Goal: Use online tool/utility: Utilize a website feature to perform a specific function

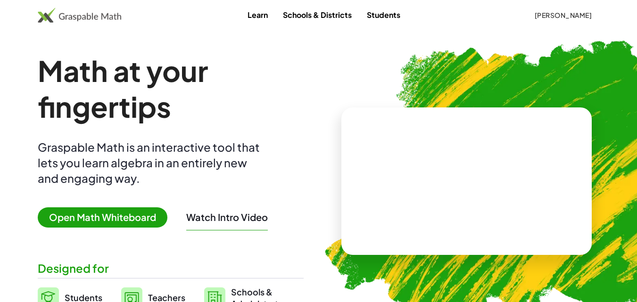
click at [141, 217] on span "Open Math Whiteboard" at bounding box center [103, 217] width 130 height 20
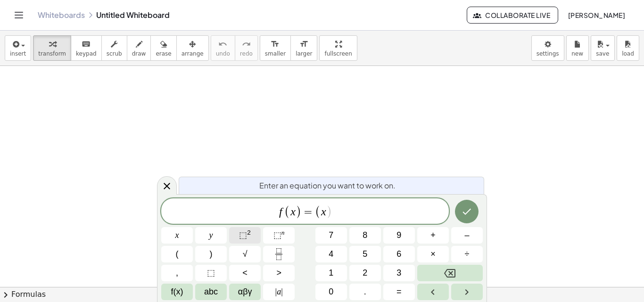
click at [251, 238] on button "⬚ 2" at bounding box center [245, 235] width 32 height 17
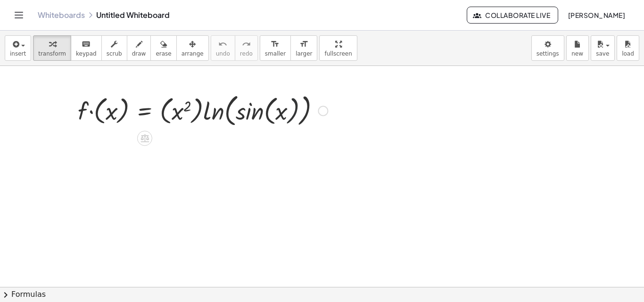
click at [290, 115] on div at bounding box center [202, 110] width 259 height 39
drag, startPoint x: 180, startPoint y: 108, endPoint x: 206, endPoint y: 109, distance: 25.9
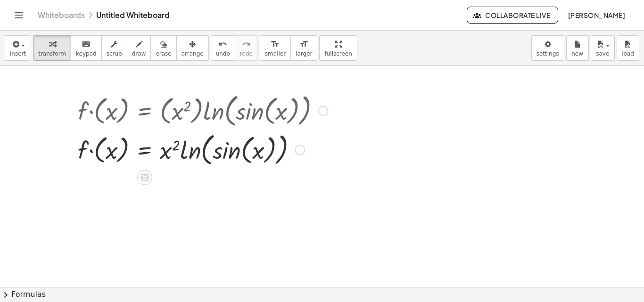
drag, startPoint x: 193, startPoint y: 151, endPoint x: 213, endPoint y: 149, distance: 19.9
click at [213, 149] on div at bounding box center [202, 149] width 259 height 39
click at [201, 155] on div at bounding box center [202, 149] width 259 height 39
drag, startPoint x: 236, startPoint y: 149, endPoint x: 204, endPoint y: 149, distance: 31.6
click at [204, 149] on div at bounding box center [202, 149] width 259 height 39
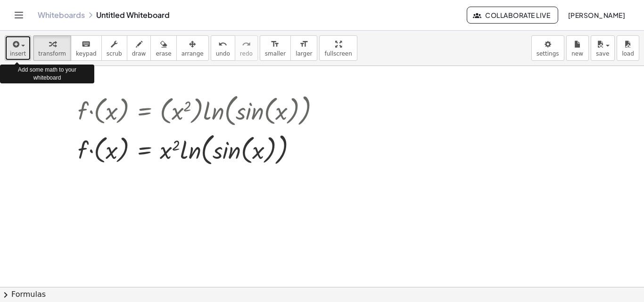
click at [20, 54] on span "insert" at bounding box center [18, 53] width 16 height 7
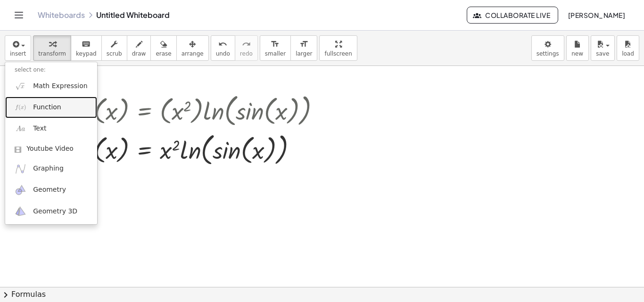
click at [55, 112] on link "Function" at bounding box center [51, 107] width 92 height 21
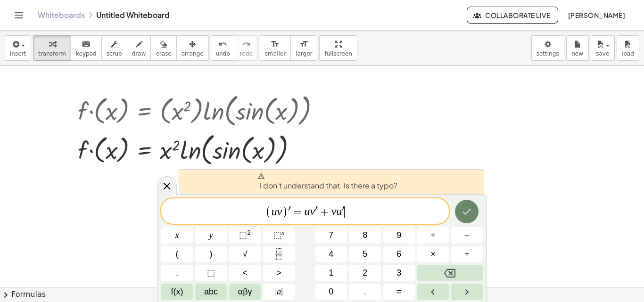
click at [473, 218] on button "Done" at bounding box center [467, 212] width 24 height 24
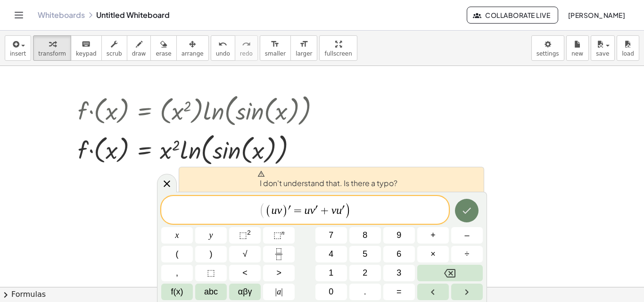
click at [461, 210] on button "Done" at bounding box center [467, 211] width 24 height 24
click at [387, 205] on span "( ( u v ) ′ = u v ′ + v u ′ ) ​" at bounding box center [305, 211] width 288 height 18
drag, startPoint x: 360, startPoint y: 217, endPoint x: 375, endPoint y: 214, distance: 15.4
click at [375, 214] on span "( ( u v ) ′ = u v ′ + v u ′ ) ​" at bounding box center [305, 211] width 288 height 18
click at [288, 214] on span "( u v ) ​ ′ = u v ′ + v u ′" at bounding box center [305, 211] width 80 height 14
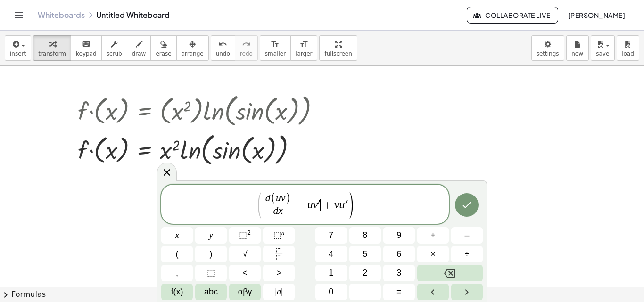
click at [320, 204] on span "d ( u v ) d x ​ = u v ′ ​ + v u ′" at bounding box center [304, 205] width 85 height 25
click at [348, 211] on span "d ( u v ) d x ​ = u d v d x ​ + v u ​ ′" at bounding box center [305, 205] width 93 height 25
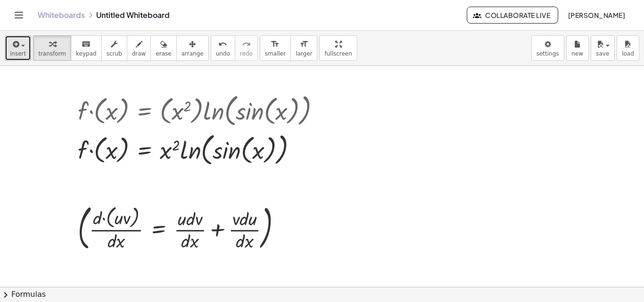
click at [17, 44] on icon "button" at bounding box center [15, 44] width 8 height 11
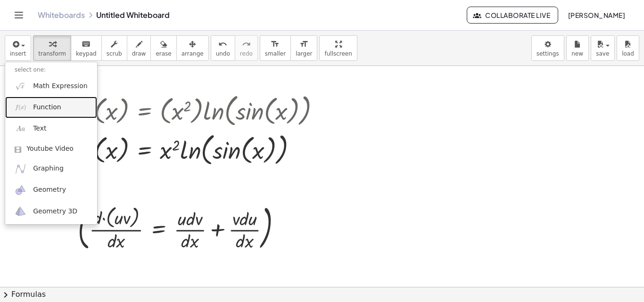
click at [49, 100] on link "Function" at bounding box center [51, 107] width 92 height 21
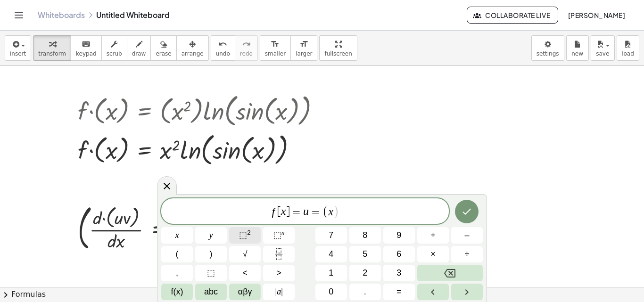
click at [237, 237] on button "⬚ 2" at bounding box center [245, 235] width 32 height 17
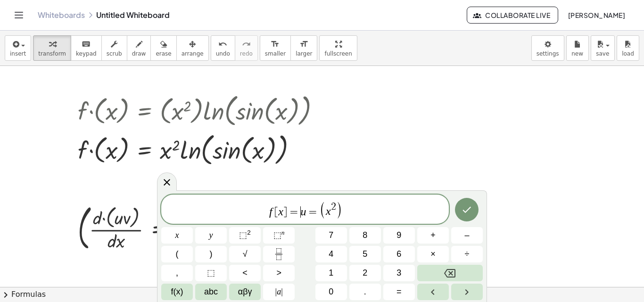
drag, startPoint x: 296, startPoint y: 216, endPoint x: 239, endPoint y: 213, distance: 56.7
click at [353, 215] on span "u = ( x 2 ) ​" at bounding box center [305, 209] width 288 height 19
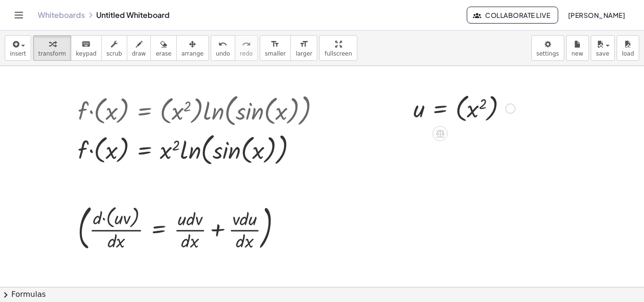
click at [449, 108] on div at bounding box center [464, 108] width 111 height 34
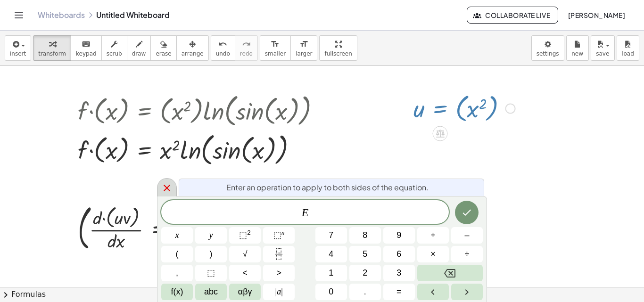
click at [159, 187] on div at bounding box center [167, 187] width 20 height 18
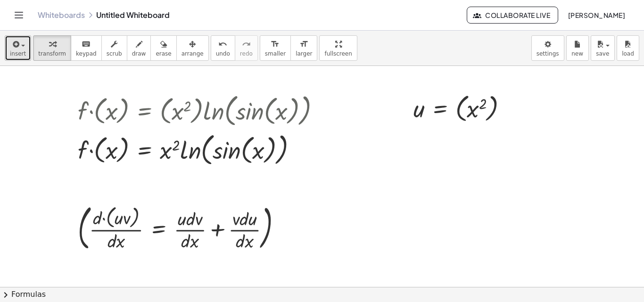
click at [7, 43] on button "insert" at bounding box center [18, 47] width 26 height 25
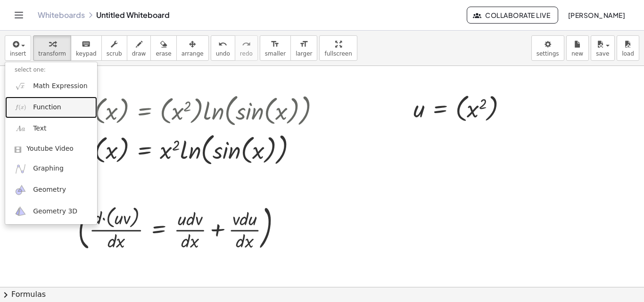
click at [68, 114] on link "Function" at bounding box center [51, 107] width 92 height 21
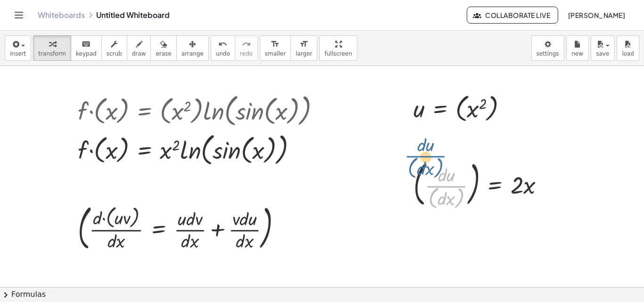
drag, startPoint x: 450, startPoint y: 182, endPoint x: 429, endPoint y: 151, distance: 37.7
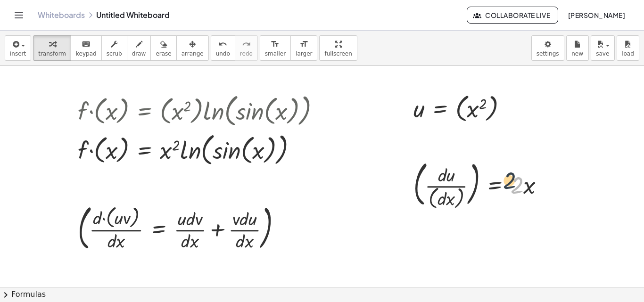
drag, startPoint x: 515, startPoint y: 189, endPoint x: 499, endPoint y: 177, distance: 19.2
click at [499, 177] on div at bounding box center [483, 183] width 148 height 53
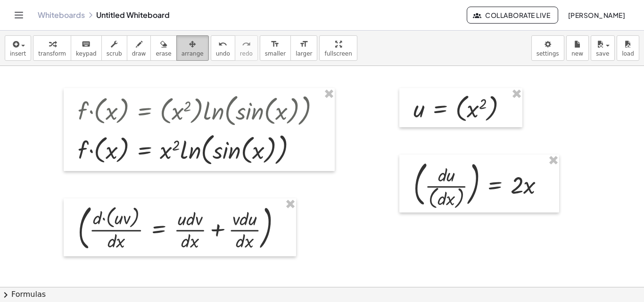
click at [182, 51] on span "arrange" at bounding box center [193, 53] width 22 height 7
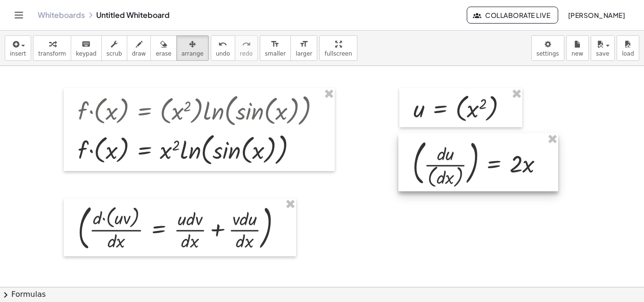
drag, startPoint x: 504, startPoint y: 193, endPoint x: 504, endPoint y: 172, distance: 21.2
click at [504, 172] on div at bounding box center [478, 162] width 160 height 58
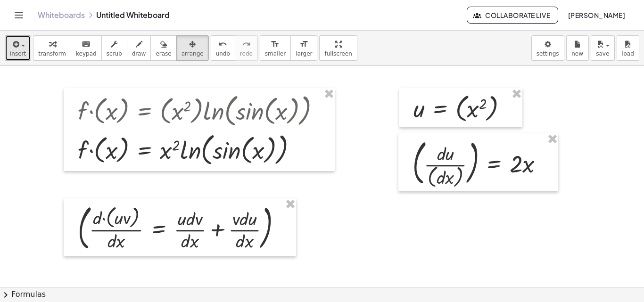
click at [17, 43] on icon "button" at bounding box center [15, 44] width 8 height 11
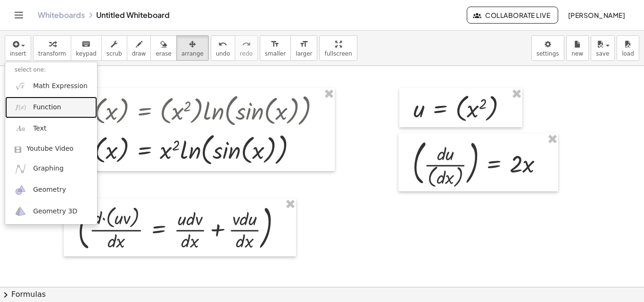
click at [37, 107] on span "Function" at bounding box center [47, 107] width 28 height 9
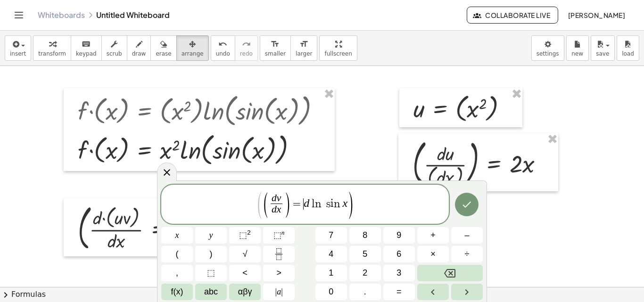
click at [304, 204] on span "( d v d x ​ ) = ​ d l n s i n x" at bounding box center [305, 204] width 85 height 25
click at [396, 207] on span "( d v d x ​ ) = ( ​ d l n s i n x )" at bounding box center [305, 206] width 288 height 27
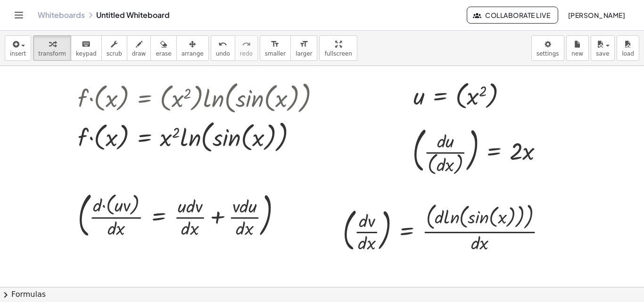
scroll to position [7, 0]
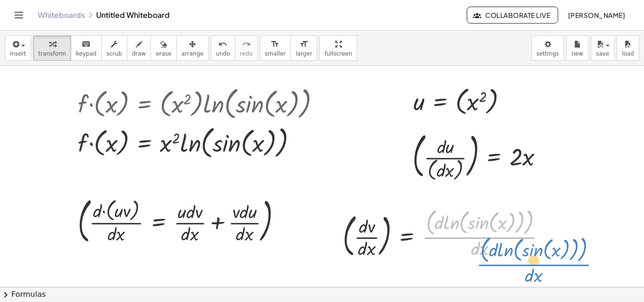
drag, startPoint x: 438, startPoint y: 237, endPoint x: 492, endPoint y: 264, distance: 60.7
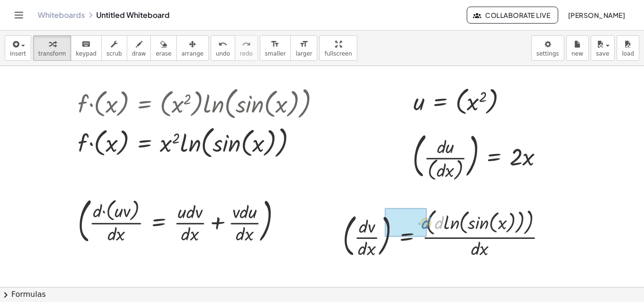
drag, startPoint x: 437, startPoint y: 222, endPoint x: 420, endPoint y: 223, distance: 17.5
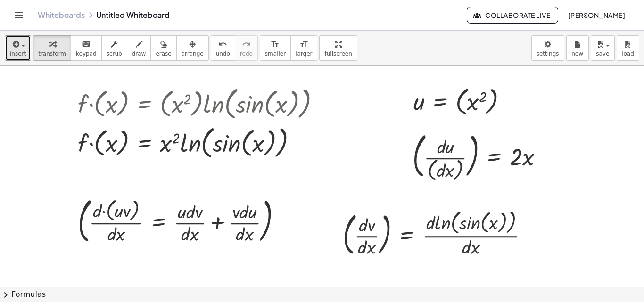
click at [19, 50] on span "insert" at bounding box center [18, 53] width 16 height 7
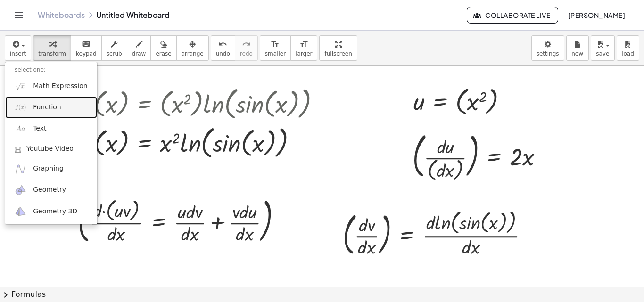
click at [58, 106] on span "Function" at bounding box center [47, 107] width 28 height 9
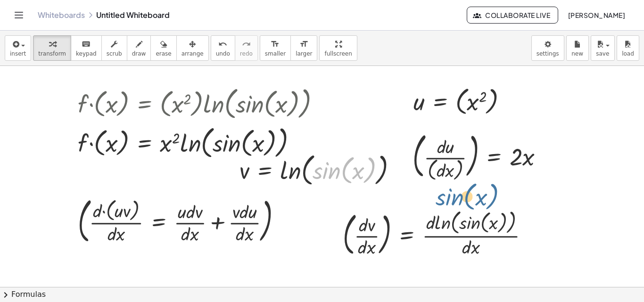
drag, startPoint x: 341, startPoint y: 169, endPoint x: 464, endPoint y: 196, distance: 126.3
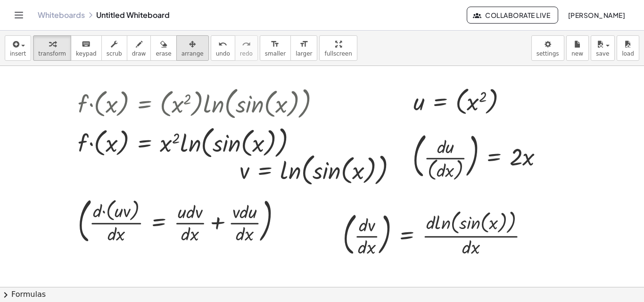
click at [182, 52] on span "arrange" at bounding box center [193, 53] width 22 height 7
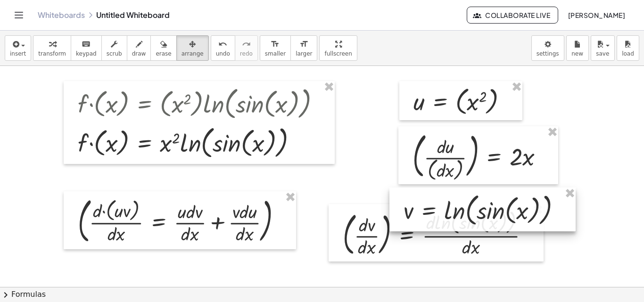
drag, startPoint x: 339, startPoint y: 184, endPoint x: 503, endPoint y: 224, distance: 169.3
click at [503, 224] on div at bounding box center [482, 210] width 186 height 44
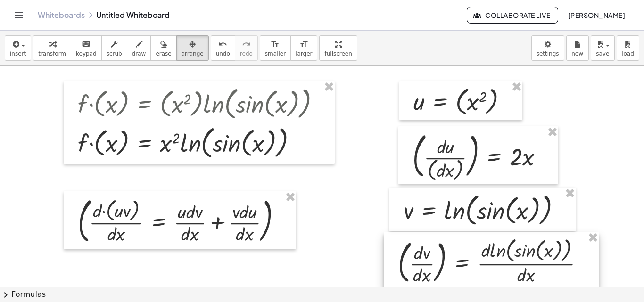
drag, startPoint x: 368, startPoint y: 253, endPoint x: 423, endPoint y: 281, distance: 62.2
click at [423, 281] on div at bounding box center [491, 261] width 215 height 58
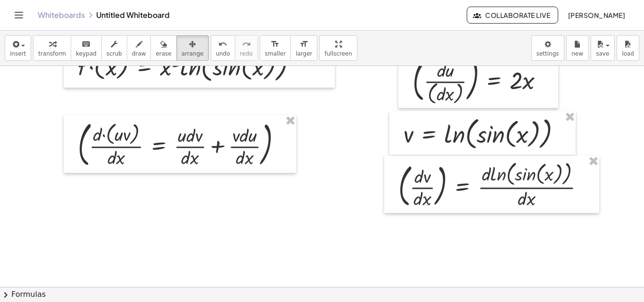
scroll to position [87, 0]
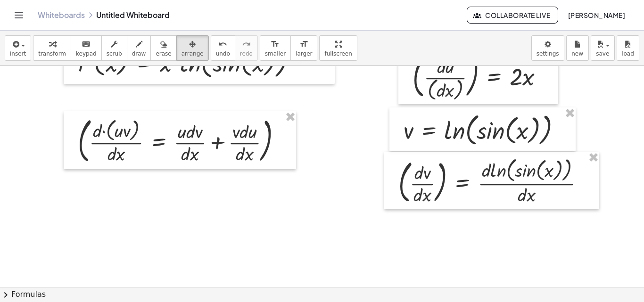
click at [430, 254] on div at bounding box center [322, 231] width 644 height 504
click at [5, 46] on button "insert" at bounding box center [18, 47] width 26 height 25
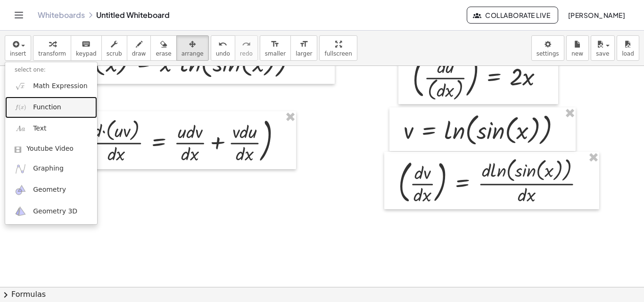
click at [52, 116] on link "Function" at bounding box center [51, 107] width 92 height 21
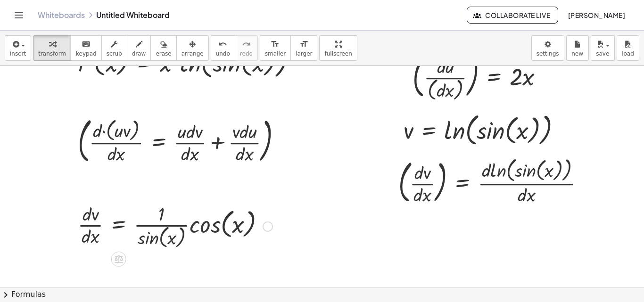
click at [198, 229] on div at bounding box center [175, 226] width 204 height 50
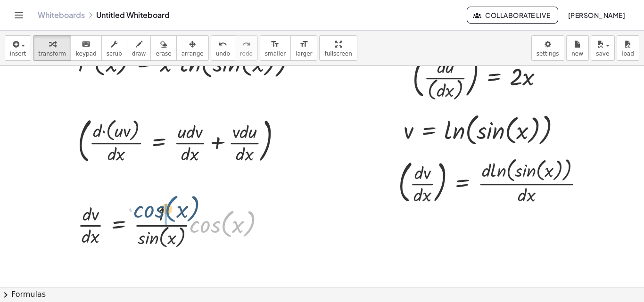
drag, startPoint x: 228, startPoint y: 227, endPoint x: 172, endPoint y: 212, distance: 58.1
click at [172, 212] on div at bounding box center [175, 226] width 204 height 50
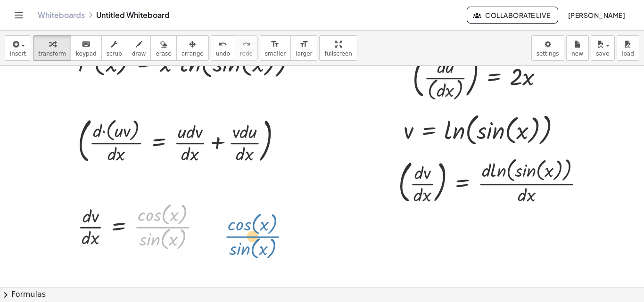
drag, startPoint x: 142, startPoint y: 228, endPoint x: 182, endPoint y: 232, distance: 39.8
click at [182, 232] on div at bounding box center [143, 226] width 140 height 52
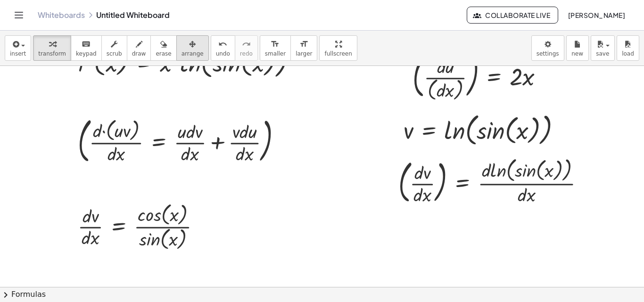
click at [189, 40] on icon "button" at bounding box center [192, 44] width 7 height 11
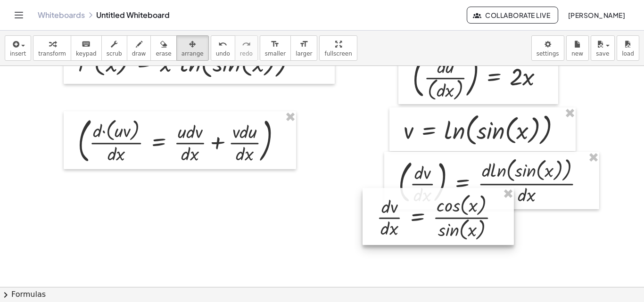
drag, startPoint x: 137, startPoint y: 254, endPoint x: 436, endPoint y: 244, distance: 299.5
click at [436, 244] on div at bounding box center [438, 216] width 151 height 57
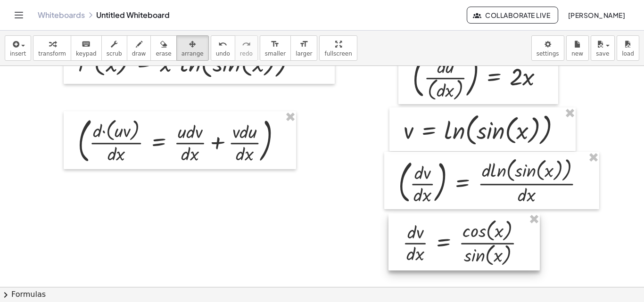
drag, startPoint x: 405, startPoint y: 220, endPoint x: 430, endPoint y: 245, distance: 36.3
click at [430, 245] on div at bounding box center [463, 242] width 151 height 57
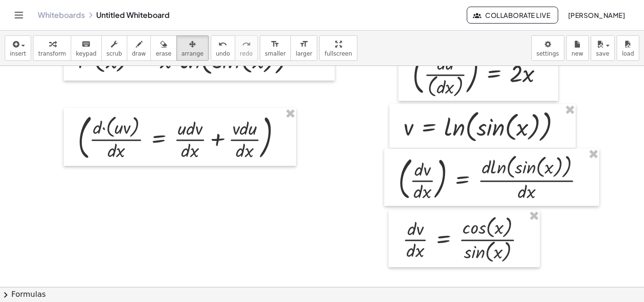
scroll to position [92, 0]
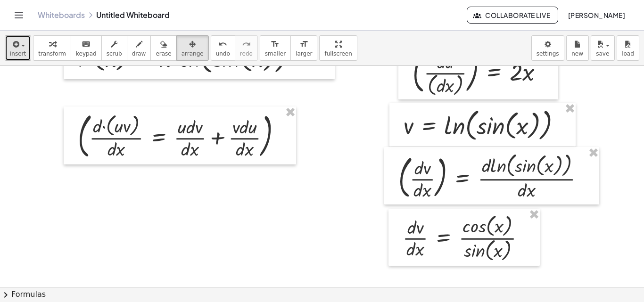
click at [17, 49] on icon "button" at bounding box center [15, 44] width 8 height 11
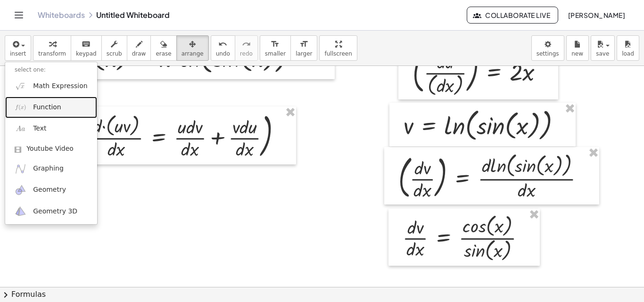
click at [51, 107] on span "Function" at bounding box center [47, 107] width 28 height 9
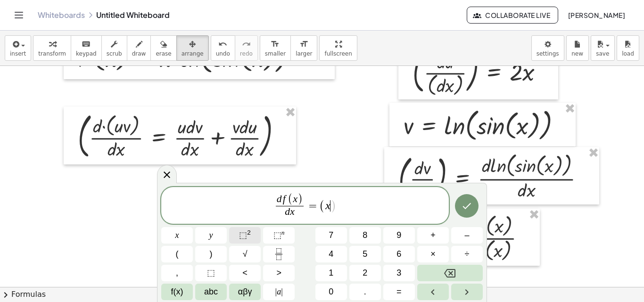
click at [242, 239] on span "⬚" at bounding box center [243, 235] width 8 height 9
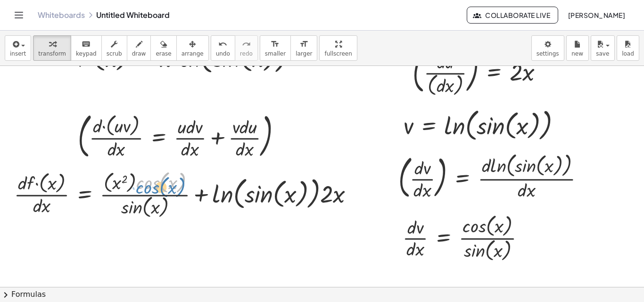
click at [162, 197] on div at bounding box center [187, 194] width 357 height 52
click at [192, 218] on div at bounding box center [187, 194] width 357 height 52
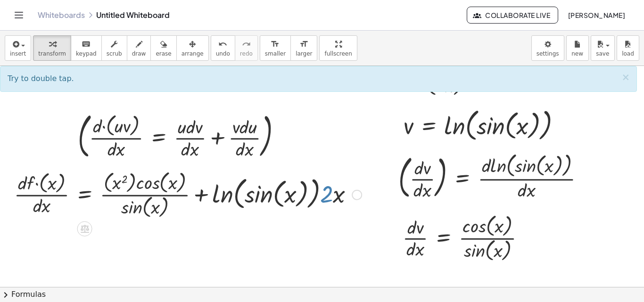
click at [329, 194] on div at bounding box center [187, 194] width 357 height 52
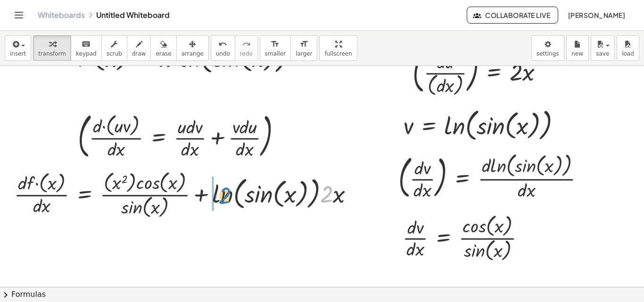
drag, startPoint x: 329, startPoint y: 194, endPoint x: 225, endPoint y: 195, distance: 103.3
click at [225, 195] on div at bounding box center [187, 194] width 357 height 52
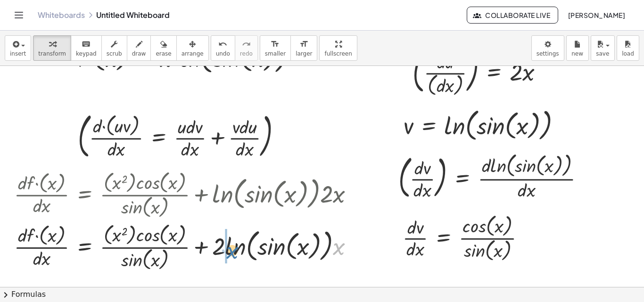
drag, startPoint x: 340, startPoint y: 248, endPoint x: 231, endPoint y: 252, distance: 109.9
click at [231, 252] on div at bounding box center [187, 246] width 357 height 52
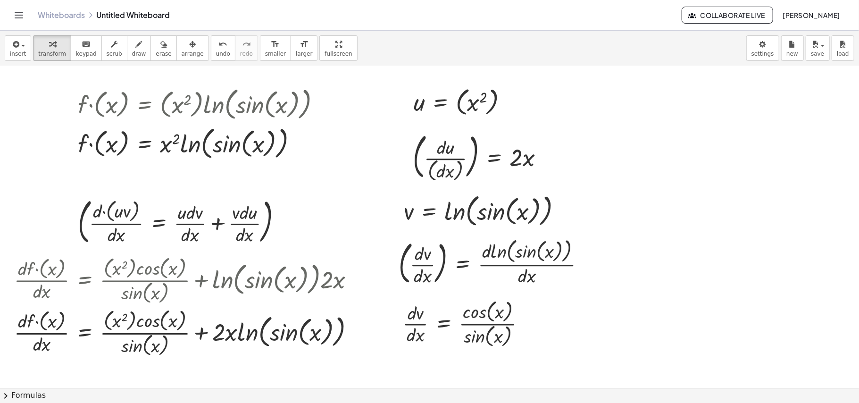
scroll to position [4, 0]
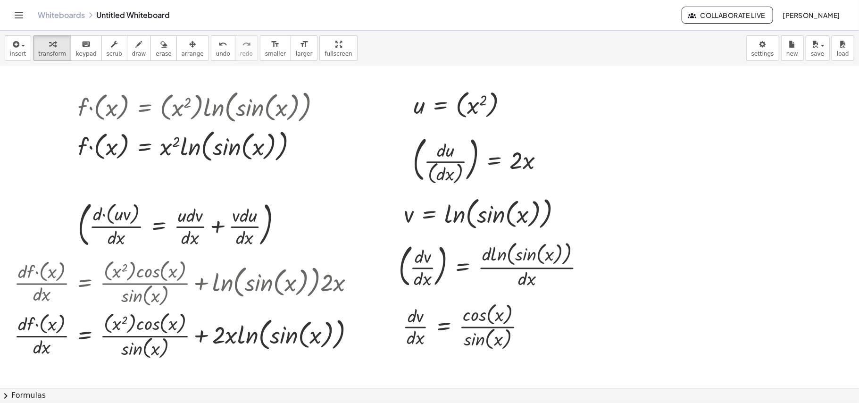
click at [65, 15] on link "Whiteboards" at bounding box center [61, 14] width 47 height 9
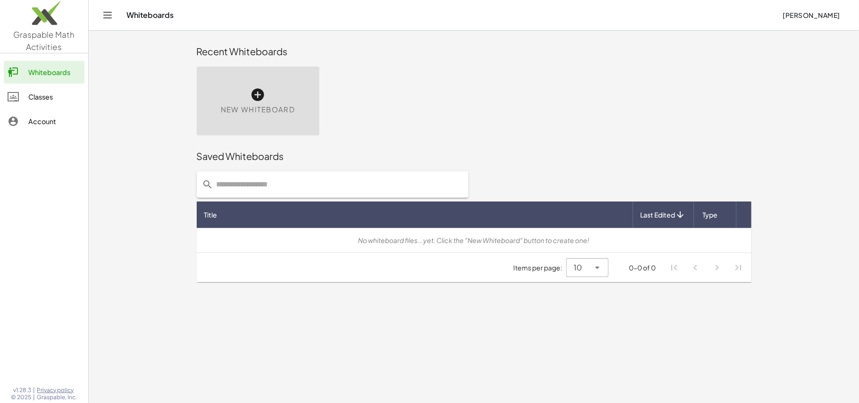
click at [276, 86] on div "New Whiteboard" at bounding box center [258, 100] width 123 height 69
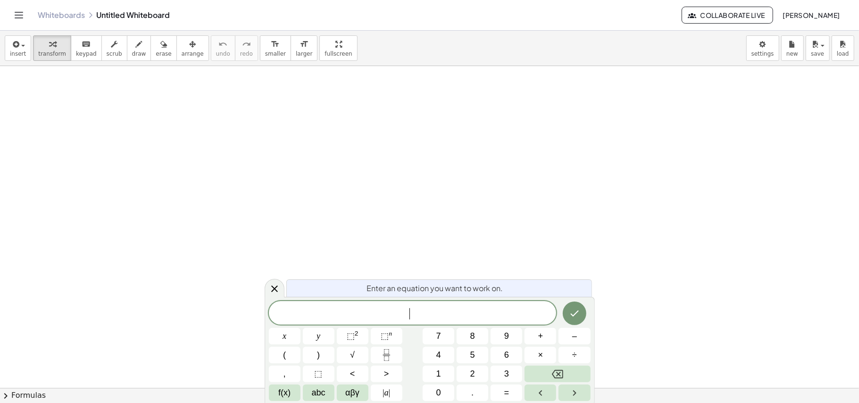
click at [471, 260] on div at bounding box center [429, 387] width 859 height 643
click at [425, 302] on span "​" at bounding box center [413, 313] width 288 height 13
click at [375, 302] on button "⬚ n" at bounding box center [387, 336] width 32 height 17
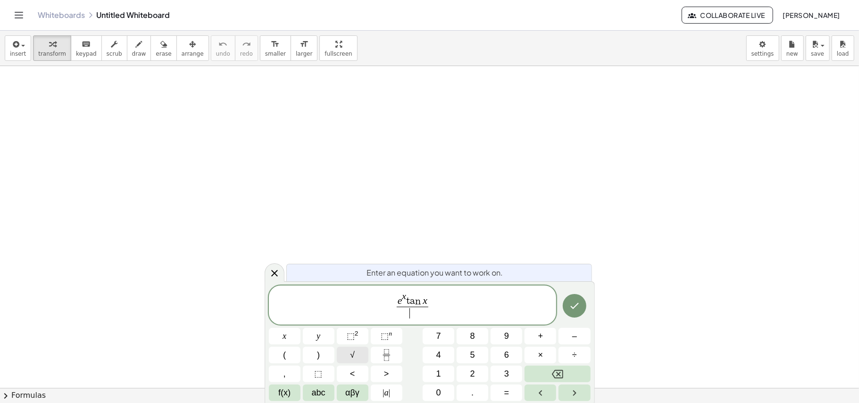
click at [359, 302] on button "√" at bounding box center [353, 355] width 32 height 17
click at [359, 302] on button "⬚ 2" at bounding box center [353, 336] width 32 height 17
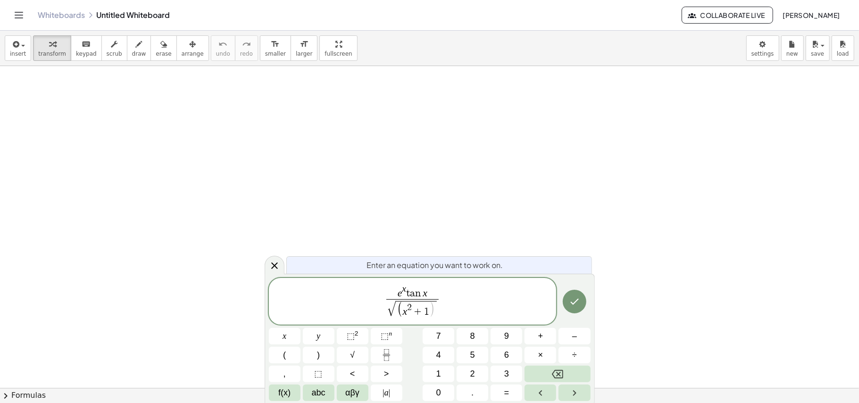
click at [378, 302] on span "e x t a n x √ ( x 2 + 1 ) ​ ​" at bounding box center [413, 301] width 288 height 37
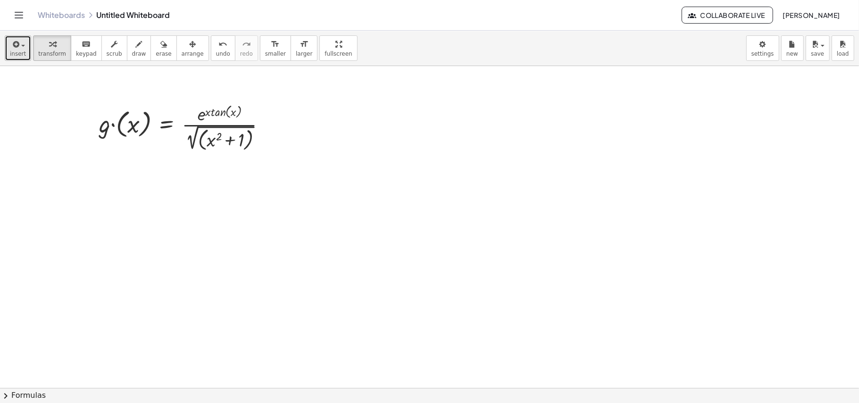
click at [13, 56] on span "insert" at bounding box center [18, 53] width 16 height 7
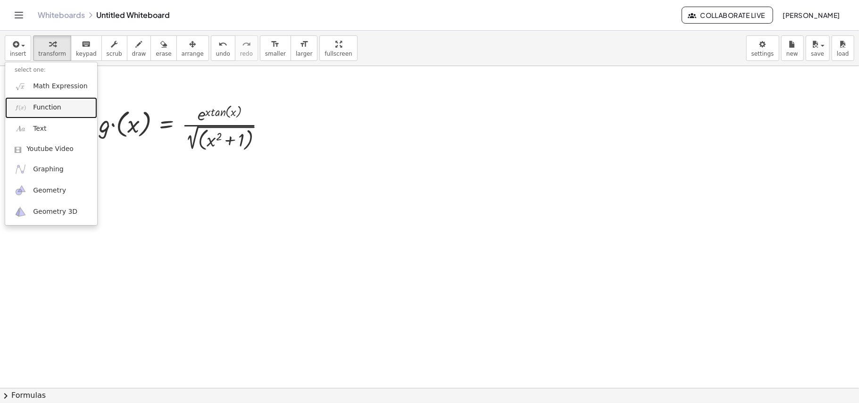
click at [50, 107] on span "Function" at bounding box center [47, 107] width 28 height 9
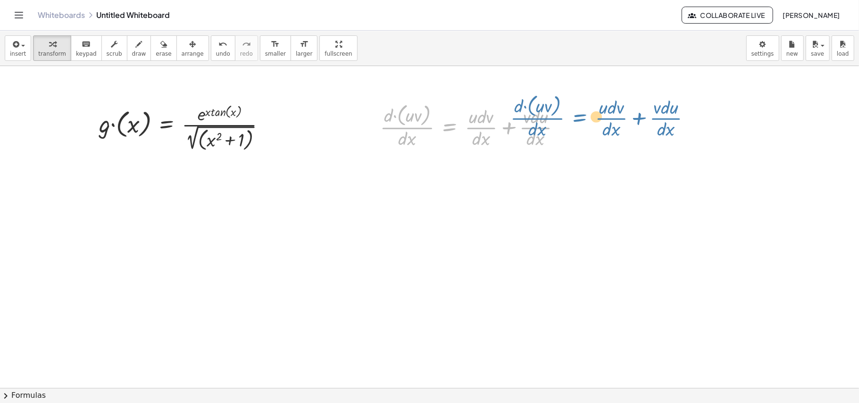
drag, startPoint x: 462, startPoint y: 140, endPoint x: 596, endPoint y: 132, distance: 133.7
click at [596, 132] on div "· g · ( x ) = · e ( · x · tan ( , x ) ) · 2 √ ( ( + x 2 + 1 ) ) · d · ( · u · v…" at bounding box center [429, 387] width 859 height 643
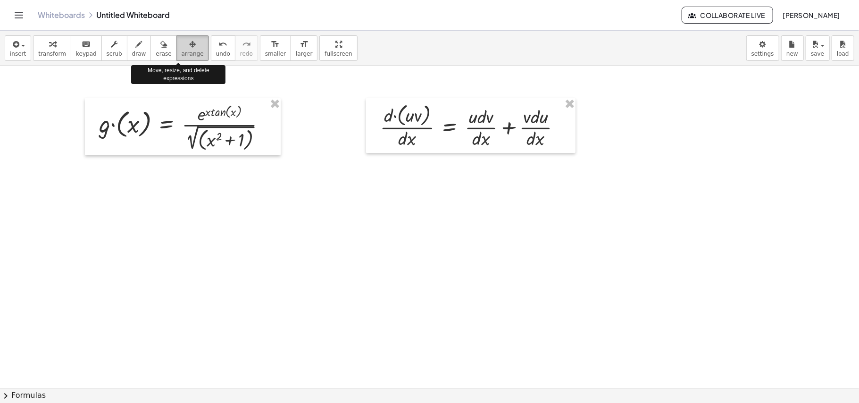
click at [189, 49] on icon "button" at bounding box center [192, 44] width 7 height 11
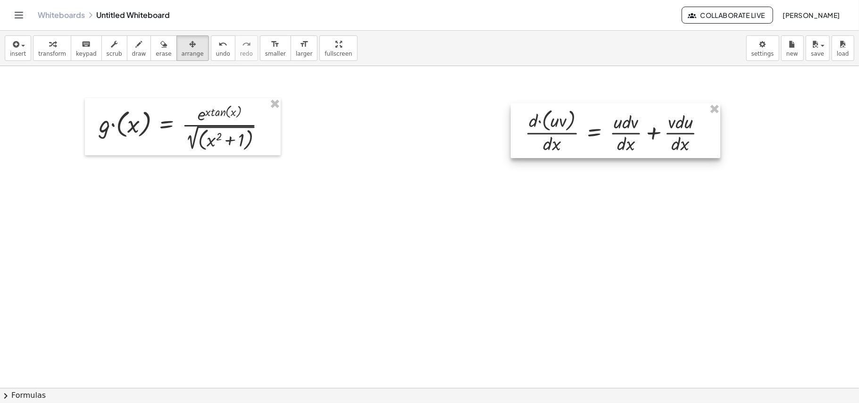
drag, startPoint x: 432, startPoint y: 136, endPoint x: 569, endPoint y: 137, distance: 136.2
click at [569, 137] on div at bounding box center [615, 130] width 209 height 55
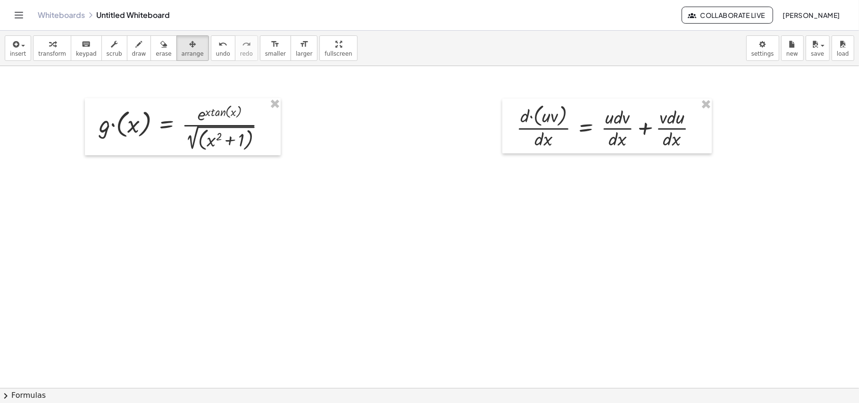
click at [528, 190] on div at bounding box center [429, 387] width 859 height 643
click at [25, 46] on button "insert" at bounding box center [18, 47] width 26 height 25
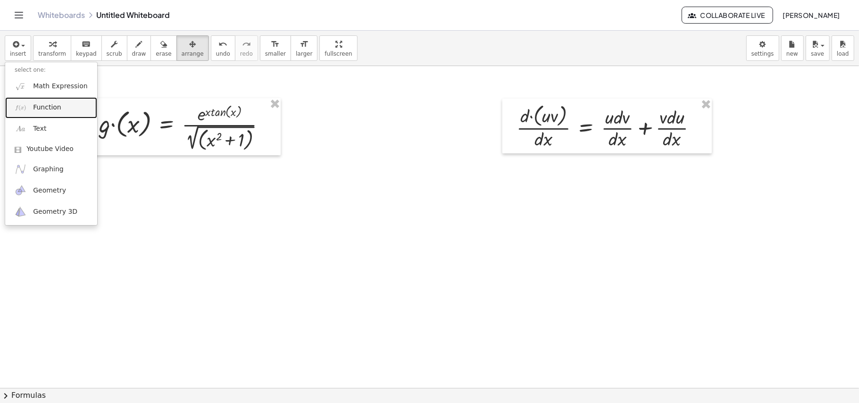
click at [51, 104] on span "Function" at bounding box center [47, 107] width 28 height 9
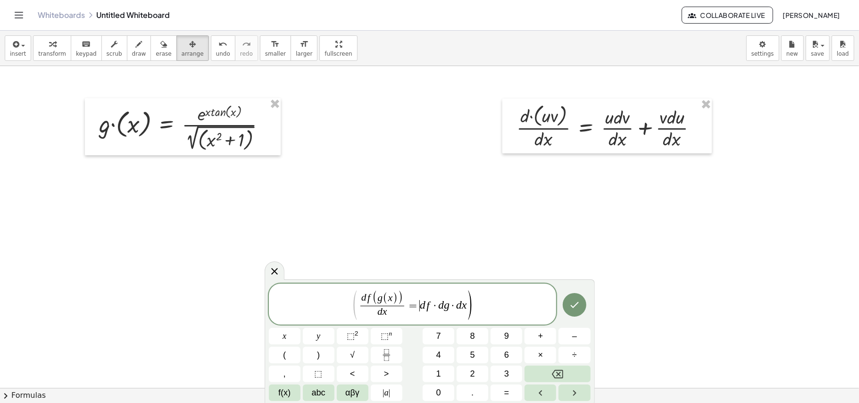
click at [418, 302] on span "=" at bounding box center [413, 305] width 14 height 11
click at [510, 302] on span "d f ( g ( x ) ) d x ​ = ( d f · d g · d x ) ​" at bounding box center [413, 305] width 288 height 29
drag, startPoint x: 508, startPoint y: 307, endPoint x: 483, endPoint y: 306, distance: 25.0
click at [483, 302] on span "d f ( g ( x ) ) d x ​ = ( d f · d g · d x ) d x ​ ​" at bounding box center [413, 305] width 288 height 29
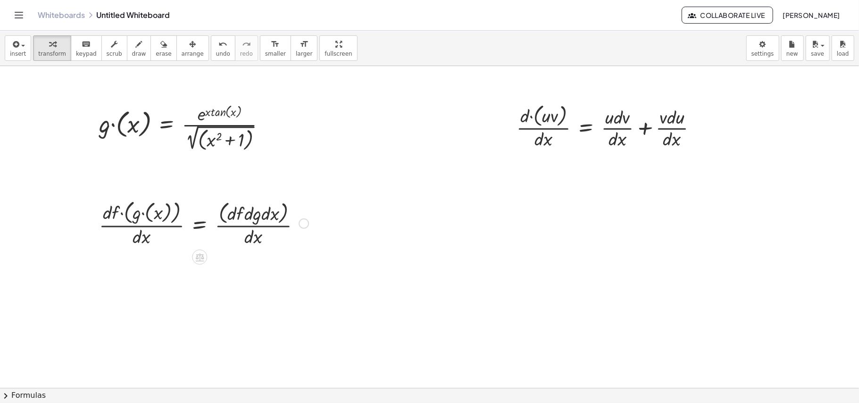
drag, startPoint x: 237, startPoint y: 227, endPoint x: 314, endPoint y: 232, distance: 77.5
click at [314, 232] on div "· d · f · ( · g · ( x ) ) · d · x = · ( · d · f · d · g · d · x ) · d · x" at bounding box center [200, 222] width 231 height 57
click at [188, 50] on span "arrange" at bounding box center [193, 53] width 22 height 7
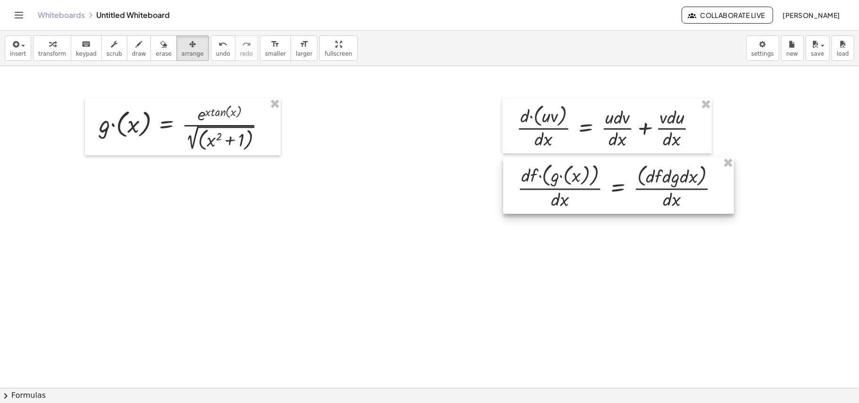
drag, startPoint x: 197, startPoint y: 219, endPoint x: 616, endPoint y: 182, distance: 420.3
click at [616, 182] on div at bounding box center [618, 185] width 231 height 57
click at [532, 232] on div at bounding box center [429, 387] width 859 height 643
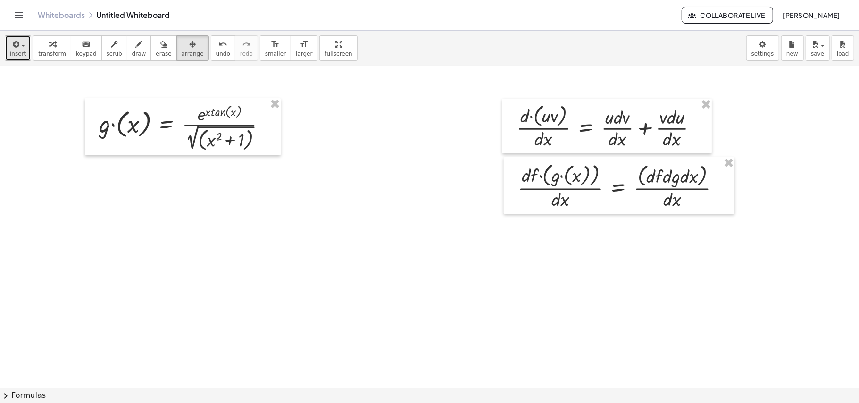
click at [8, 50] on button "insert" at bounding box center [18, 47] width 26 height 25
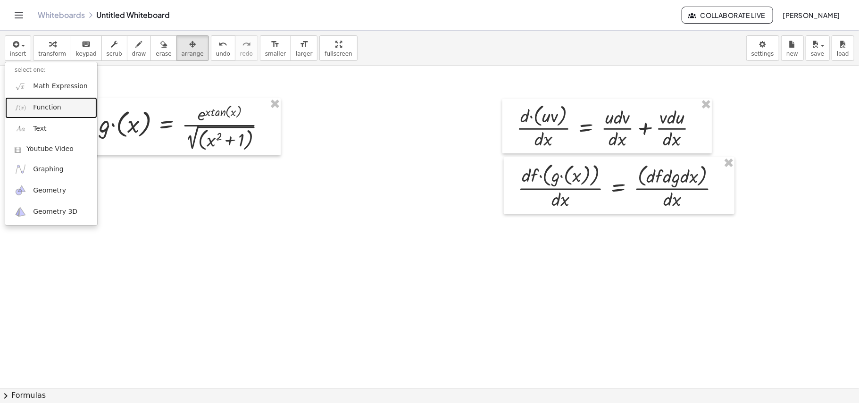
click at [43, 107] on span "Function" at bounding box center [47, 107] width 28 height 9
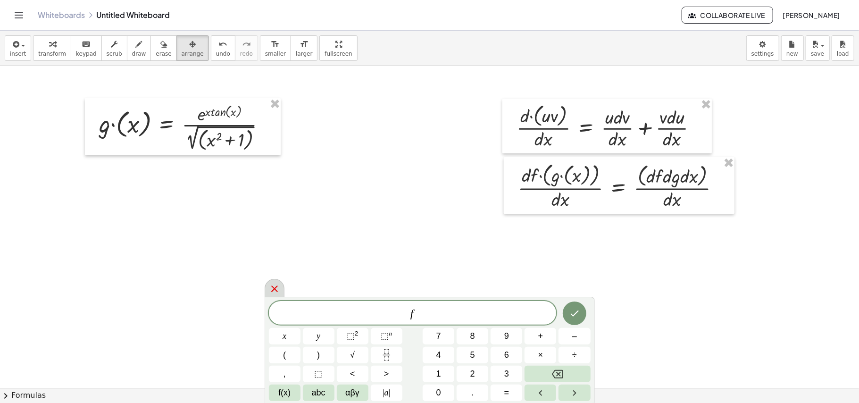
click at [273, 287] on icon at bounding box center [274, 288] width 7 height 7
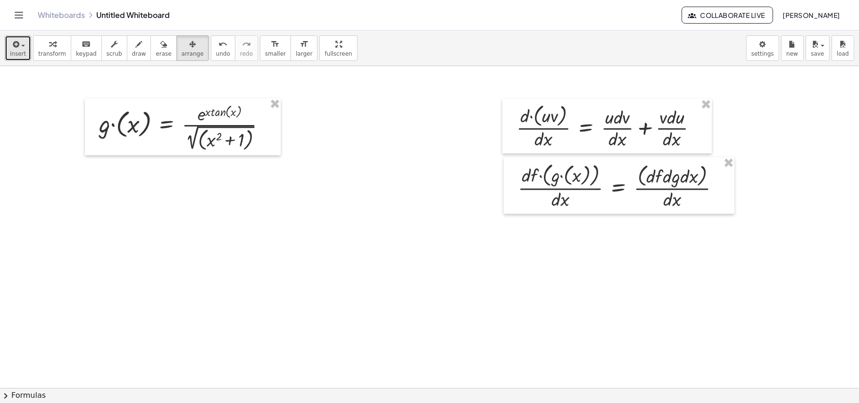
click at [12, 52] on span "insert" at bounding box center [18, 53] width 16 height 7
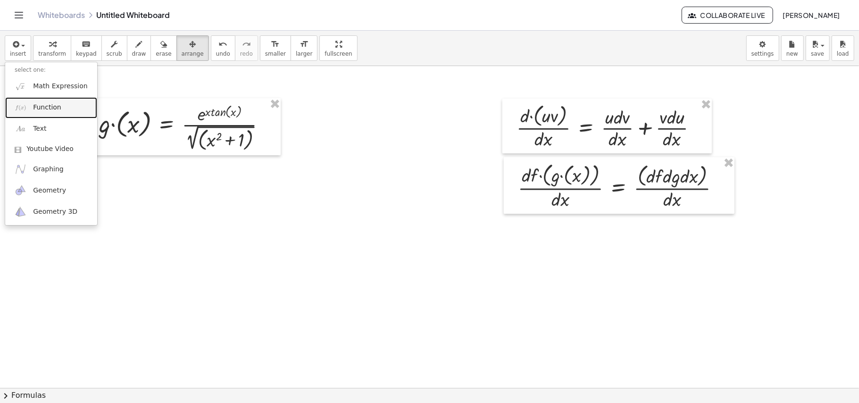
click at [41, 112] on span "Function" at bounding box center [47, 107] width 28 height 9
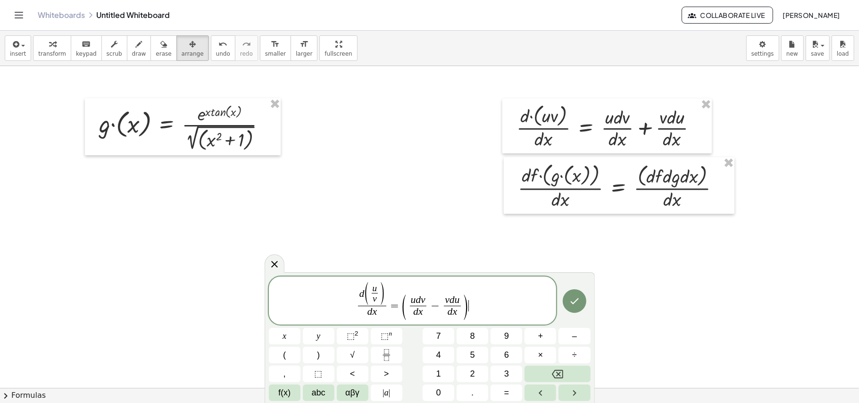
click at [517, 298] on span "d ( u v ​ ) d x ​ = ( u d v d x ​ − v d u d x ​ ) ​" at bounding box center [413, 301] width 288 height 38
click at [361, 302] on button "⬚ 2" at bounding box center [353, 336] width 32 height 17
click at [581, 301] on button "Done" at bounding box center [574, 299] width 24 height 24
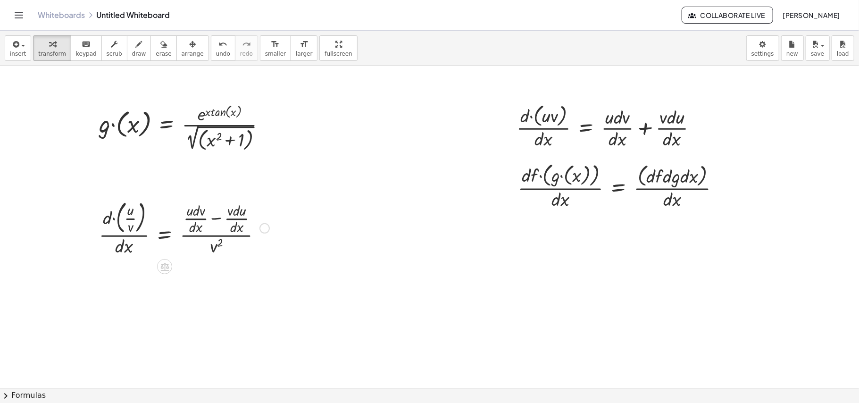
click at [182, 232] on div at bounding box center [184, 227] width 180 height 61
click at [189, 49] on icon "button" at bounding box center [192, 44] width 7 height 11
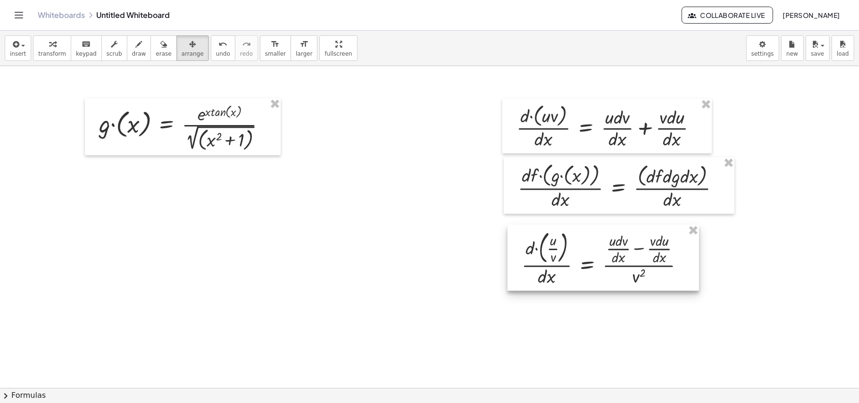
drag, startPoint x: 158, startPoint y: 240, endPoint x: 581, endPoint y: 270, distance: 423.5
click at [581, 270] on div at bounding box center [602, 257] width 191 height 66
click at [370, 193] on div at bounding box center [429, 387] width 859 height 643
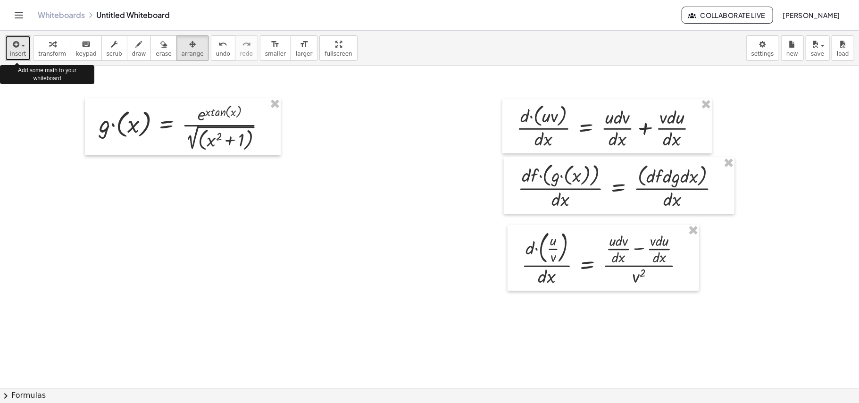
click at [14, 41] on icon "button" at bounding box center [15, 44] width 8 height 11
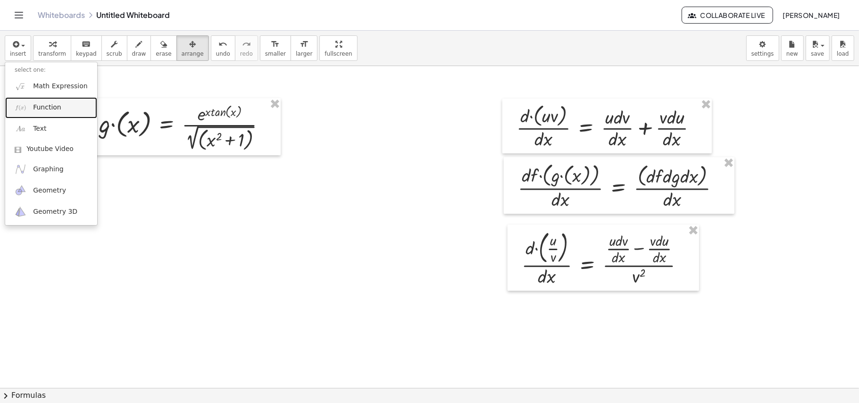
click at [40, 112] on span "Function" at bounding box center [47, 107] width 28 height 9
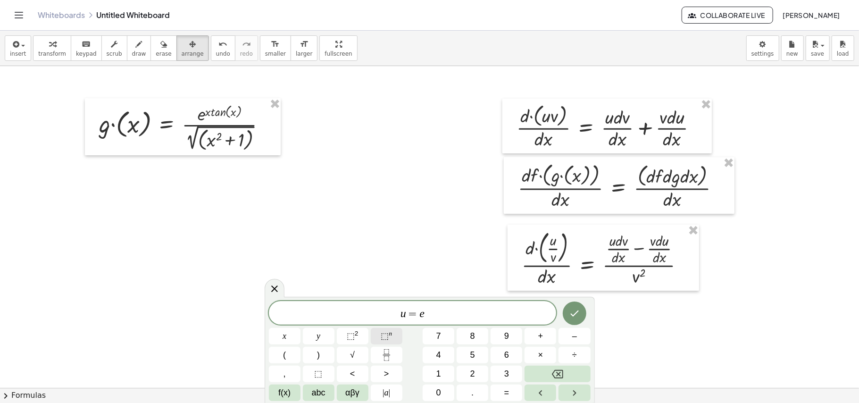
click at [380, 302] on button "⬚ n" at bounding box center [387, 336] width 32 height 17
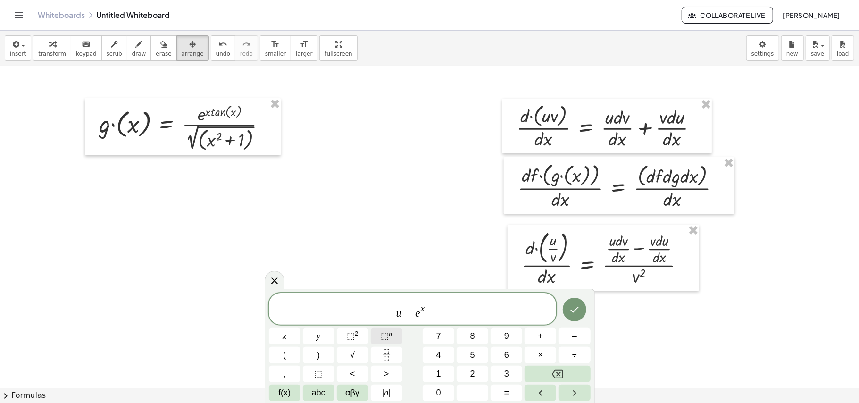
click at [380, 302] on button "⬚ n" at bounding box center [387, 336] width 32 height 17
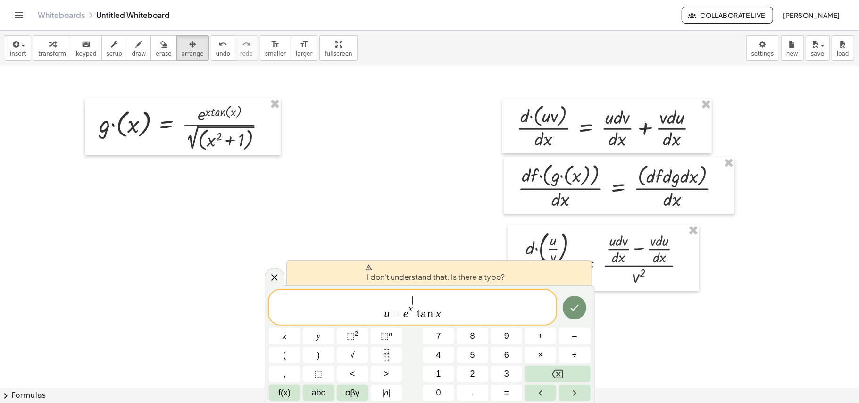
click at [413, 302] on span "​" at bounding box center [415, 300] width 4 height 8
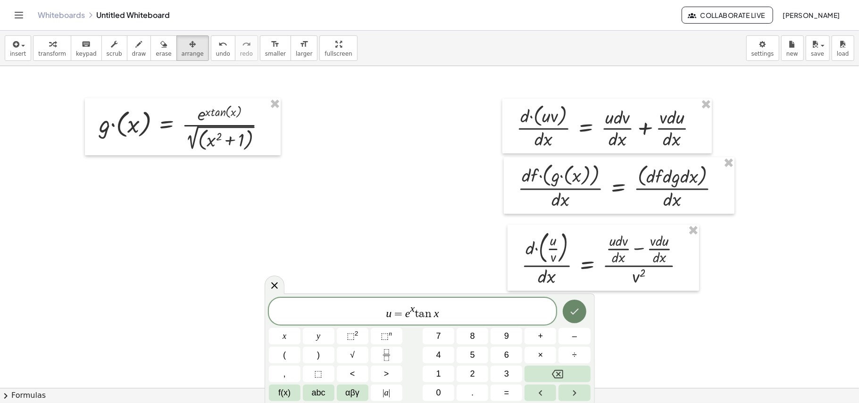
click at [572, 302] on icon "Done" at bounding box center [574, 310] width 11 height 11
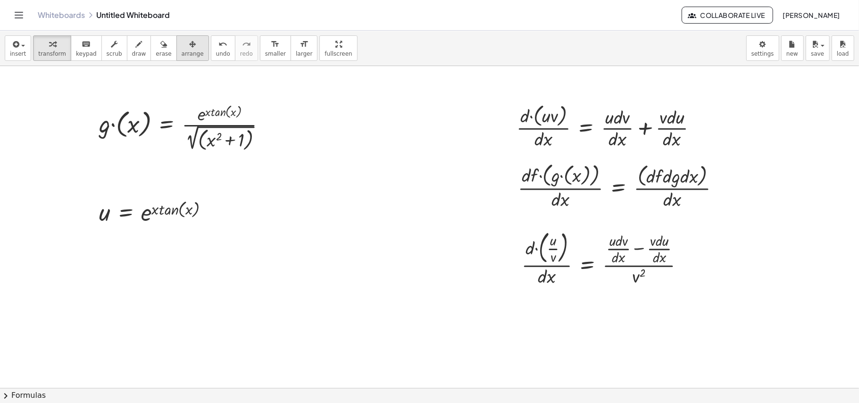
click at [178, 58] on button "arrange" at bounding box center [192, 47] width 33 height 25
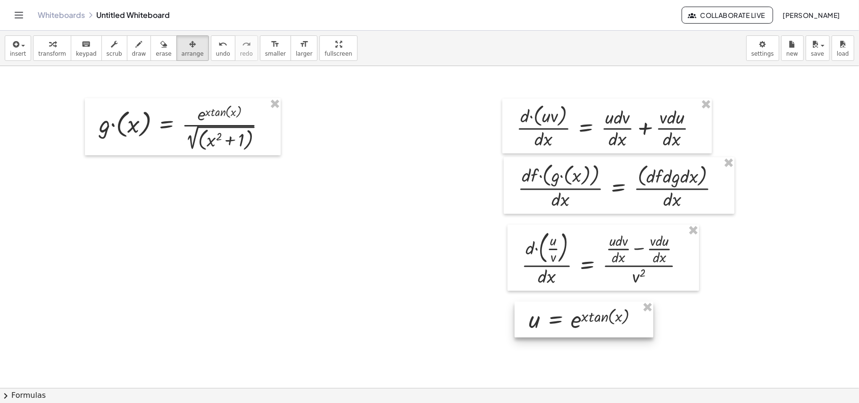
drag, startPoint x: 137, startPoint y: 208, endPoint x: 565, endPoint y: 314, distance: 440.8
click at [565, 302] on div at bounding box center [583, 319] width 139 height 36
click at [5, 47] on button "insert" at bounding box center [18, 47] width 26 height 25
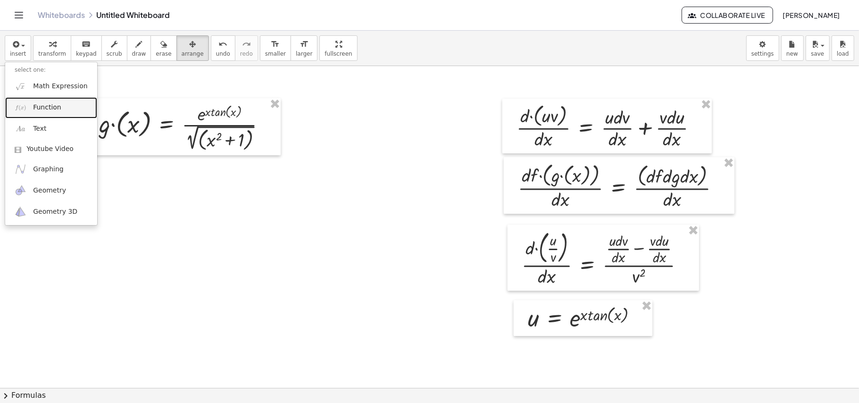
click at [40, 101] on link "Function" at bounding box center [51, 107] width 92 height 21
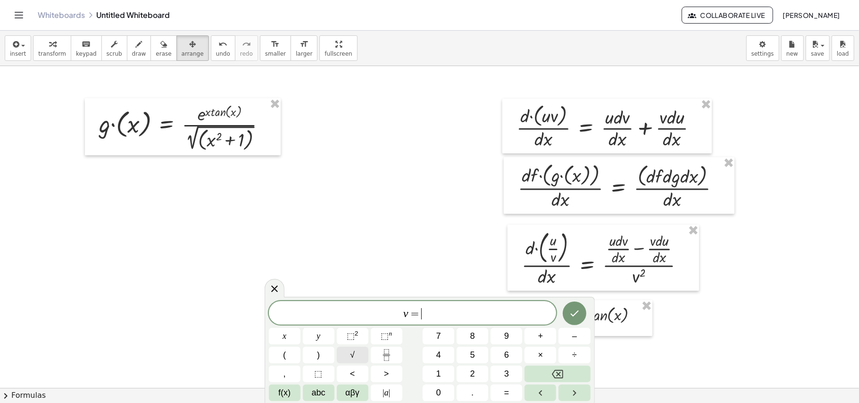
click at [342, 302] on button "√" at bounding box center [353, 355] width 32 height 17
click at [353, 302] on span "⬚" at bounding box center [351, 335] width 8 height 9
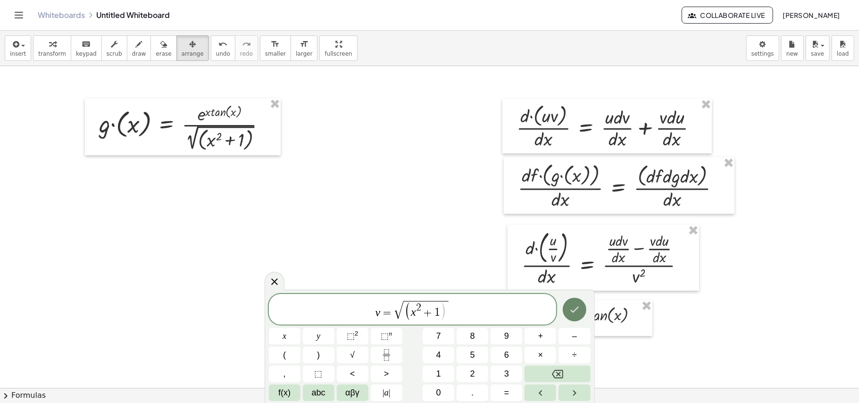
click at [572, 302] on button "Done" at bounding box center [574, 309] width 24 height 24
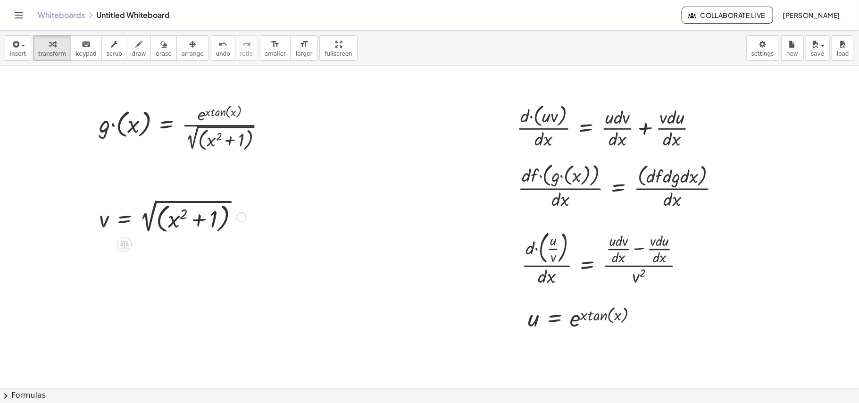
click at [148, 215] on div at bounding box center [172, 216] width 157 height 39
click at [182, 51] on span "arrange" at bounding box center [193, 53] width 22 height 7
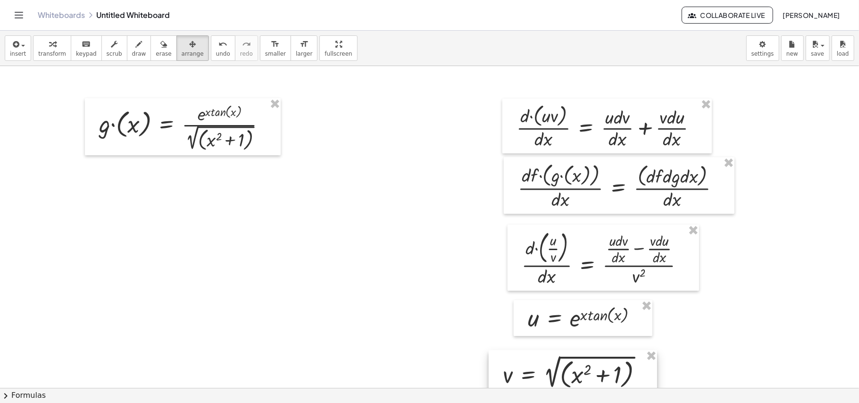
drag, startPoint x: 161, startPoint y: 218, endPoint x: 570, endPoint y: 366, distance: 435.8
click at [570, 302] on div at bounding box center [572, 372] width 168 height 44
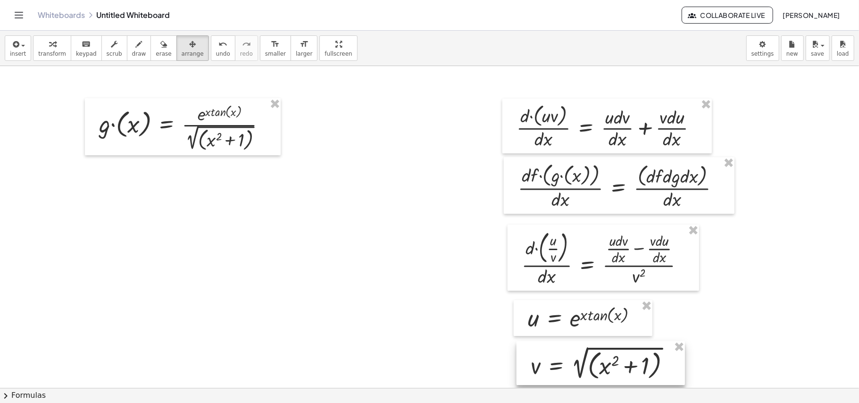
drag, startPoint x: 558, startPoint y: 366, endPoint x: 579, endPoint y: 364, distance: 20.9
click at [579, 302] on div at bounding box center [600, 363] width 168 height 44
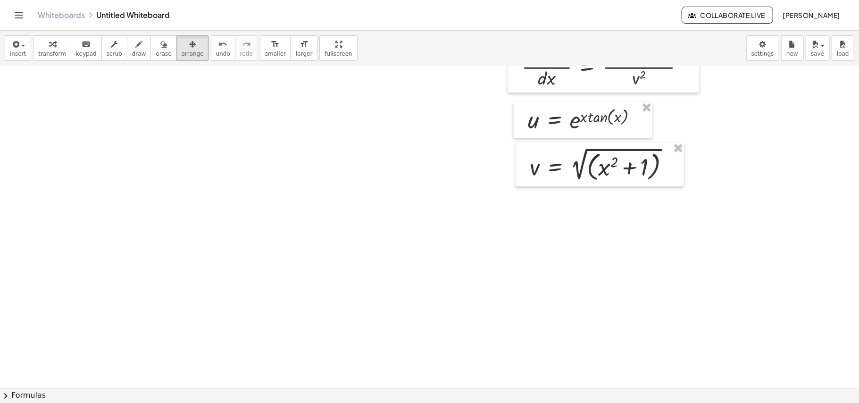
scroll to position [215, 0]
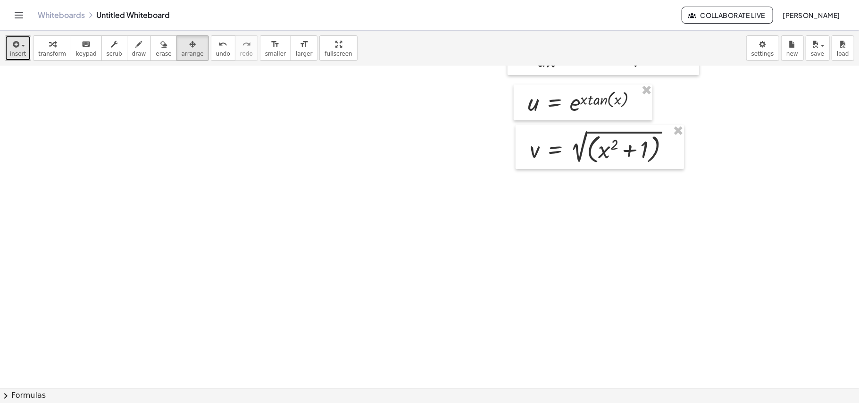
click at [25, 48] on button "insert" at bounding box center [18, 47] width 26 height 25
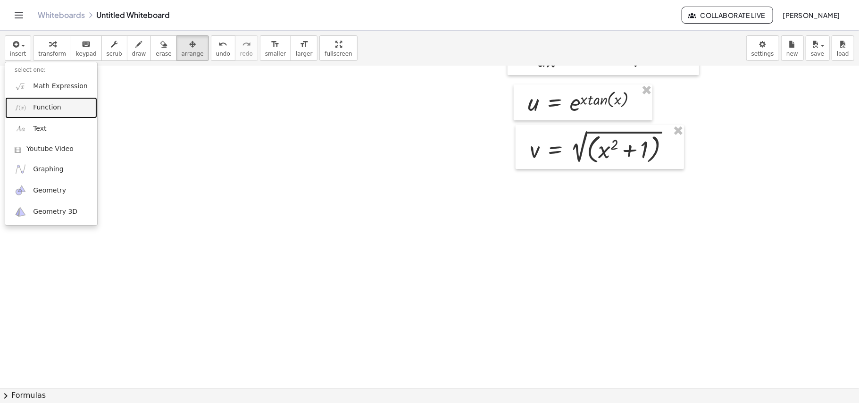
click at [45, 104] on span "Function" at bounding box center [47, 107] width 28 height 9
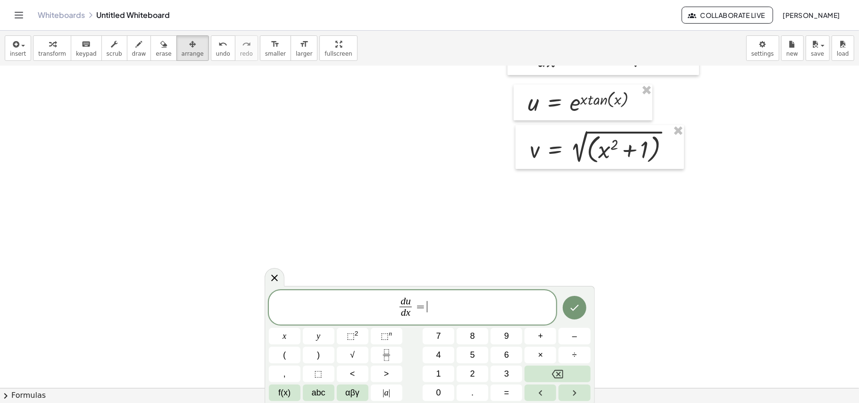
click at [589, 123] on div at bounding box center [429, 172] width 859 height 643
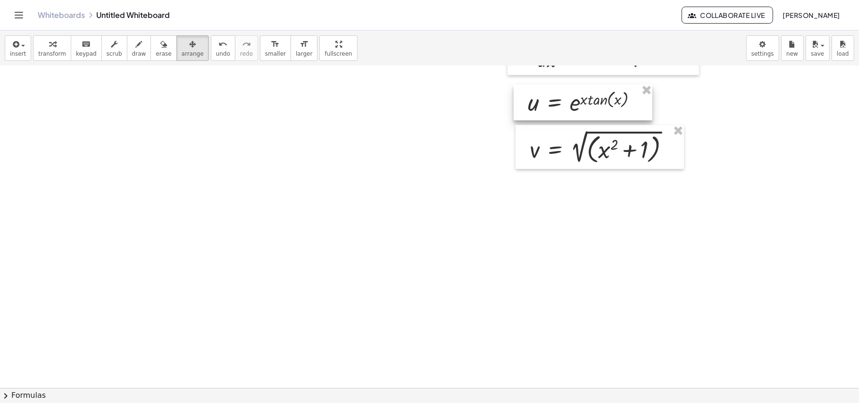
click at [593, 114] on div at bounding box center [582, 102] width 139 height 36
click at [585, 115] on div at bounding box center [582, 102] width 139 height 36
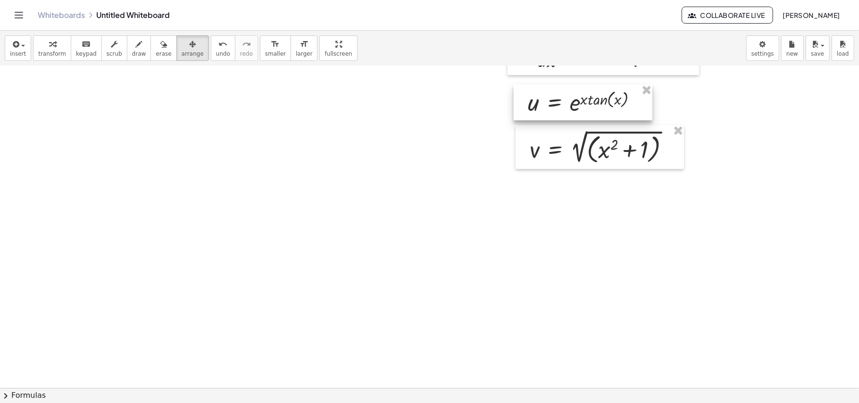
drag, startPoint x: 585, startPoint y: 115, endPoint x: 559, endPoint y: 102, distance: 28.9
click at [559, 102] on div at bounding box center [582, 102] width 139 height 36
click at [136, 48] on icon "button" at bounding box center [139, 44] width 7 height 11
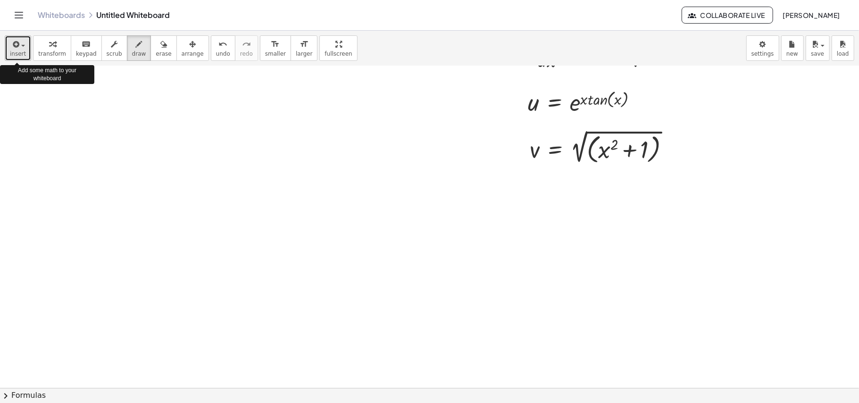
click at [14, 48] on icon "button" at bounding box center [15, 44] width 8 height 11
click at [87, 47] on div "keyboard" at bounding box center [86, 43] width 21 height 11
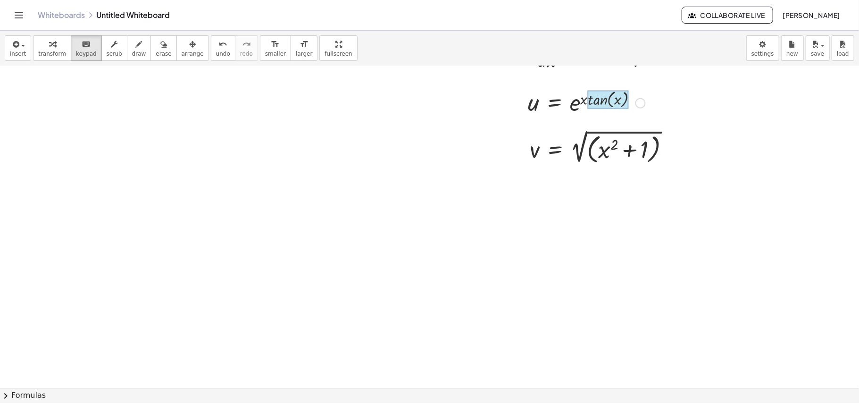
click at [606, 105] on div at bounding box center [607, 99] width 41 height 18
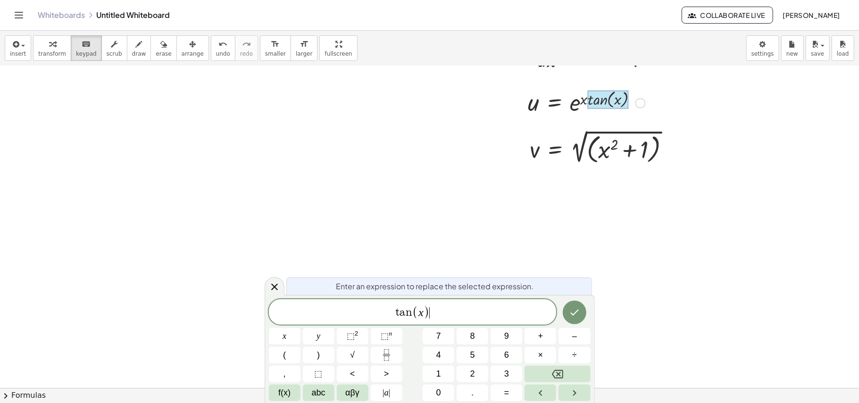
click at [441, 302] on span "t a n ( x ) ​" at bounding box center [413, 313] width 288 height 16
click at [575, 101] on div at bounding box center [586, 102] width 127 height 31
click at [538, 101] on div at bounding box center [586, 102] width 127 height 31
click at [51, 55] on span "transform" at bounding box center [52, 53] width 28 height 7
drag, startPoint x: 643, startPoint y: 134, endPoint x: 613, endPoint y: 146, distance: 32.1
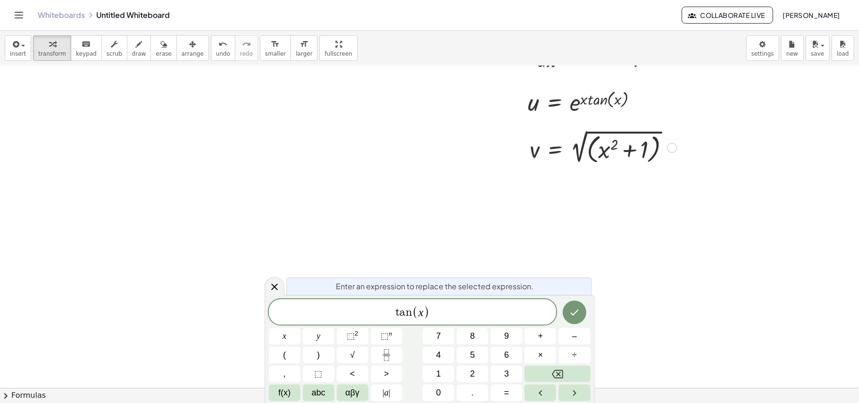
click at [613, 146] on div at bounding box center [603, 146] width 157 height 39
click at [619, 99] on div at bounding box center [586, 102] width 127 height 31
click at [637, 100] on div at bounding box center [640, 103] width 10 height 10
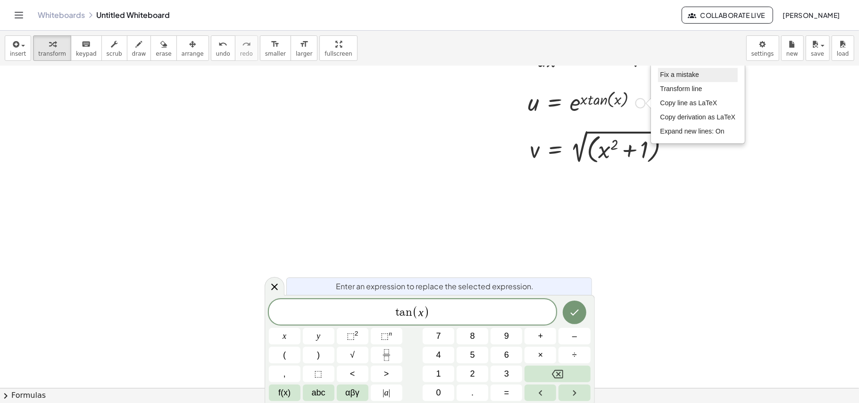
click at [644, 73] on span "Fix a mistake" at bounding box center [679, 75] width 39 height 8
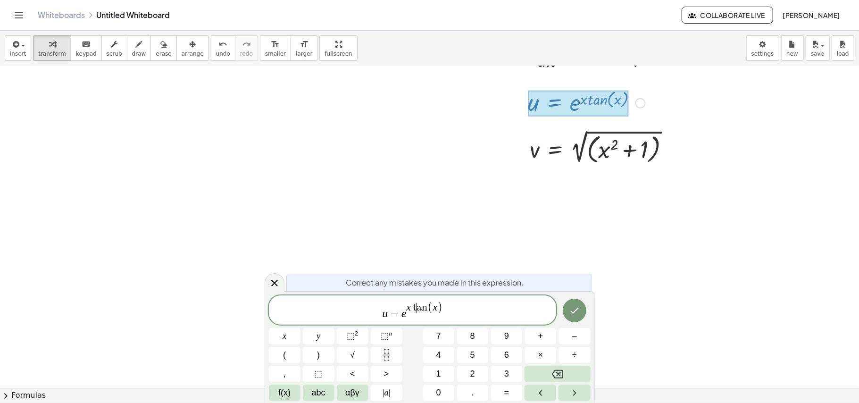
click at [413, 302] on var "t" at bounding box center [414, 307] width 6 height 10
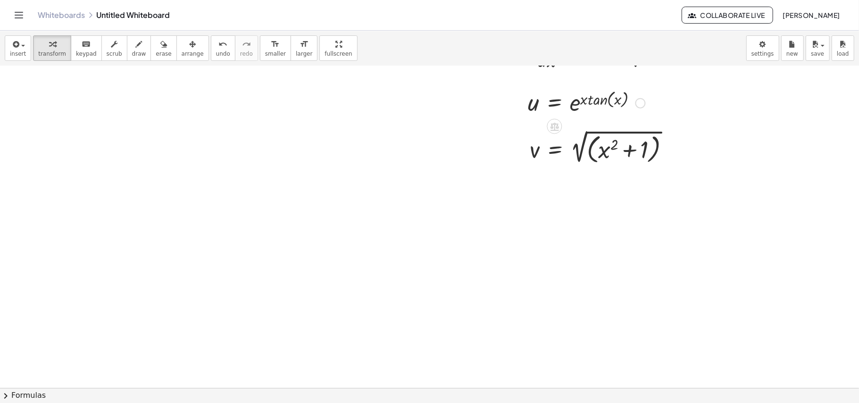
click at [613, 103] on div at bounding box center [586, 102] width 127 height 31
click at [604, 103] on div at bounding box center [586, 102] width 127 height 31
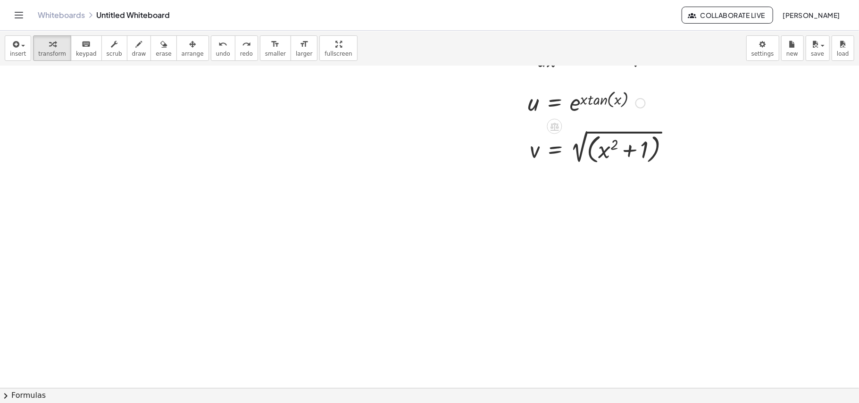
click at [632, 103] on div at bounding box center [586, 102] width 127 height 31
click at [636, 103] on div "Fix a mistake Transform line Copy line as LaTeX Copy derivation as LaTeX Expand…" at bounding box center [640, 103] width 10 height 10
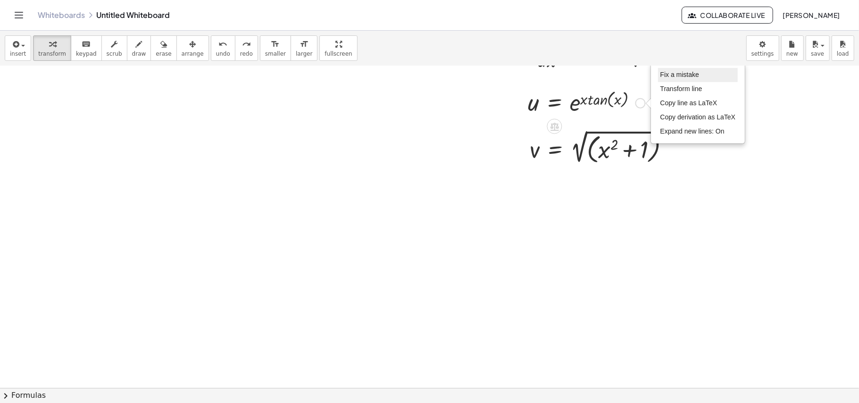
click at [644, 74] on span "Fix a mistake" at bounding box center [679, 75] width 39 height 8
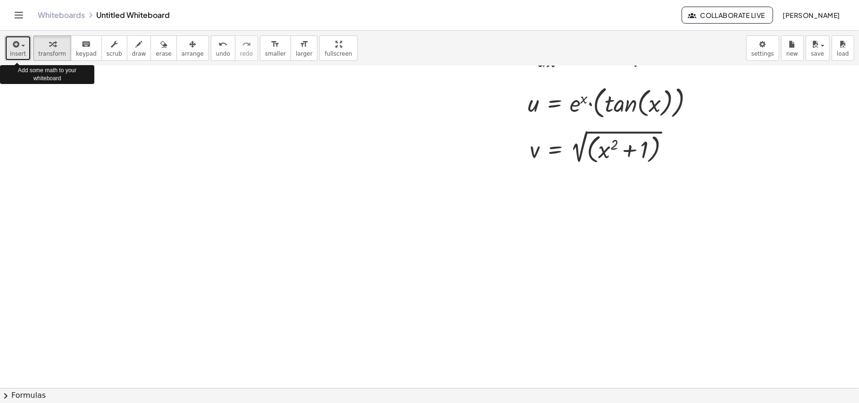
click at [10, 50] on span "insert" at bounding box center [18, 53] width 16 height 7
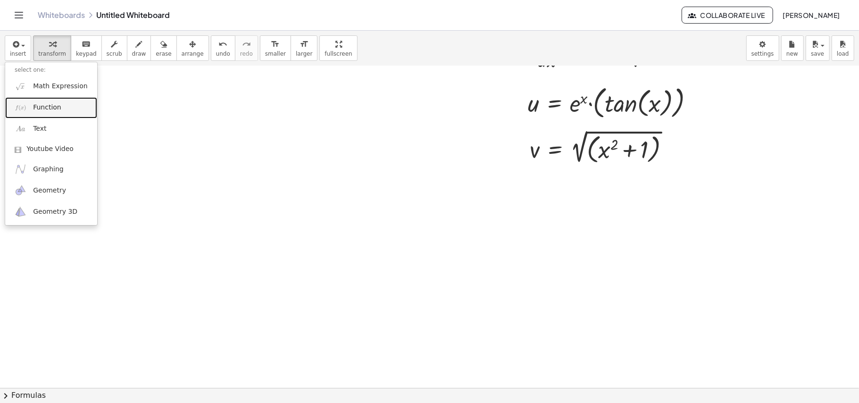
click at [42, 108] on span "Function" at bounding box center [47, 107] width 28 height 9
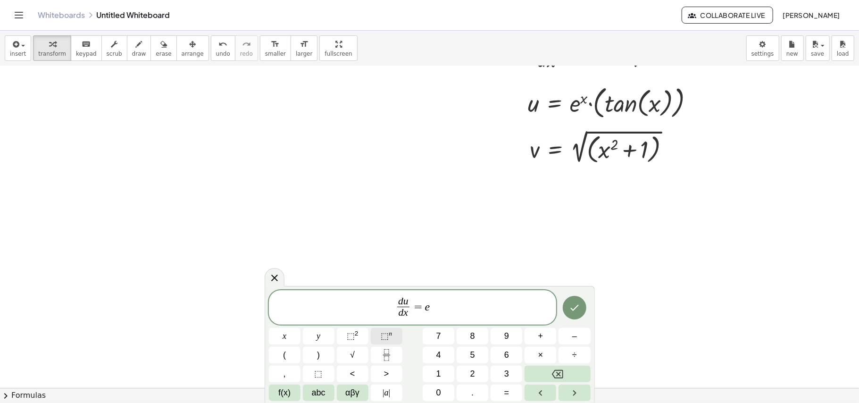
click at [383, 302] on span "⬚" at bounding box center [384, 335] width 8 height 9
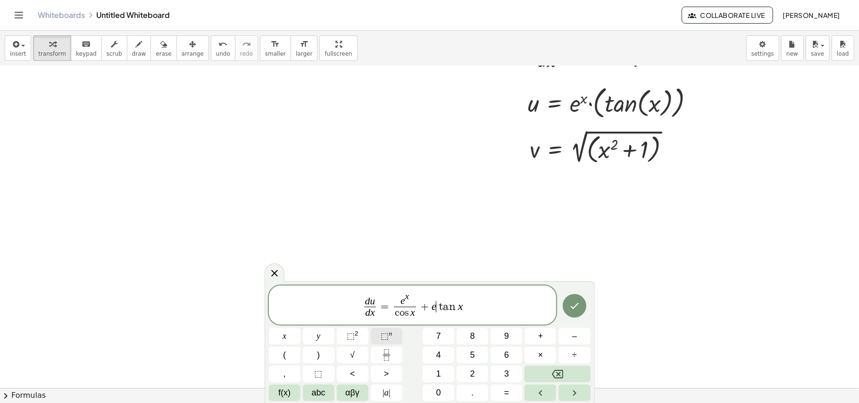
click at [389, 302] on span "⬚ n" at bounding box center [385, 336] width 11 height 13
click at [578, 302] on icon "Done" at bounding box center [574, 305] width 11 height 11
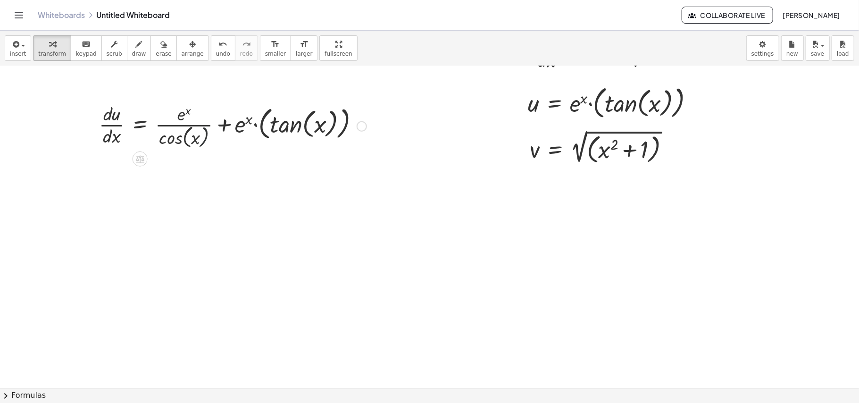
click at [208, 133] on div at bounding box center [232, 125] width 277 height 50
click at [189, 49] on icon "button" at bounding box center [192, 44] width 7 height 11
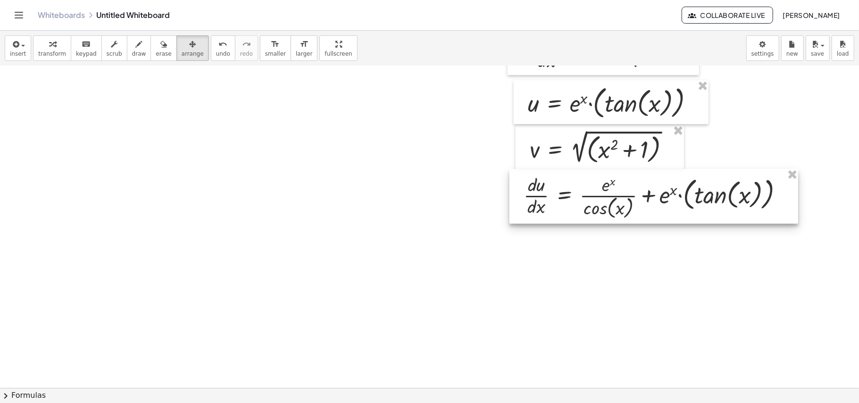
drag, startPoint x: 181, startPoint y: 143, endPoint x: 604, endPoint y: 214, distance: 429.2
click at [604, 214] on div at bounding box center [653, 196] width 289 height 55
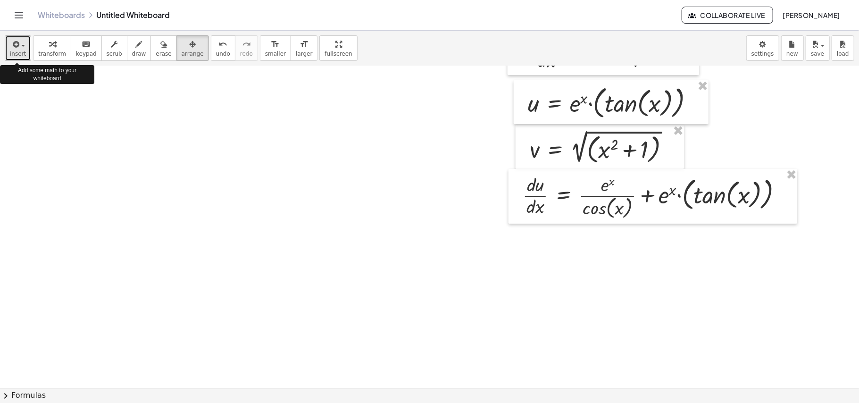
click at [22, 51] on span "insert" at bounding box center [18, 53] width 16 height 7
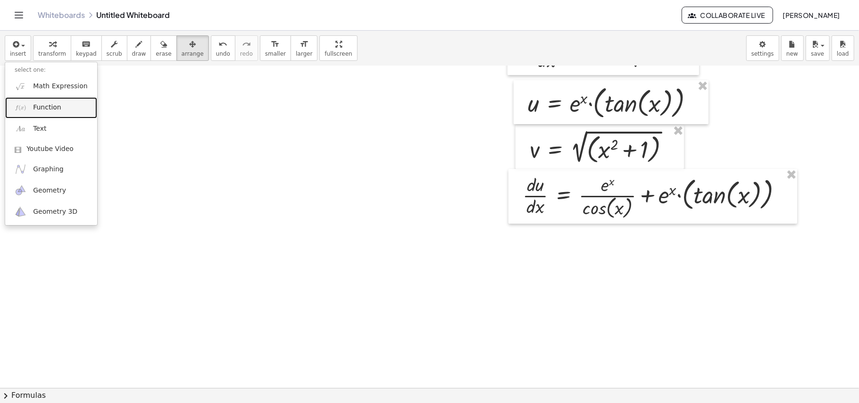
click at [53, 107] on span "Function" at bounding box center [47, 107] width 28 height 9
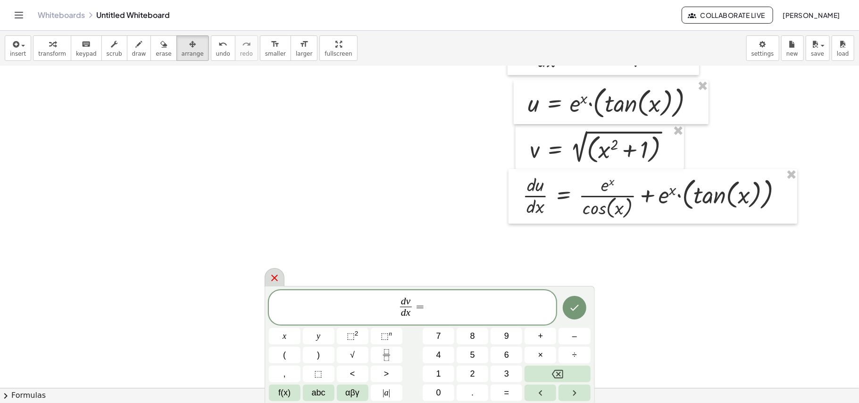
click at [276, 273] on icon at bounding box center [274, 277] width 11 height 11
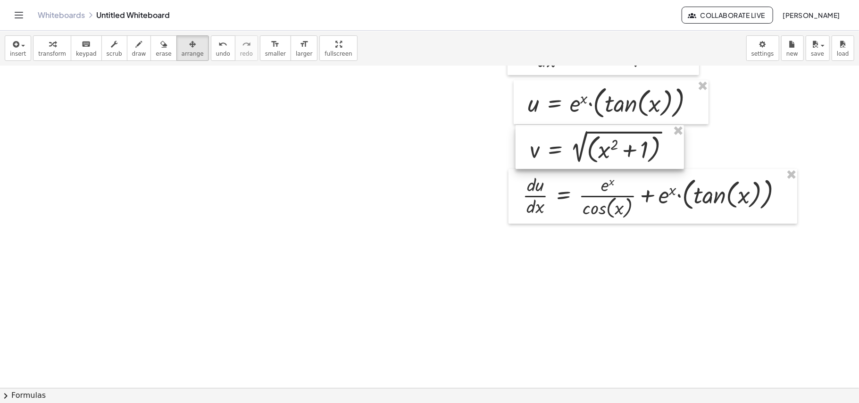
click at [612, 168] on div at bounding box center [599, 147] width 168 height 44
click at [644, 141] on div at bounding box center [599, 147] width 168 height 44
click at [640, 155] on div at bounding box center [599, 147] width 168 height 44
drag, startPoint x: 640, startPoint y: 155, endPoint x: 662, endPoint y: 157, distance: 22.2
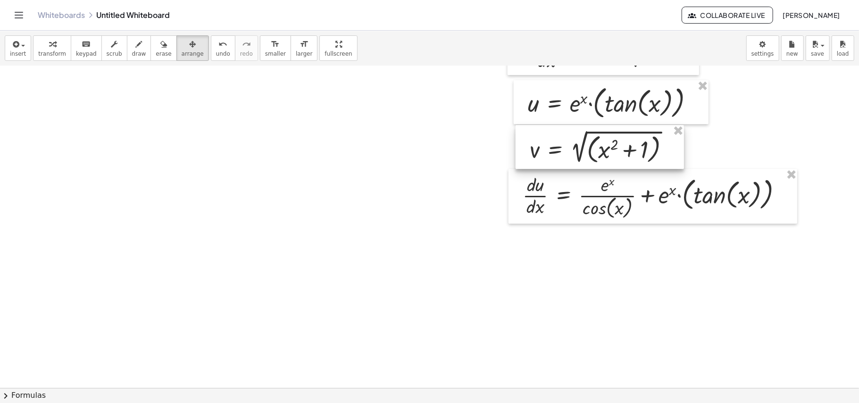
click at [644, 157] on div at bounding box center [599, 147] width 168 height 44
drag, startPoint x: 632, startPoint y: 149, endPoint x: 650, endPoint y: 164, distance: 23.1
click at [644, 164] on div at bounding box center [599, 147] width 168 height 44
drag, startPoint x: 649, startPoint y: 164, endPoint x: 625, endPoint y: 151, distance: 27.4
click at [625, 151] on div at bounding box center [594, 149] width 168 height 44
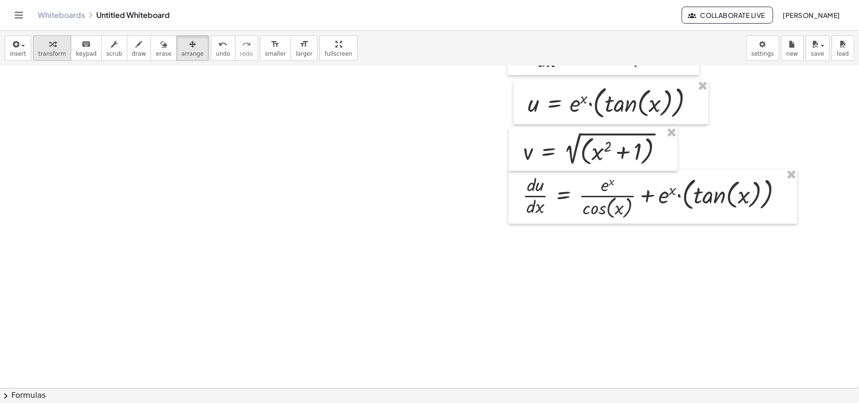
click at [44, 54] on span "transform" at bounding box center [52, 53] width 28 height 7
click at [644, 155] on div at bounding box center [596, 148] width 157 height 39
click at [625, 144] on div at bounding box center [596, 148] width 157 height 39
click at [644, 150] on div at bounding box center [665, 150] width 10 height 10
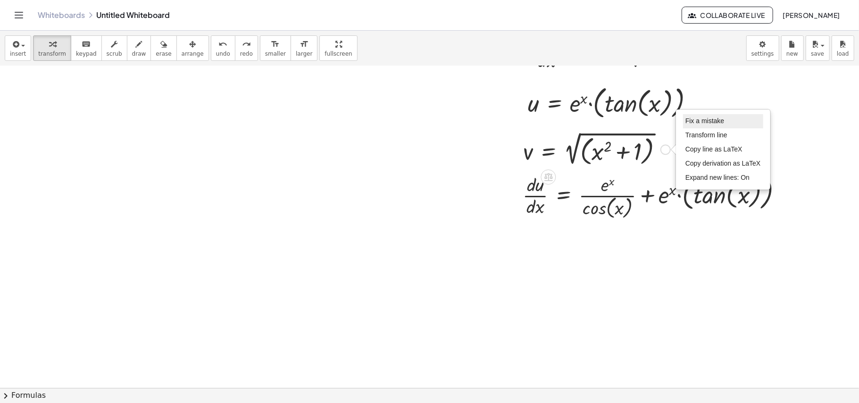
click at [644, 123] on span "Fix a mistake" at bounding box center [704, 121] width 39 height 8
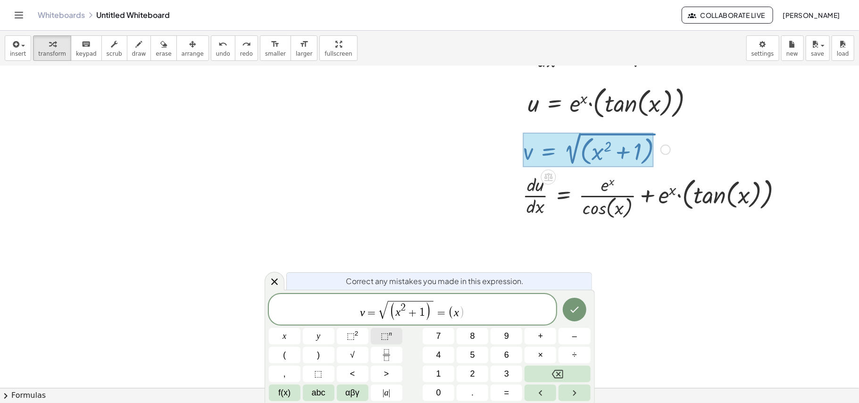
click at [374, 302] on button "⬚ n" at bounding box center [387, 336] width 32 height 17
click at [578, 302] on icon "Done" at bounding box center [574, 307] width 11 height 11
click at [572, 302] on icon "Done" at bounding box center [574, 307] width 11 height 11
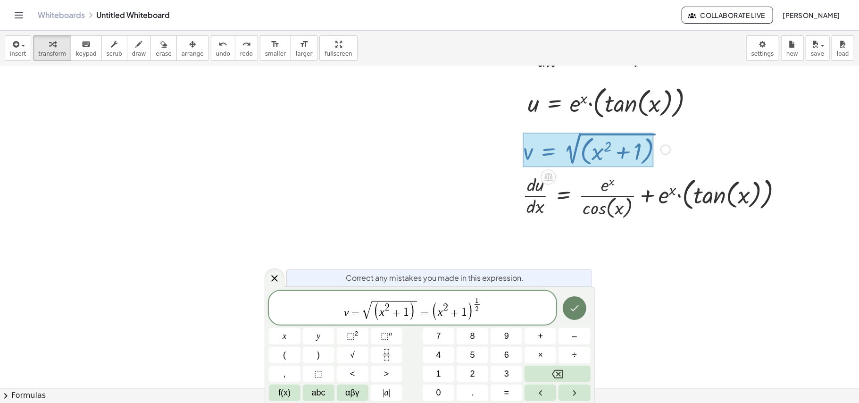
click at [572, 302] on icon "Done" at bounding box center [574, 307] width 11 height 11
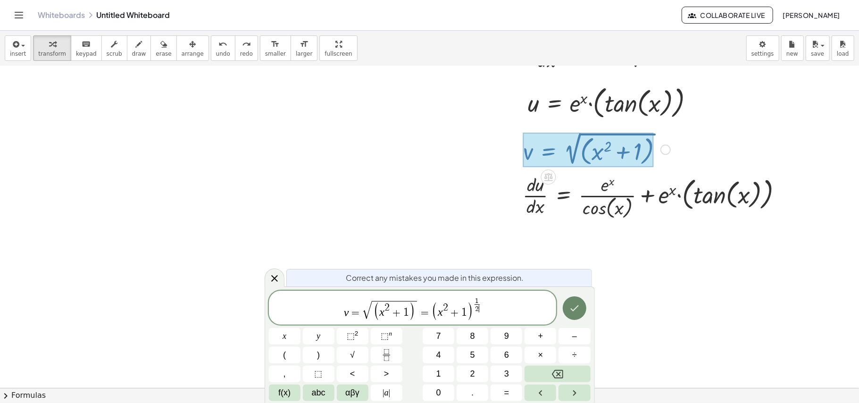
click at [572, 302] on icon "Done" at bounding box center [574, 307] width 11 height 11
click at [496, 302] on span "v = √ ( x 2 + 1 ) = ( x 2 + 1 ) 1 2 ​ ​" at bounding box center [413, 308] width 288 height 24
click at [581, 302] on button "Done" at bounding box center [574, 308] width 24 height 24
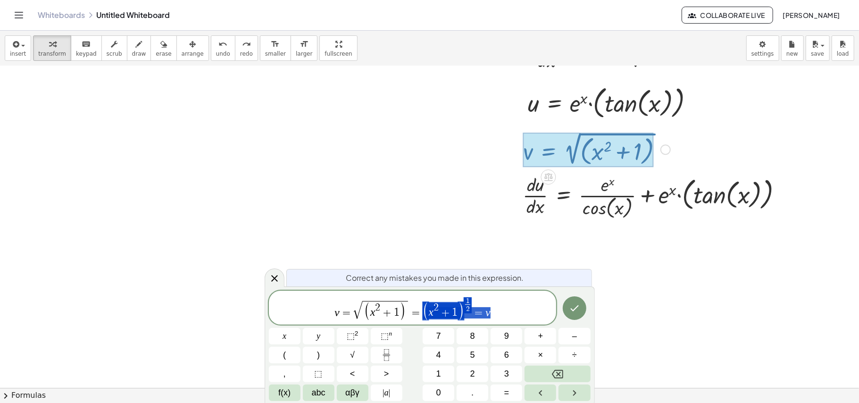
drag, startPoint x: 500, startPoint y: 306, endPoint x: 436, endPoint y: 306, distance: 64.1
click at [436, 302] on span "v = √ ( x 2 + 1 ) = ( x 2 + 1 ) 1 2 ​ = v" at bounding box center [413, 308] width 288 height 24
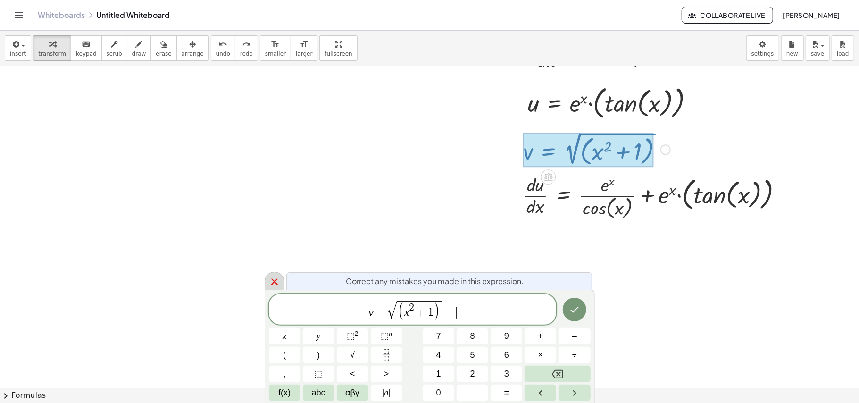
click at [274, 276] on icon at bounding box center [274, 281] width 11 height 11
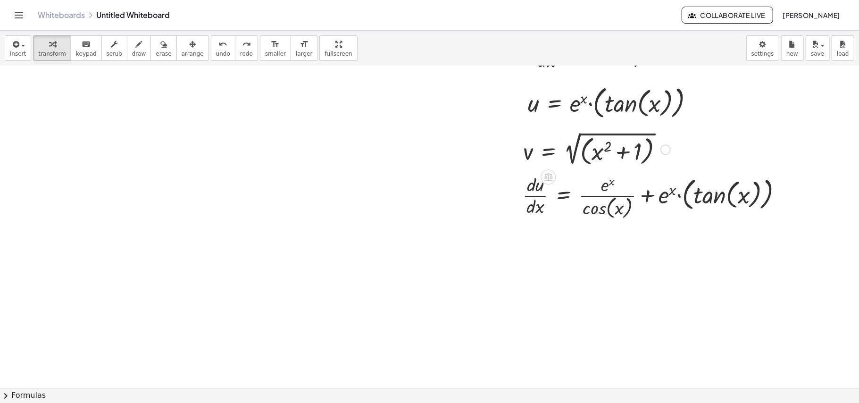
click at [600, 150] on div at bounding box center [596, 148] width 157 height 39
click at [592, 153] on div at bounding box center [596, 148] width 157 height 39
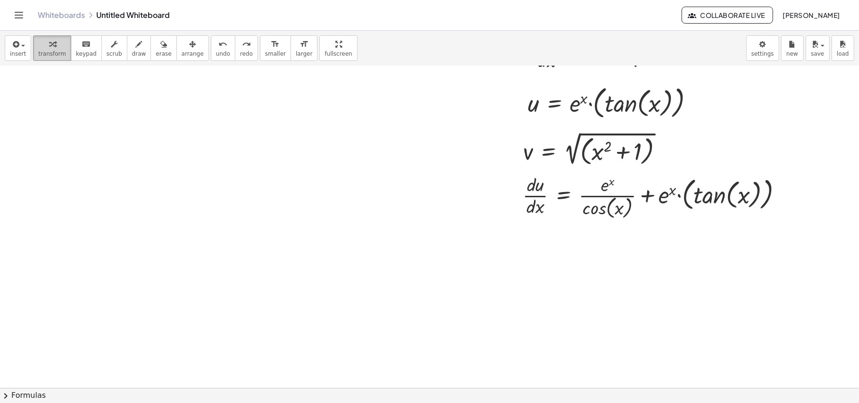
click at [59, 47] on div "button" at bounding box center [52, 43] width 28 height 11
click at [644, 155] on div at bounding box center [596, 148] width 157 height 39
click at [628, 151] on div at bounding box center [584, 148] width 133 height 35
drag, startPoint x: 572, startPoint y: 142, endPoint x: 635, endPoint y: 132, distance: 63.0
click at [635, 132] on div at bounding box center [584, 148] width 133 height 35
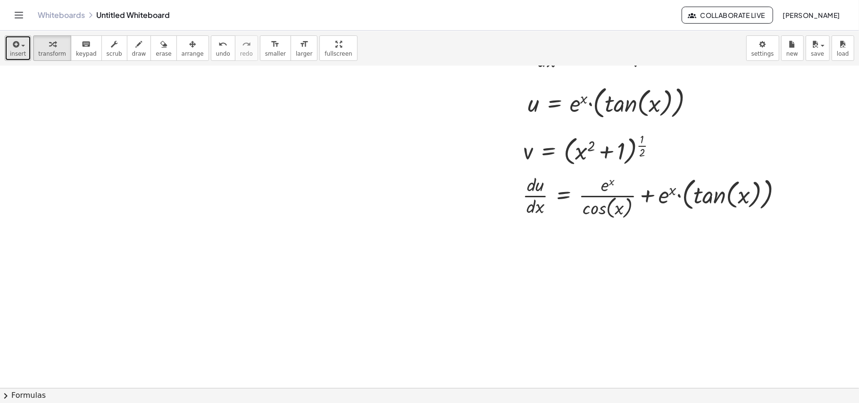
click at [21, 49] on div "button" at bounding box center [18, 43] width 16 height 11
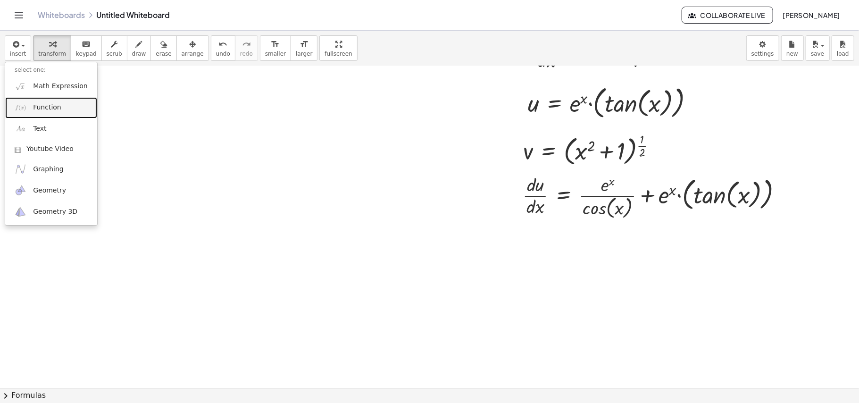
click at [49, 101] on link "Function" at bounding box center [51, 107] width 92 height 21
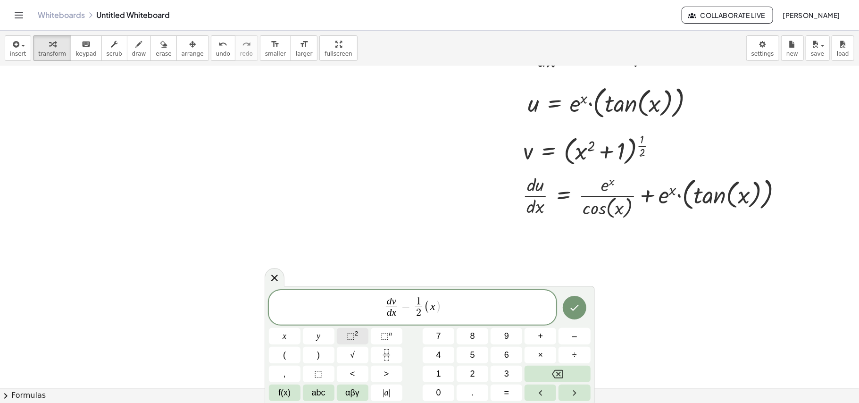
click at [350, 302] on span "⬚" at bounding box center [351, 335] width 8 height 9
click at [380, 302] on button "⬚ n" at bounding box center [387, 336] width 32 height 17
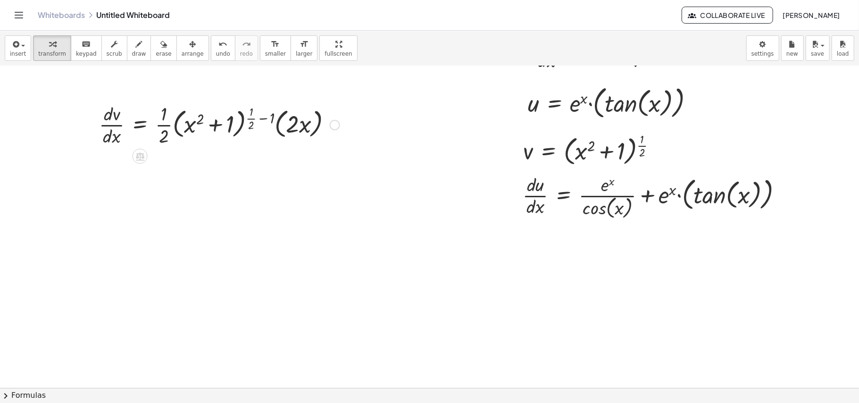
click at [266, 136] on div at bounding box center [219, 123] width 250 height 47
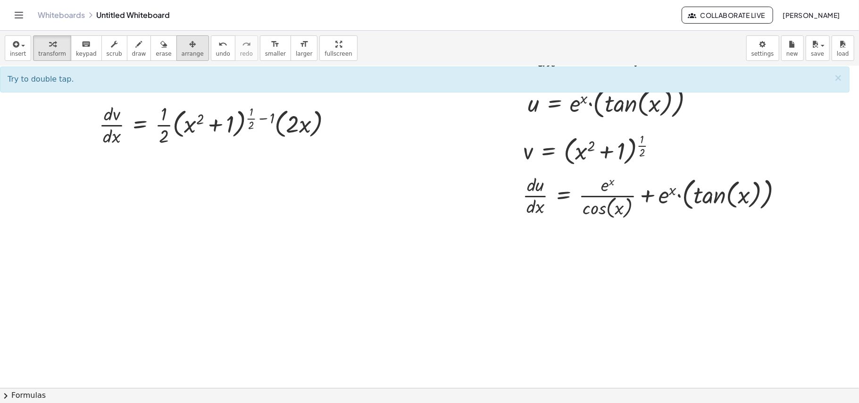
click at [182, 53] on span "arrange" at bounding box center [193, 53] width 22 height 7
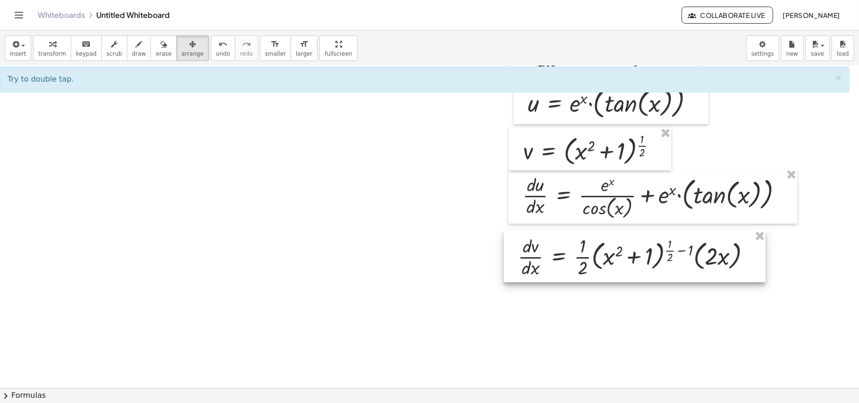
drag, startPoint x: 208, startPoint y: 129, endPoint x: 626, endPoint y: 261, distance: 438.4
click at [626, 261] on div at bounding box center [635, 256] width 262 height 52
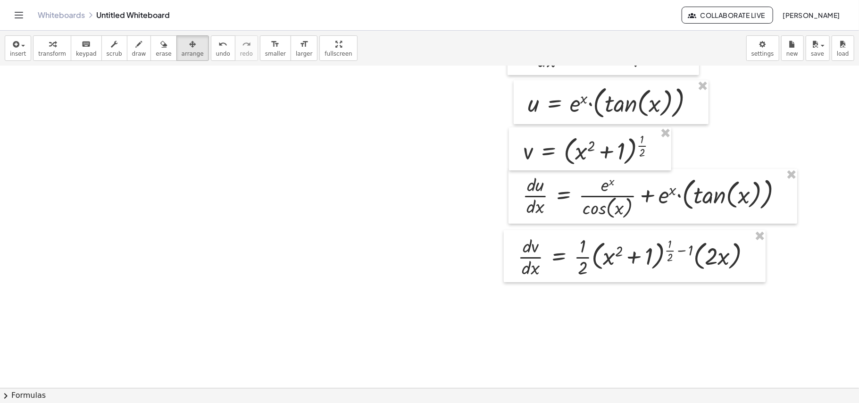
click at [644, 302] on div at bounding box center [429, 172] width 859 height 643
click at [644, 256] on div at bounding box center [635, 256] width 262 height 52
click at [64, 51] on button "transform" at bounding box center [52, 47] width 38 height 25
click at [644, 251] on div at bounding box center [638, 255] width 250 height 47
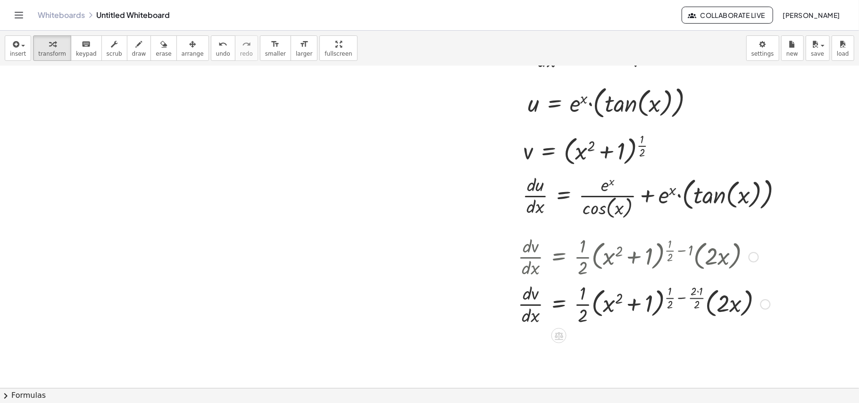
click at [644, 293] on div at bounding box center [644, 303] width 262 height 47
click at [644, 295] on div at bounding box center [644, 303] width 262 height 47
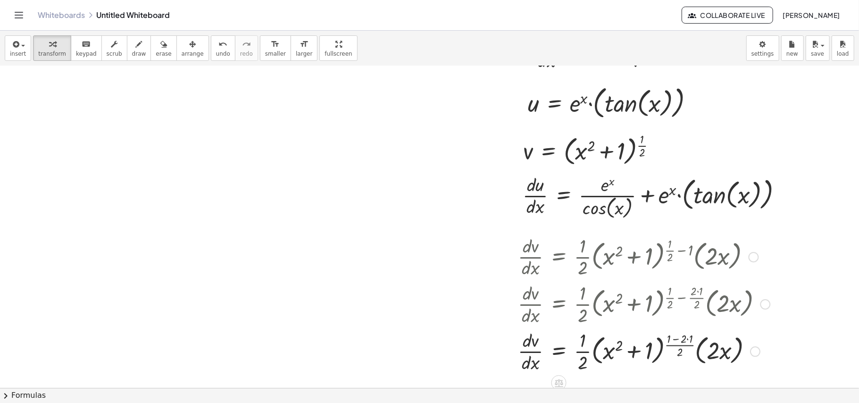
drag, startPoint x: 683, startPoint y: 338, endPoint x: 675, endPoint y: 338, distance: 8.0
click at [644, 302] on div at bounding box center [644, 350] width 262 height 47
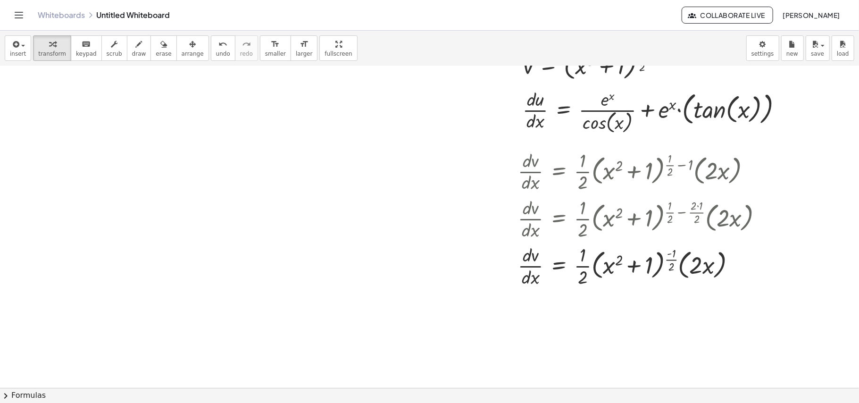
scroll to position [314, 0]
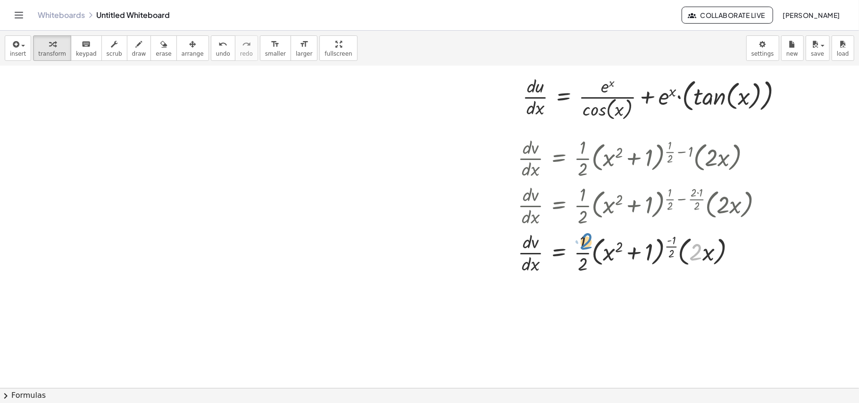
drag, startPoint x: 699, startPoint y: 251, endPoint x: 592, endPoint y: 240, distance: 107.1
click at [592, 240] on div at bounding box center [644, 252] width 262 height 47
click at [585, 242] on div at bounding box center [644, 252] width 262 height 47
drag, startPoint x: 694, startPoint y: 260, endPoint x: 576, endPoint y: 242, distance: 120.2
click at [576, 242] on div at bounding box center [644, 252] width 262 height 47
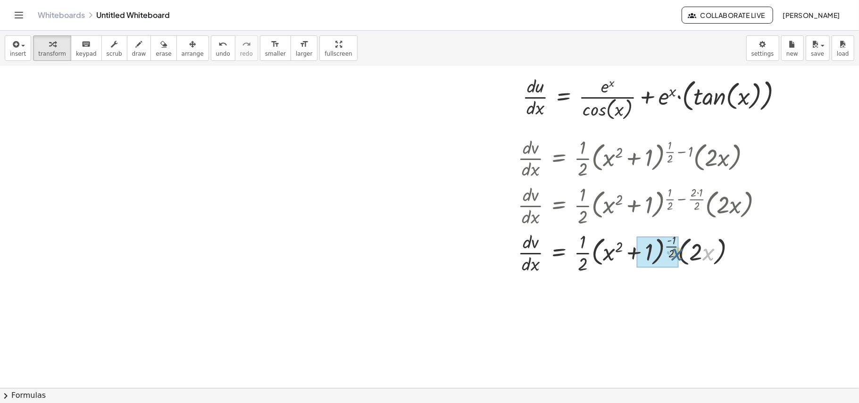
drag, startPoint x: 706, startPoint y: 256, endPoint x: 675, endPoint y: 257, distance: 31.1
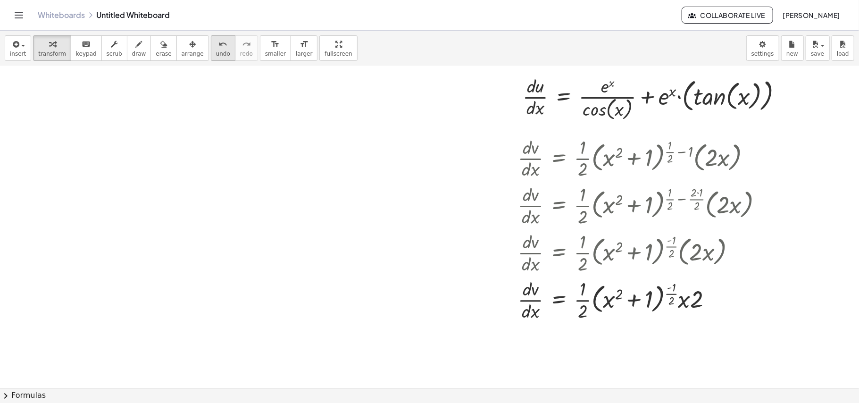
click at [216, 54] on span "undo" at bounding box center [223, 53] width 14 height 7
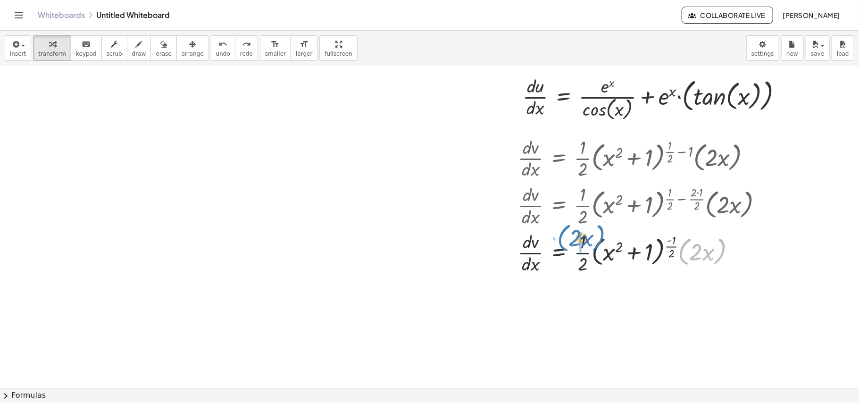
drag, startPoint x: 727, startPoint y: 250, endPoint x: 606, endPoint y: 236, distance: 121.5
click at [606, 236] on div at bounding box center [655, 252] width 285 height 47
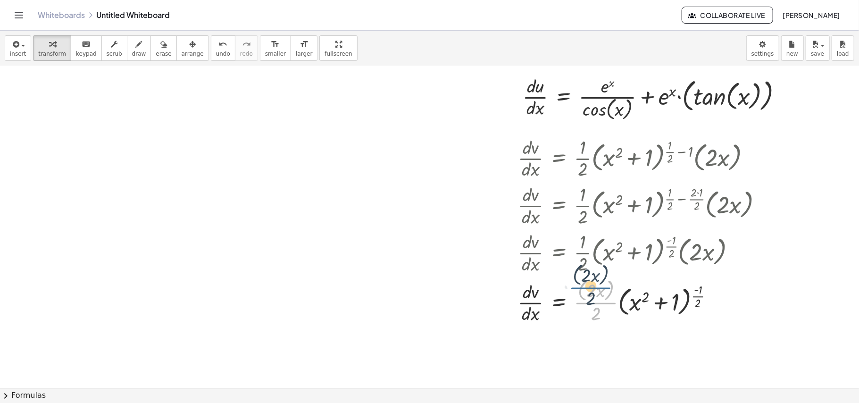
drag, startPoint x: 597, startPoint y: 308, endPoint x: 591, endPoint y: 292, distance: 17.0
click at [591, 292] on div at bounding box center [644, 301] width 262 height 50
drag, startPoint x: 586, startPoint y: 291, endPoint x: 594, endPoint y: 315, distance: 24.7
click at [594, 302] on div at bounding box center [644, 301] width 262 height 50
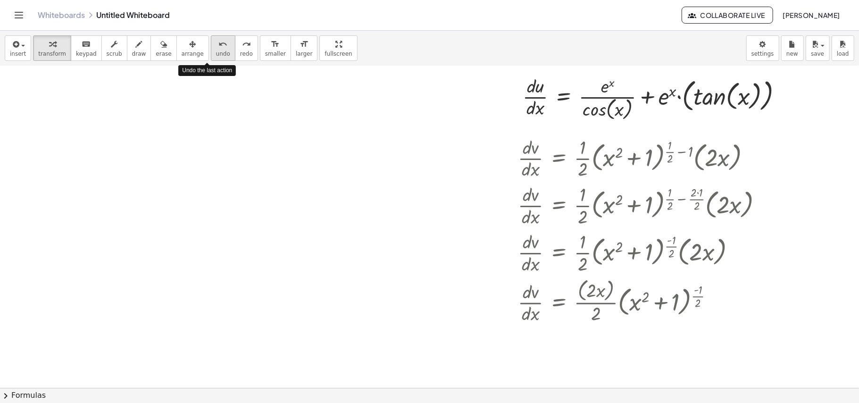
click at [216, 53] on span "undo" at bounding box center [223, 53] width 14 height 7
click at [596, 302] on div at bounding box center [644, 301] width 262 height 50
click at [596, 297] on div at bounding box center [644, 301] width 262 height 50
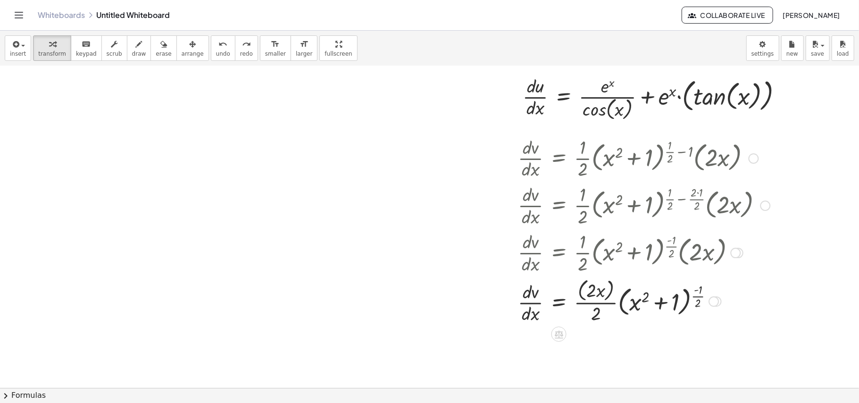
click at [593, 300] on div at bounding box center [644, 301] width 262 height 50
click at [591, 302] on div at bounding box center [644, 301] width 262 height 50
click at [586, 295] on div at bounding box center [644, 301] width 262 height 50
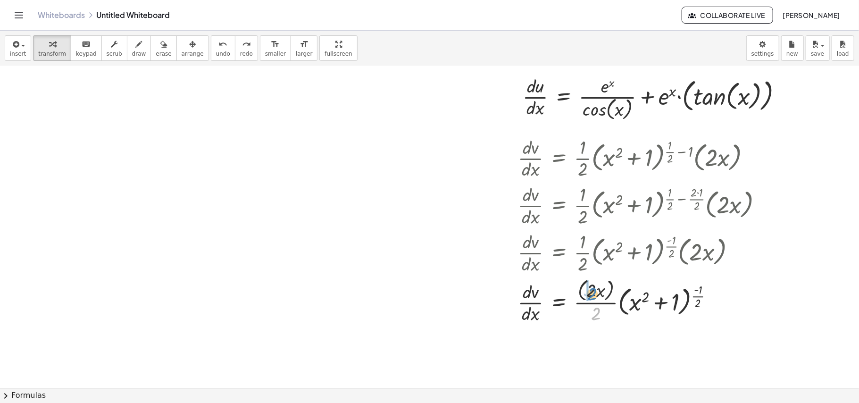
drag, startPoint x: 595, startPoint y: 312, endPoint x: 591, endPoint y: 292, distance: 20.2
click at [591, 292] on div at bounding box center [644, 301] width 262 height 50
click at [214, 56] on button "undo undo" at bounding box center [223, 47] width 25 height 25
click at [644, 302] on div at bounding box center [641, 301] width 256 height 50
drag, startPoint x: 687, startPoint y: 294, endPoint x: 692, endPoint y: 298, distance: 6.0
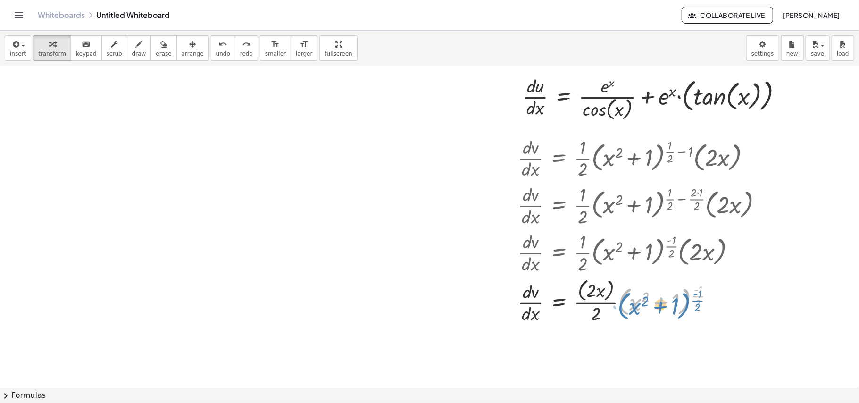
click at [644, 298] on div at bounding box center [641, 301] width 256 height 50
click at [593, 291] on div at bounding box center [641, 301] width 256 height 50
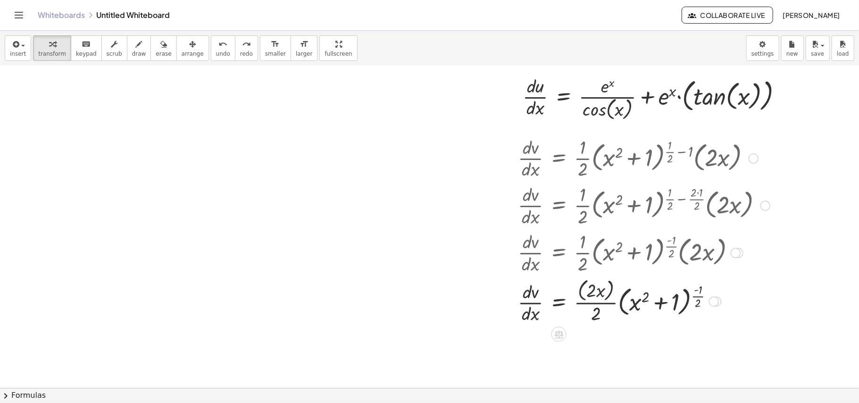
click at [593, 291] on div at bounding box center [641, 301] width 256 height 50
click at [644, 302] on div at bounding box center [713, 302] width 10 height 10
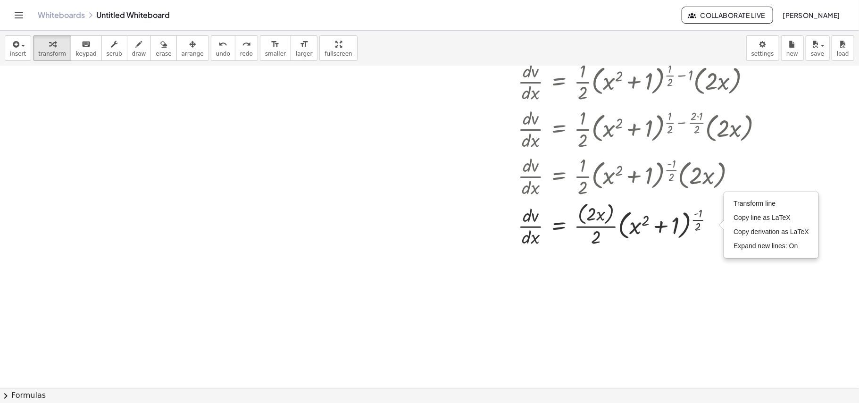
scroll to position [392, 0]
click at [611, 236] on div at bounding box center [644, 223] width 262 height 50
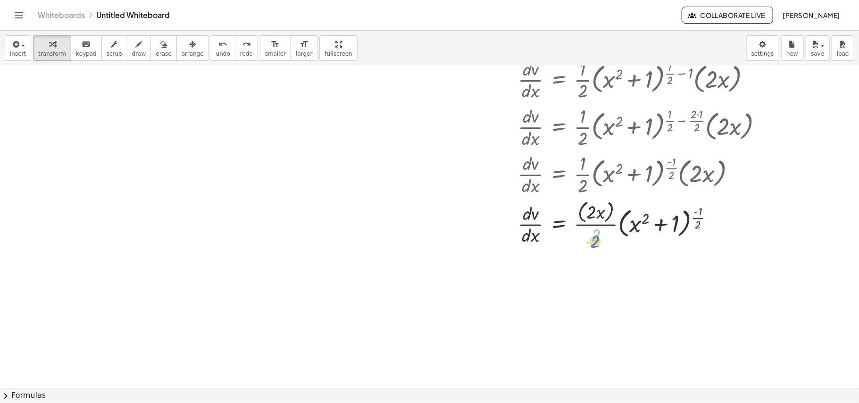
drag, startPoint x: 596, startPoint y: 234, endPoint x: 595, endPoint y: 241, distance: 7.1
click at [595, 241] on div at bounding box center [644, 223] width 262 height 50
click at [598, 221] on div at bounding box center [644, 223] width 262 height 50
drag, startPoint x: 598, startPoint y: 215, endPoint x: 597, endPoint y: 234, distance: 18.9
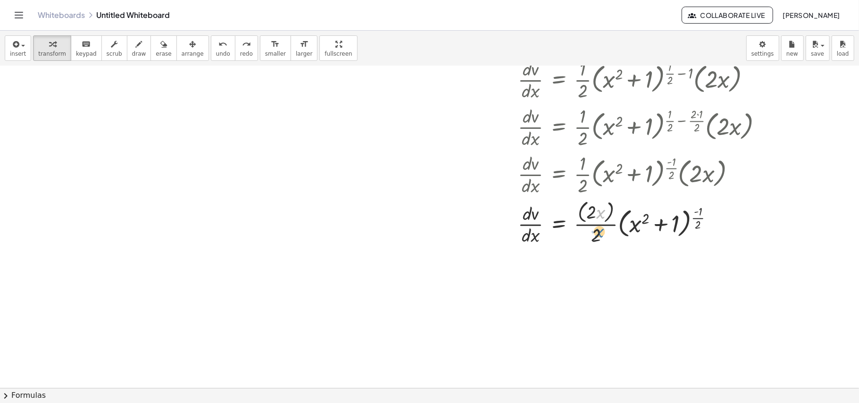
click at [597, 234] on div at bounding box center [644, 223] width 262 height 50
drag, startPoint x: 597, startPoint y: 215, endPoint x: 645, endPoint y: 223, distance: 48.8
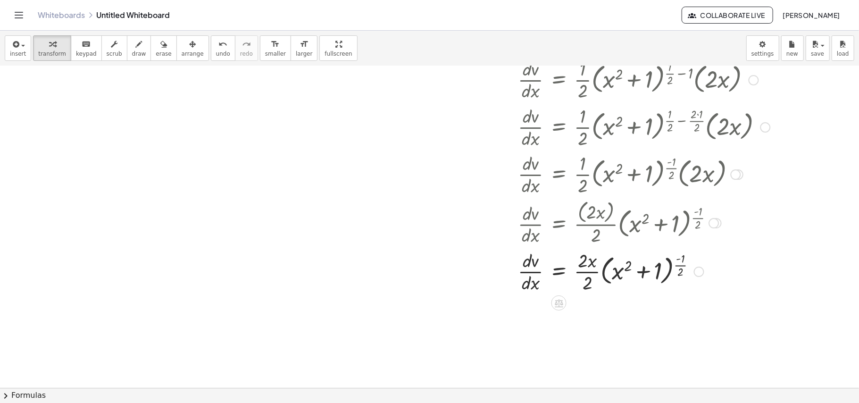
click at [581, 263] on div at bounding box center [644, 270] width 262 height 47
drag, startPoint x: 585, startPoint y: 283, endPoint x: 583, endPoint y: 266, distance: 17.5
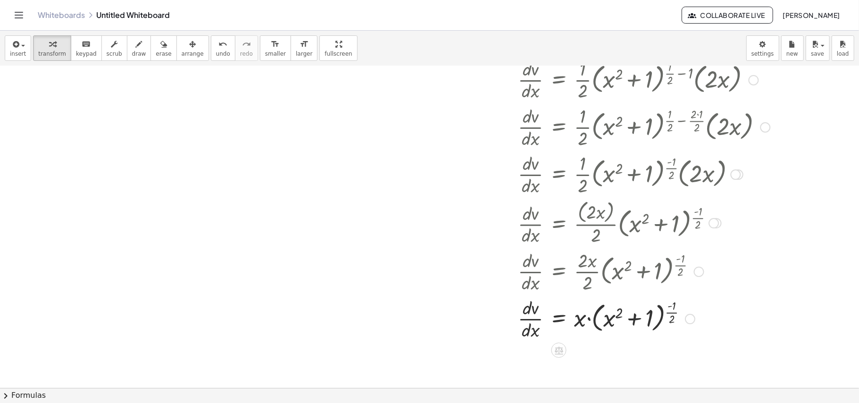
click at [644, 302] on div at bounding box center [644, 318] width 262 height 47
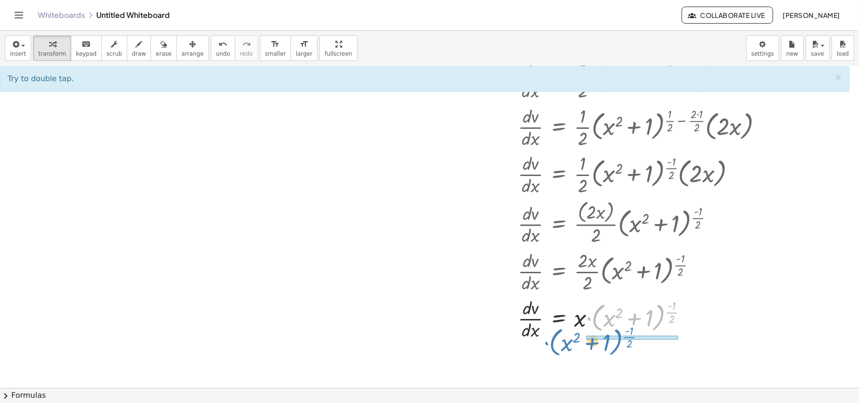
drag, startPoint x: 662, startPoint y: 312, endPoint x: 619, endPoint y: 337, distance: 49.4
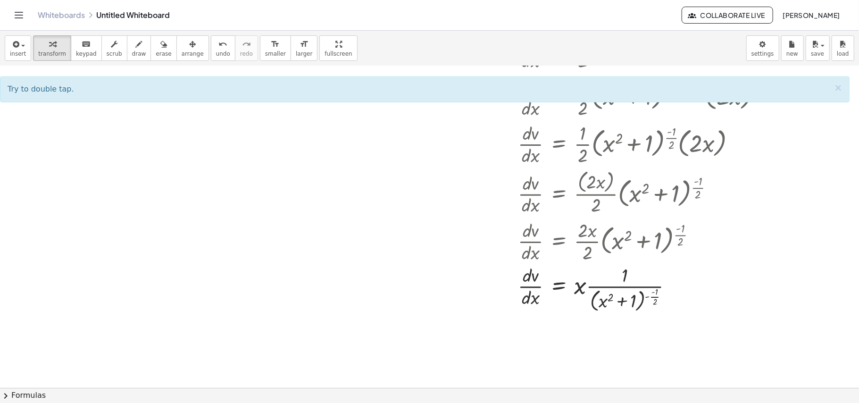
scroll to position [435, 0]
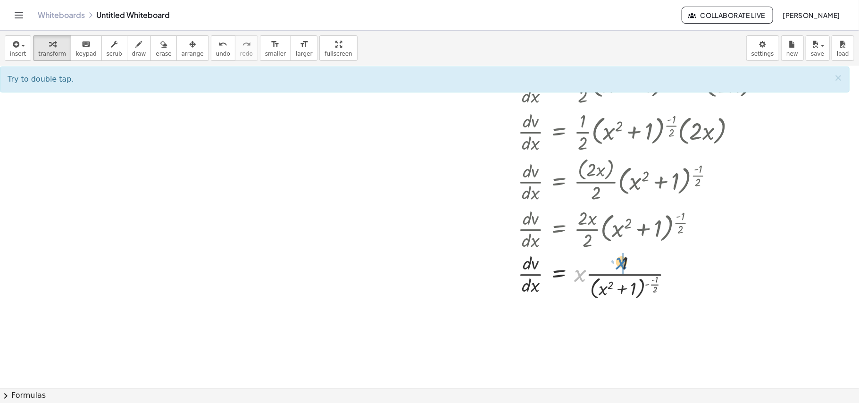
drag, startPoint x: 580, startPoint y: 275, endPoint x: 620, endPoint y: 263, distance: 42.4
click at [620, 263] on div at bounding box center [644, 276] width 262 height 52
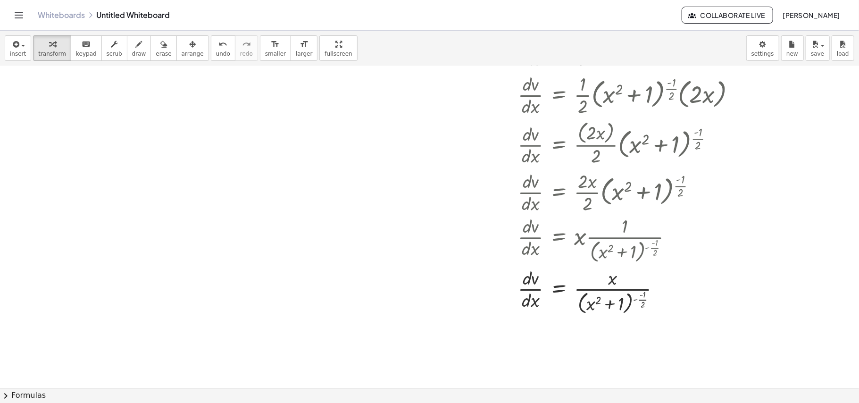
scroll to position [473, 0]
click at [642, 302] on div at bounding box center [644, 289] width 262 height 52
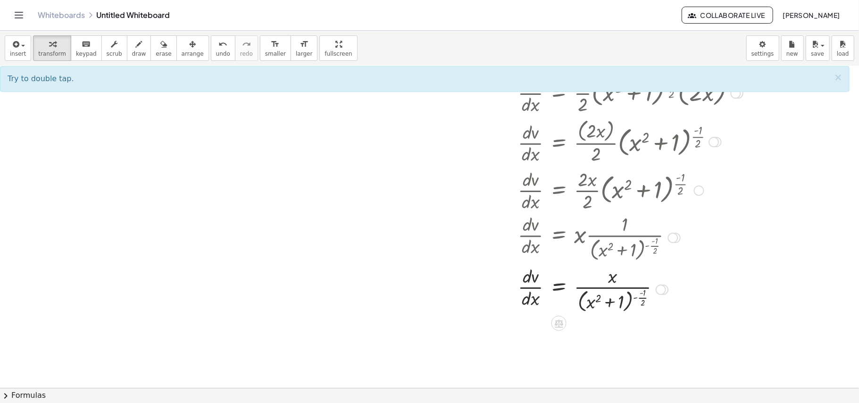
click at [642, 302] on div at bounding box center [644, 289] width 262 height 52
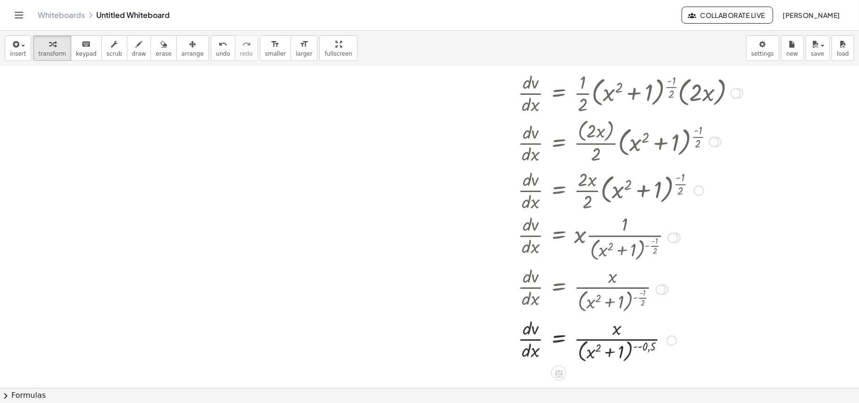
click at [636, 302] on div at bounding box center [644, 340] width 262 height 50
click at [218, 44] on icon "undo" at bounding box center [222, 44] width 9 height 11
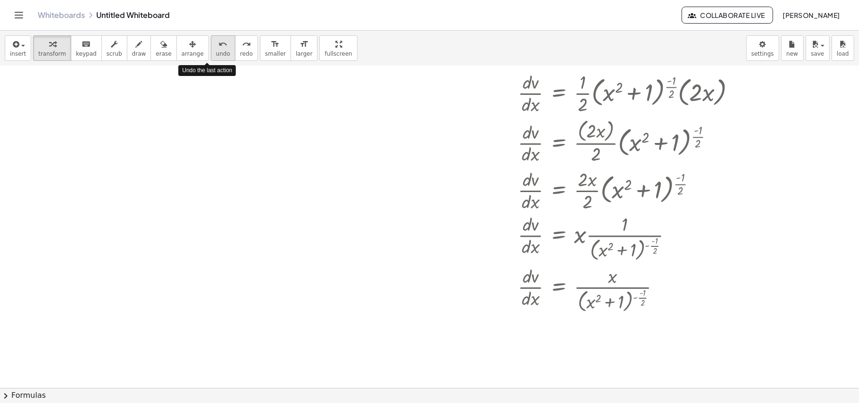
click at [218, 44] on icon "undo" at bounding box center [222, 44] width 9 height 11
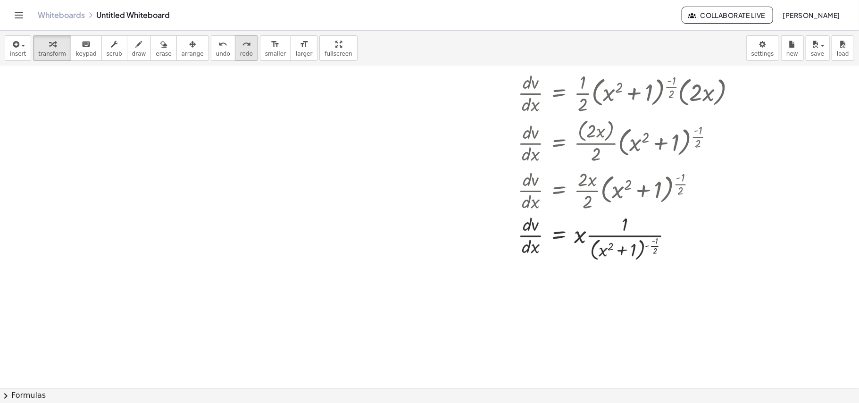
click at [242, 49] on icon "redo" at bounding box center [246, 44] width 9 height 11
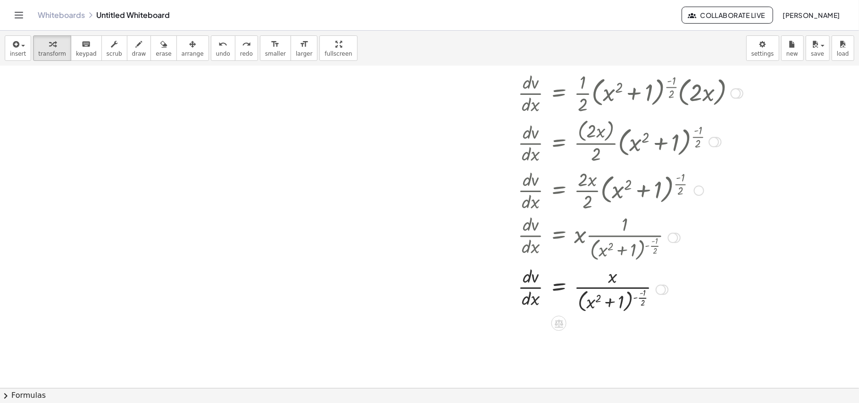
click at [636, 299] on div at bounding box center [644, 289] width 262 height 52
click at [635, 298] on div at bounding box center [644, 289] width 262 height 52
drag, startPoint x: 635, startPoint y: 298, endPoint x: 640, endPoint y: 291, distance: 9.1
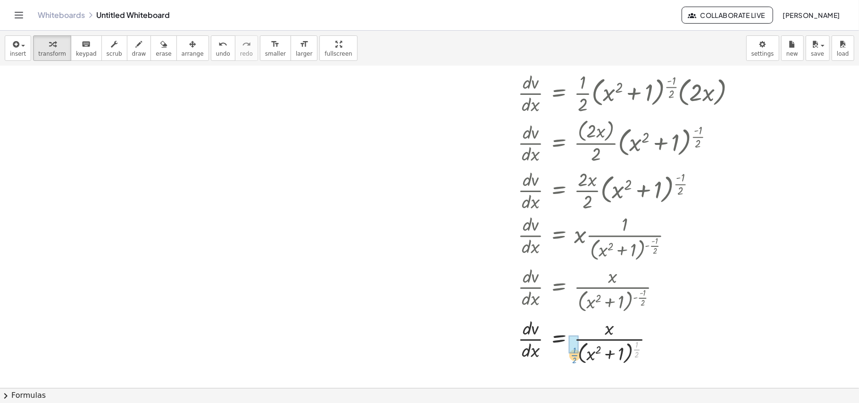
drag, startPoint x: 637, startPoint y: 352, endPoint x: 576, endPoint y: 357, distance: 62.0
click at [576, 302] on div at bounding box center [644, 341] width 262 height 52
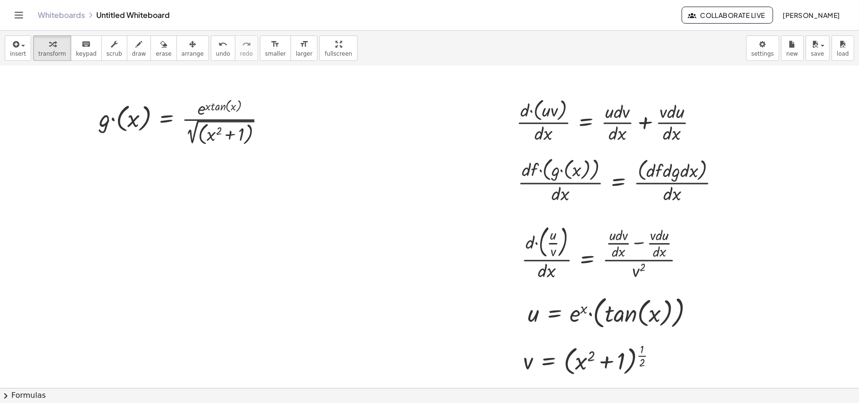
scroll to position [0, 0]
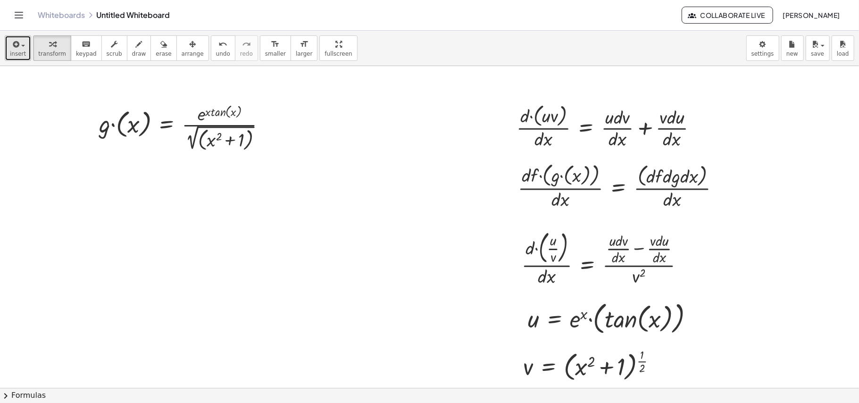
click at [21, 39] on div "button" at bounding box center [18, 43] width 16 height 11
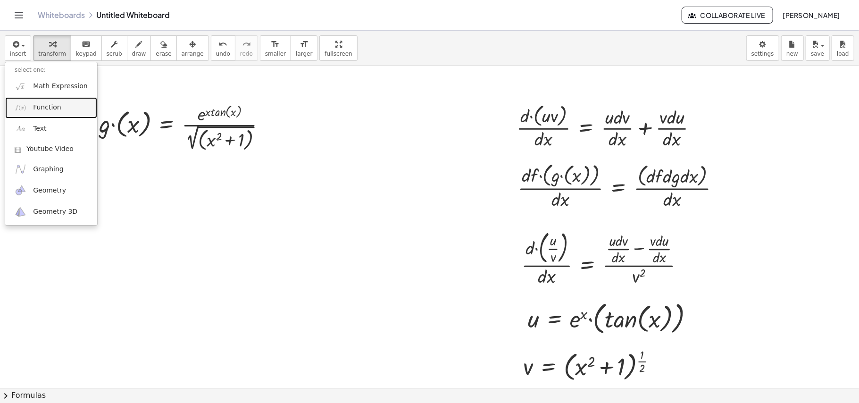
click at [37, 100] on link "Function" at bounding box center [51, 107] width 92 height 21
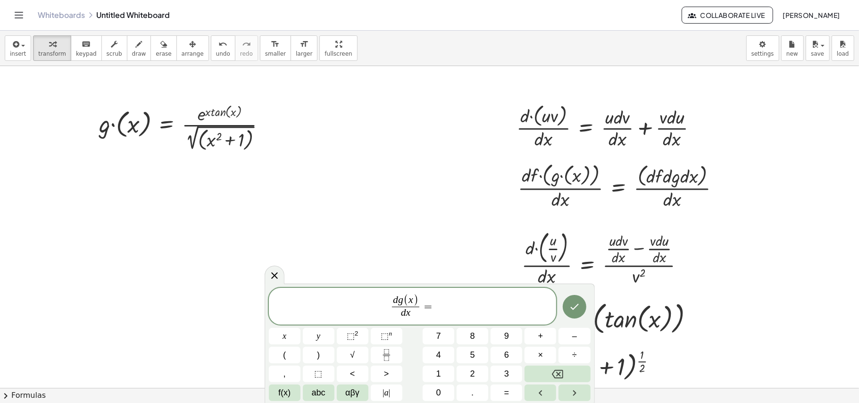
drag, startPoint x: 815, startPoint y: 203, endPoint x: 858, endPoint y: 174, distance: 51.8
click at [644, 174] on div "· g · ( x ) = · e ( · x · tan ( , x ) ) · 2 √ ( ( + x 2 + 1 ) ) · d · ( · u · v…" at bounding box center [429, 227] width 859 height 322
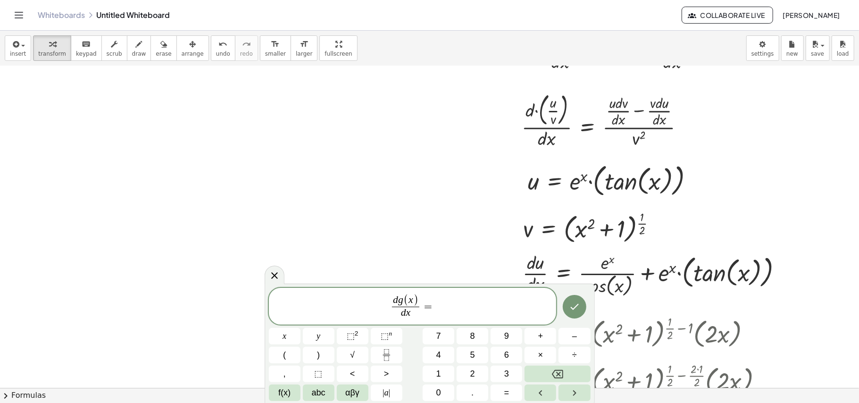
scroll to position [168, 0]
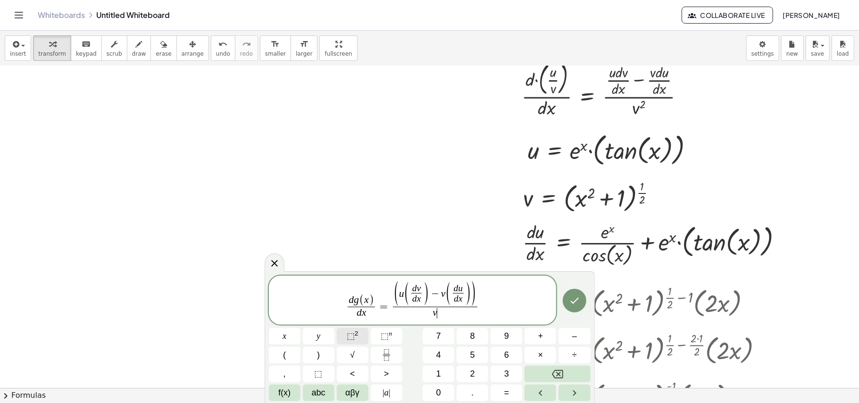
click at [363, 302] on button "⬚ 2" at bounding box center [353, 336] width 32 height 17
click at [574, 302] on button "Done" at bounding box center [574, 298] width 24 height 24
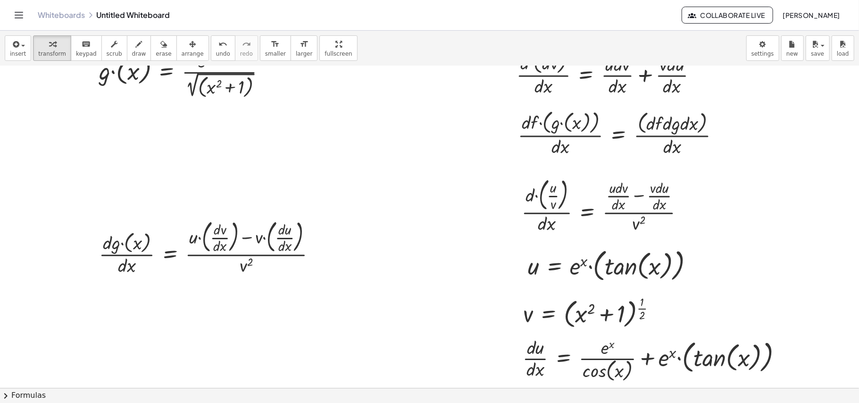
scroll to position [0, 0]
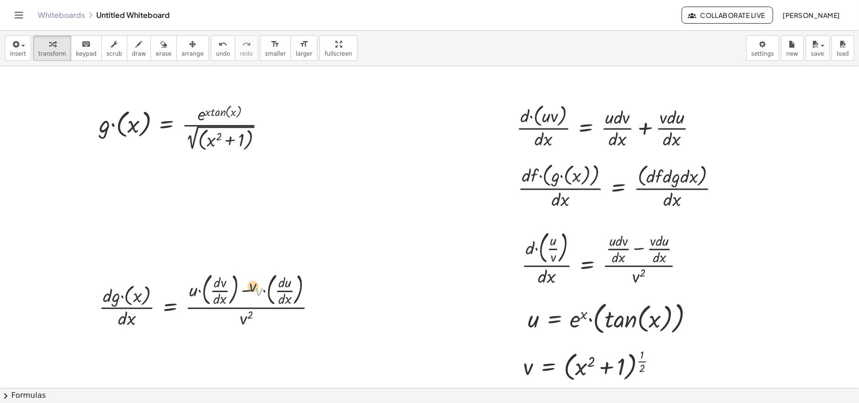
drag, startPoint x: 261, startPoint y: 289, endPoint x: 238, endPoint y: 266, distance: 32.0
click at [221, 281] on div at bounding box center [211, 299] width 234 height 61
click at [194, 291] on div at bounding box center [211, 299] width 234 height 61
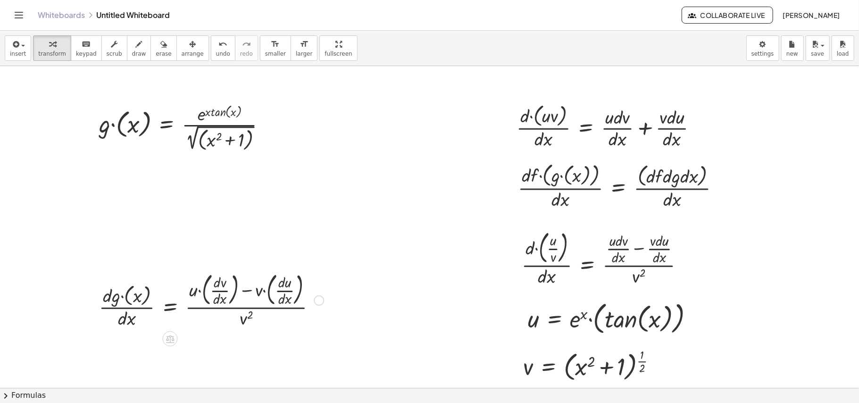
click at [194, 291] on div at bounding box center [211, 299] width 234 height 61
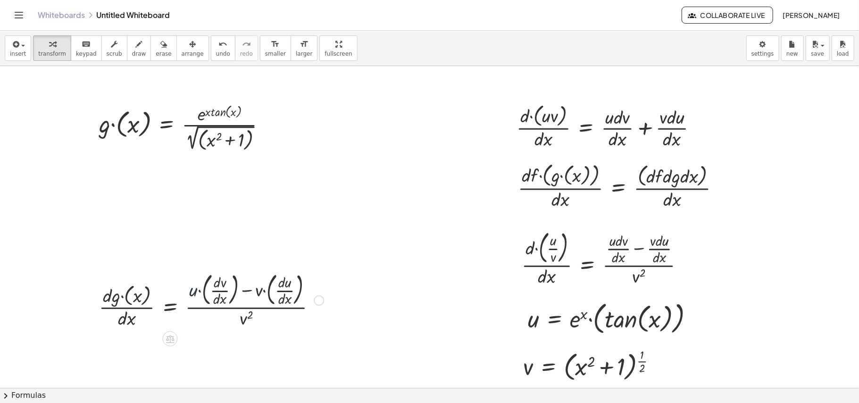
click at [194, 291] on div at bounding box center [211, 299] width 234 height 61
click at [194, 292] on div at bounding box center [211, 299] width 234 height 61
drag, startPoint x: 656, startPoint y: 323, endPoint x: 664, endPoint y: 319, distance: 9.1
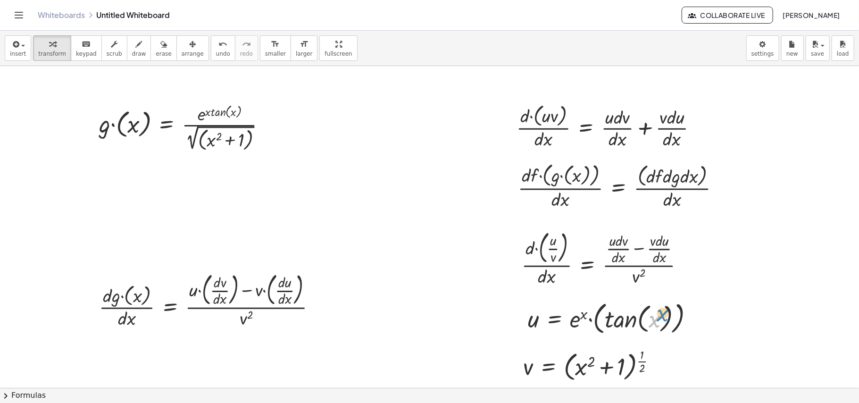
click at [644, 302] on div at bounding box center [614, 317] width 183 height 39
click at [568, 302] on div at bounding box center [614, 317] width 183 height 39
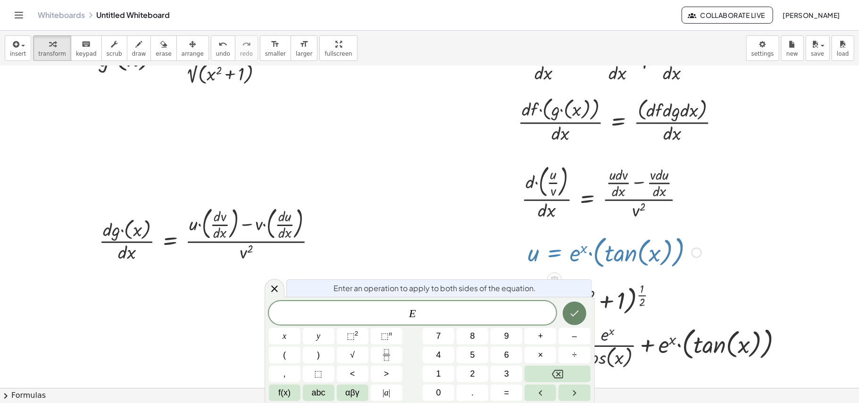
scroll to position [67, 0]
click at [277, 291] on icon at bounding box center [274, 288] width 7 height 7
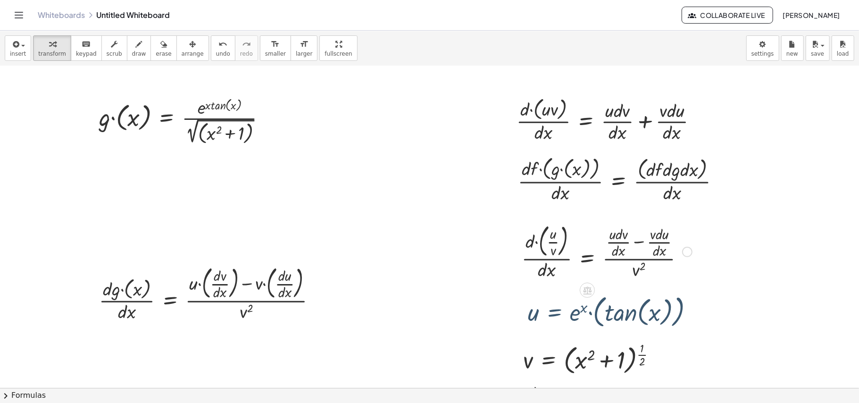
scroll to position [0, 0]
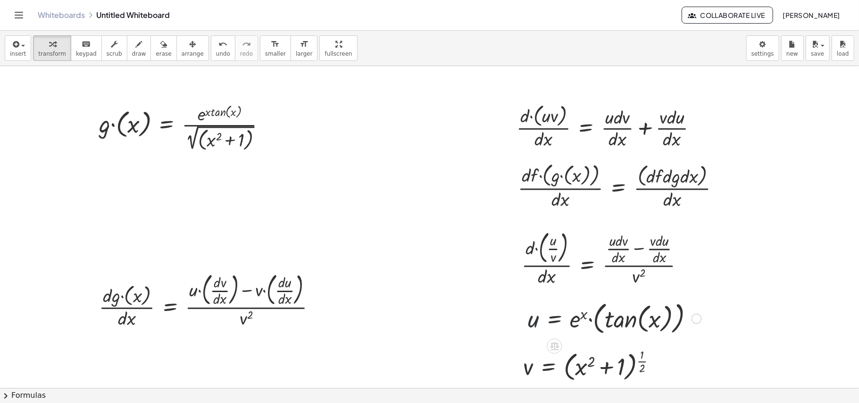
click at [536, 302] on div at bounding box center [614, 317] width 183 height 39
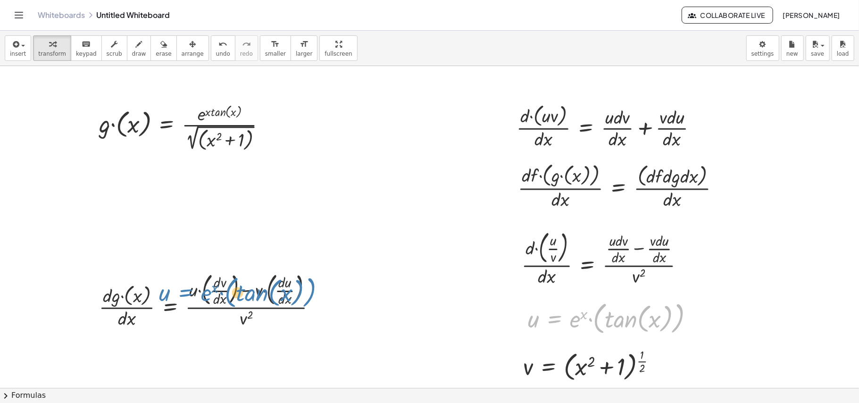
drag, startPoint x: 568, startPoint y: 321, endPoint x: 201, endPoint y: 294, distance: 368.2
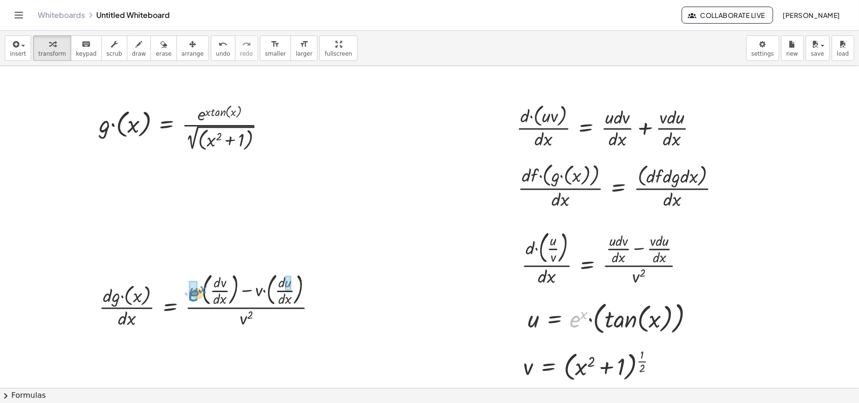
drag, startPoint x: 575, startPoint y: 324, endPoint x: 195, endPoint y: 298, distance: 380.9
click at [532, 302] on div at bounding box center [614, 317] width 183 height 39
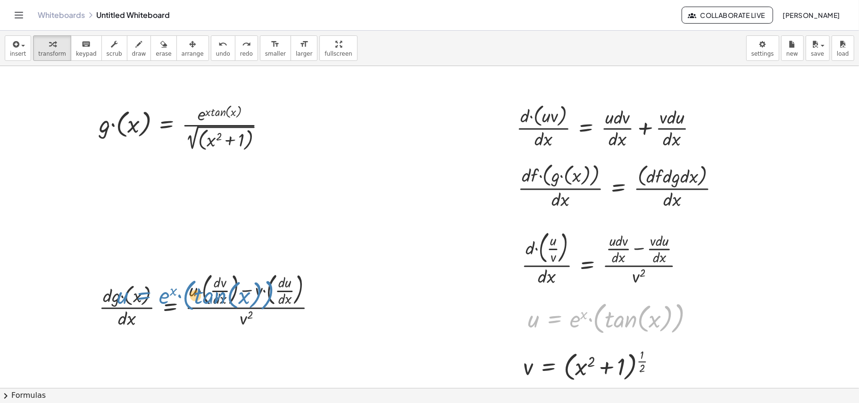
drag, startPoint x: 553, startPoint y: 321, endPoint x: 143, endPoint y: 298, distance: 410.8
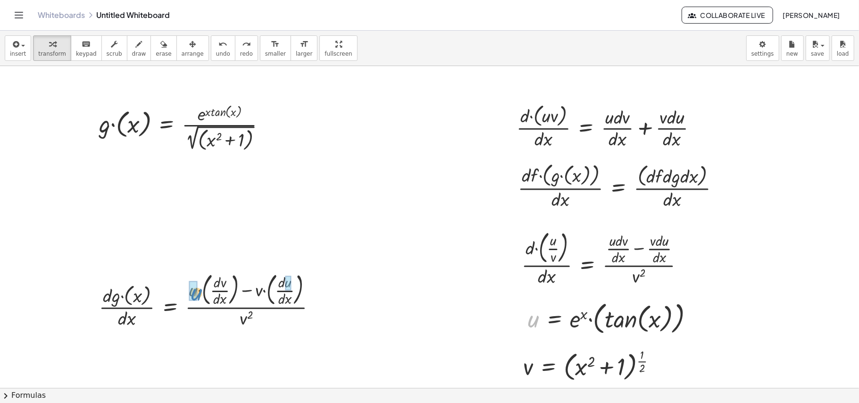
drag, startPoint x: 538, startPoint y: 320, endPoint x: 202, endPoint y: 292, distance: 337.7
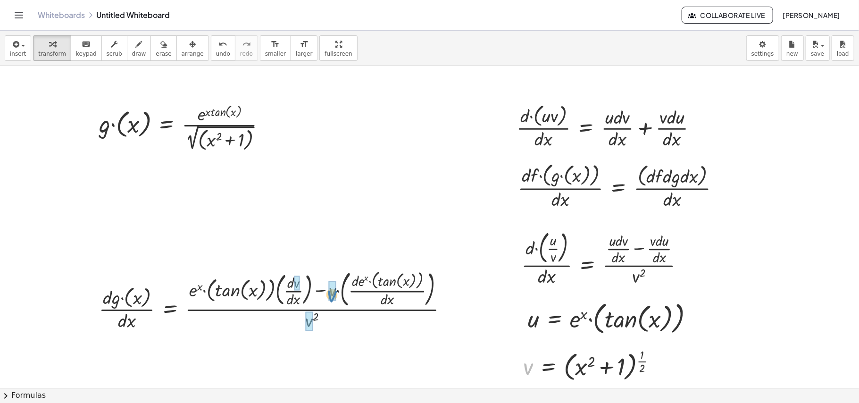
drag, startPoint x: 528, startPoint y: 370, endPoint x: 332, endPoint y: 297, distance: 209.3
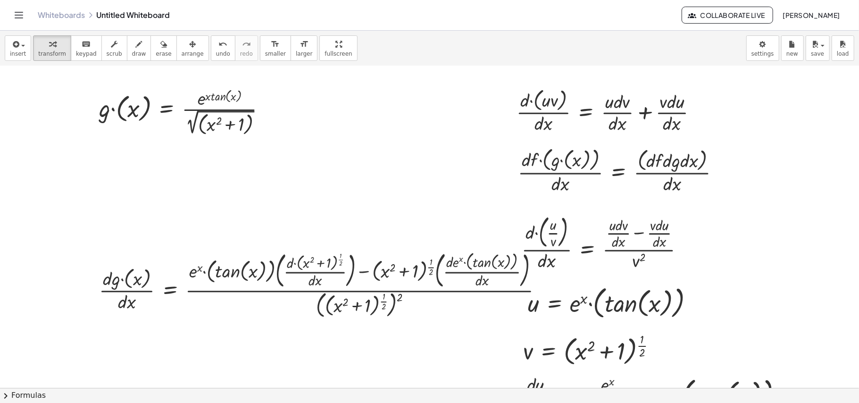
scroll to position [17, 0]
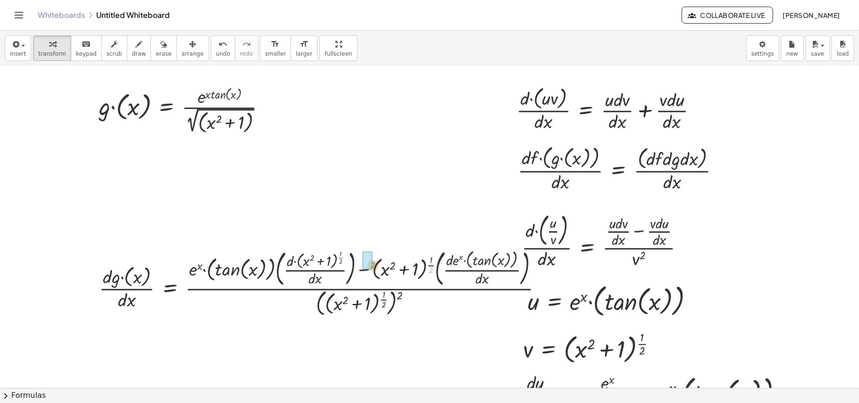
drag, startPoint x: 432, startPoint y: 270, endPoint x: 374, endPoint y: 264, distance: 58.2
click at [374, 264] on div at bounding box center [324, 282] width 460 height 73
drag, startPoint x: 376, startPoint y: 303, endPoint x: 394, endPoint y: 293, distance: 20.9
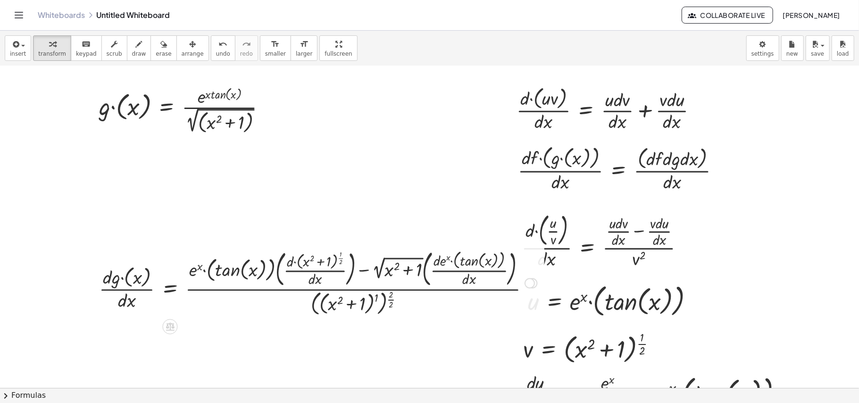
click at [389, 297] on div at bounding box center [317, 282] width 447 height 71
click at [391, 299] on div at bounding box center [317, 282] width 447 height 71
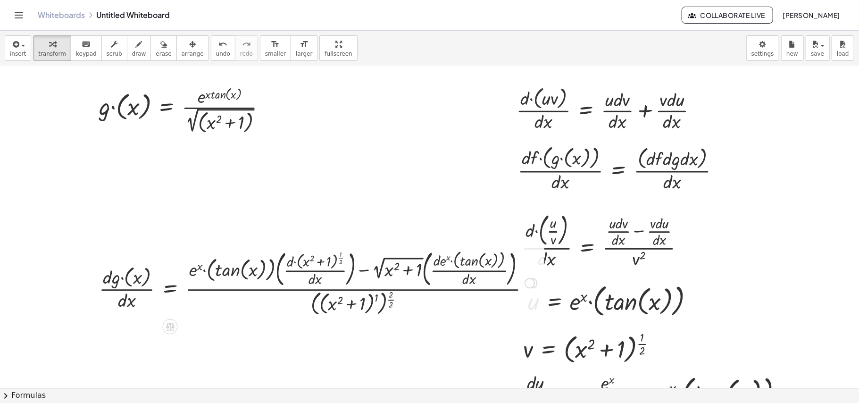
click at [391, 299] on div at bounding box center [317, 282] width 447 height 71
click at [380, 296] on div at bounding box center [317, 282] width 447 height 68
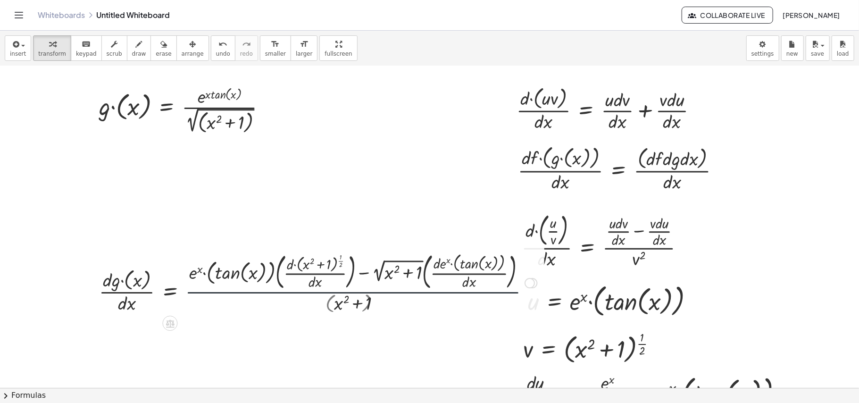
click at [380, 296] on div at bounding box center [317, 281] width 447 height 65
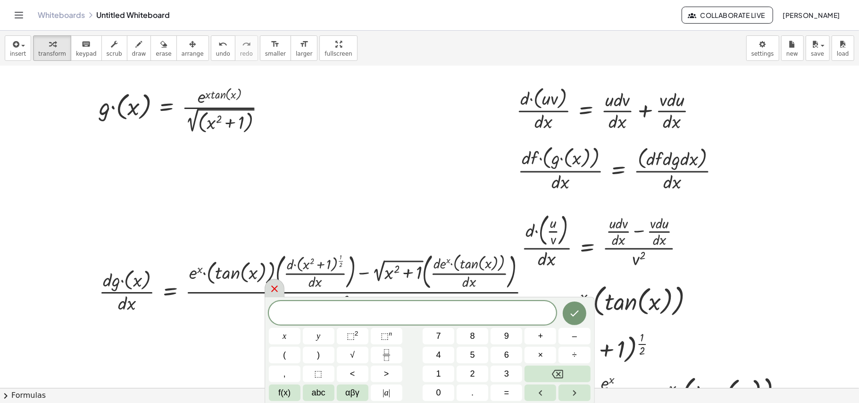
click at [269, 292] on icon at bounding box center [274, 288] width 11 height 11
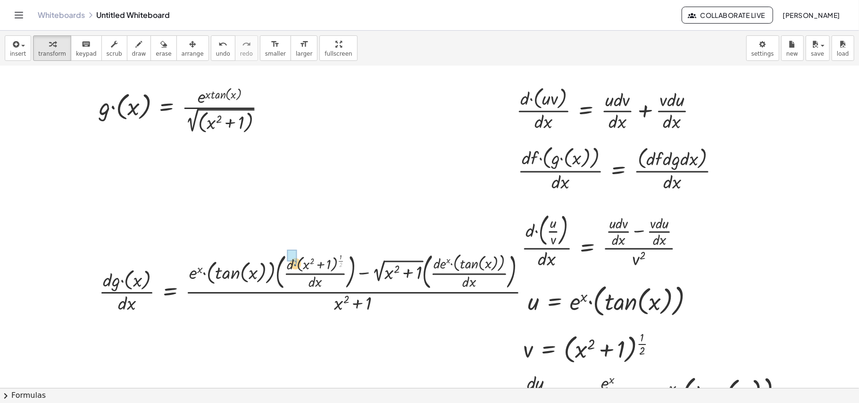
drag, startPoint x: 341, startPoint y: 266, endPoint x: 296, endPoint y: 264, distance: 45.3
click at [296, 264] on div at bounding box center [317, 281] width 447 height 65
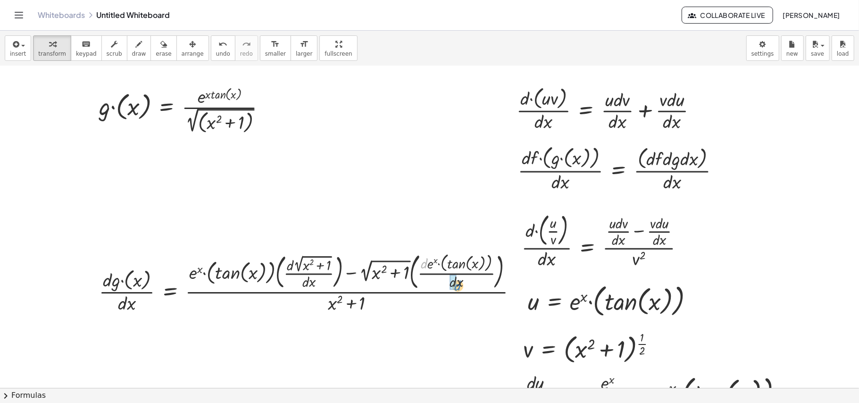
drag, startPoint x: 423, startPoint y: 266, endPoint x: 456, endPoint y: 289, distance: 40.1
click at [456, 289] on div at bounding box center [311, 281] width 435 height 65
click at [272, 280] on div at bounding box center [311, 281] width 435 height 65
click at [510, 288] on div at bounding box center [311, 281] width 435 height 65
click at [170, 283] on div "· d · g · ( x ) · d · x = · ( + · e x · ( tan ( , x ) ) · ( · d · 2 √ ( + x 2 +…" at bounding box center [170, 283] width 0 height 0
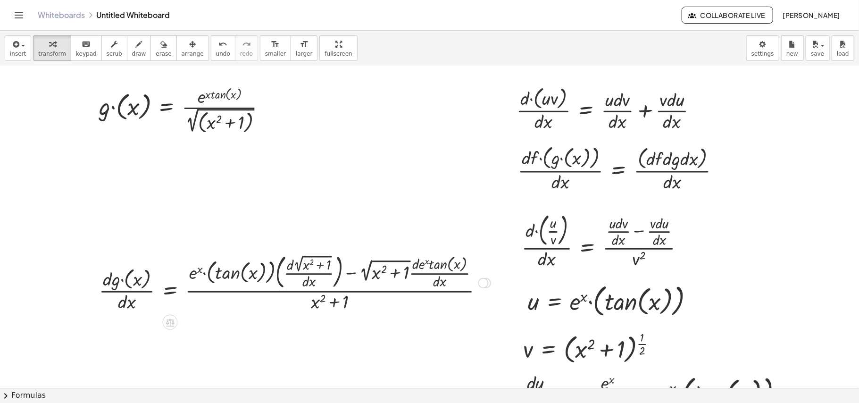
click at [460, 293] on div at bounding box center [294, 281] width 401 height 63
click at [483, 285] on div at bounding box center [483, 283] width 10 height 10
click at [515, 264] on span "Transform line" at bounding box center [524, 261] width 42 height 8
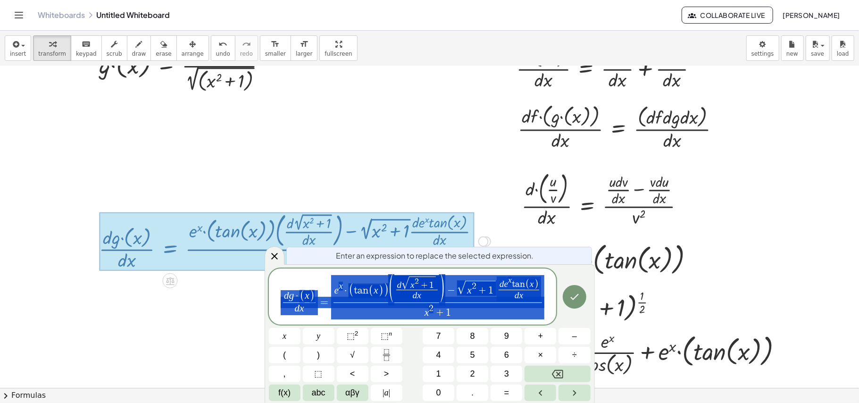
scroll to position [61, 0]
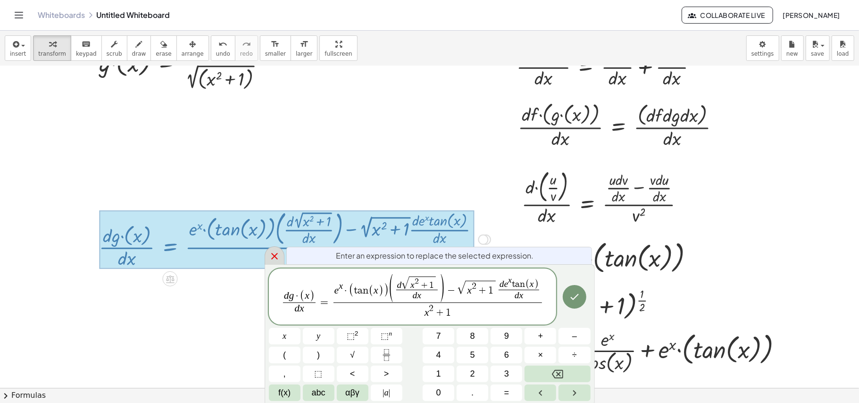
click at [272, 259] on icon at bounding box center [274, 256] width 7 height 7
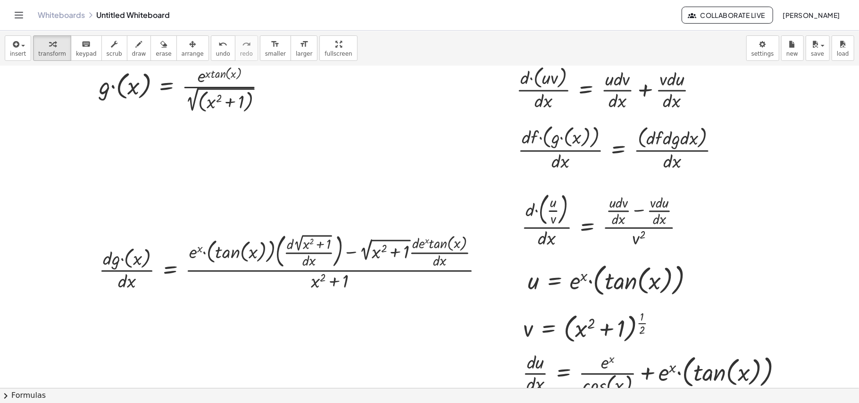
scroll to position [17, 0]
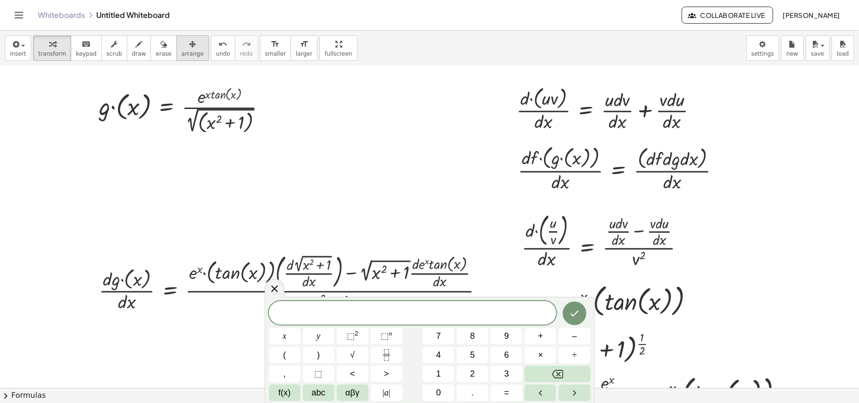
click at [182, 50] on span "arrange" at bounding box center [193, 53] width 22 height 7
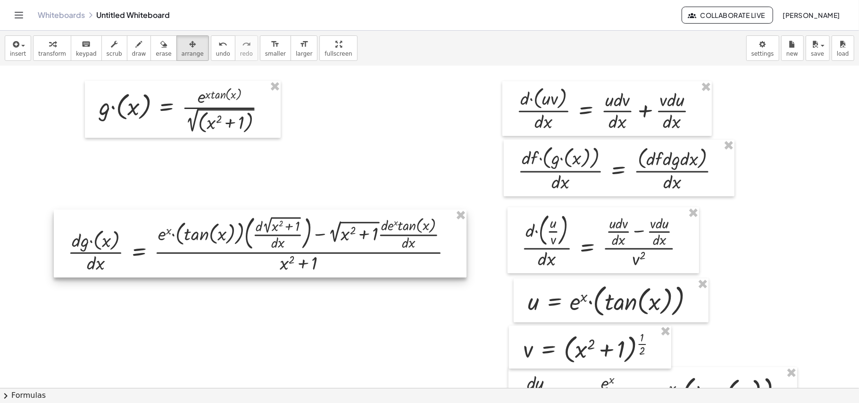
drag, startPoint x: 186, startPoint y: 267, endPoint x: 149, endPoint y: 204, distance: 72.9
click at [149, 209] on div at bounding box center [260, 243] width 413 height 68
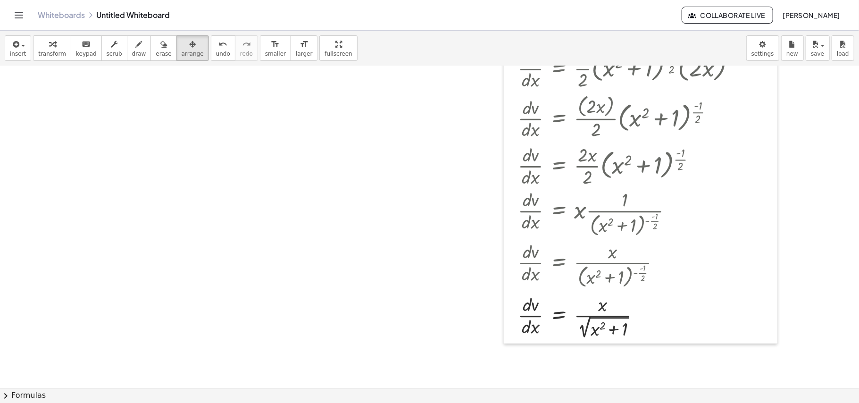
scroll to position [528, 0]
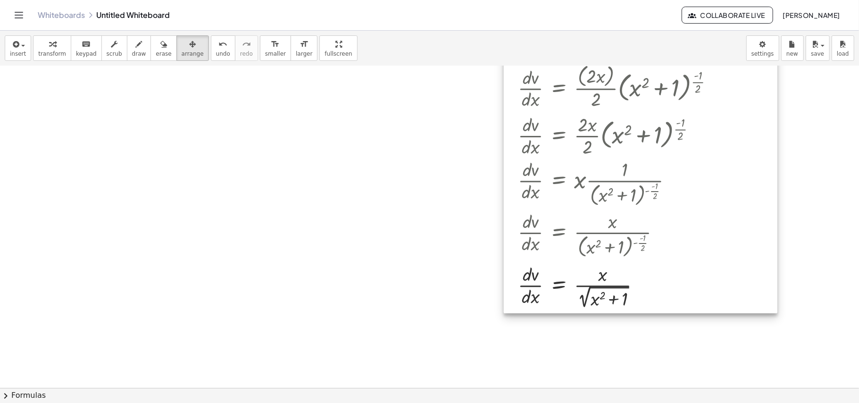
click at [613, 296] on div at bounding box center [640, 115] width 273 height 396
click at [606, 295] on div at bounding box center [640, 115] width 273 height 396
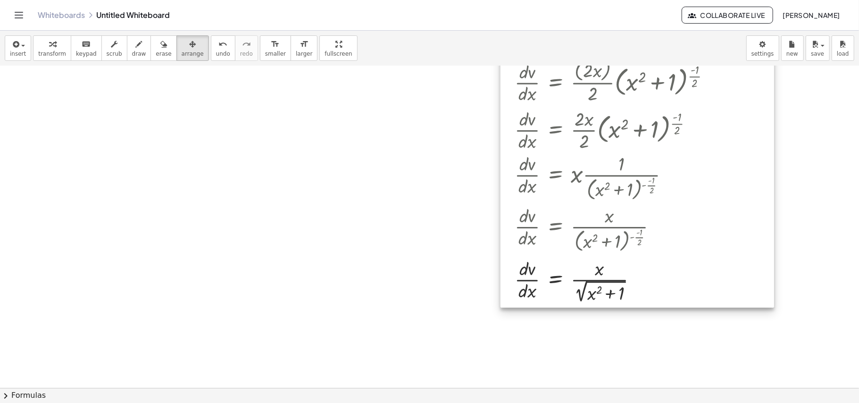
drag, startPoint x: 532, startPoint y: 287, endPoint x: 529, endPoint y: 281, distance: 6.3
click at [529, 281] on div at bounding box center [636, 110] width 273 height 396
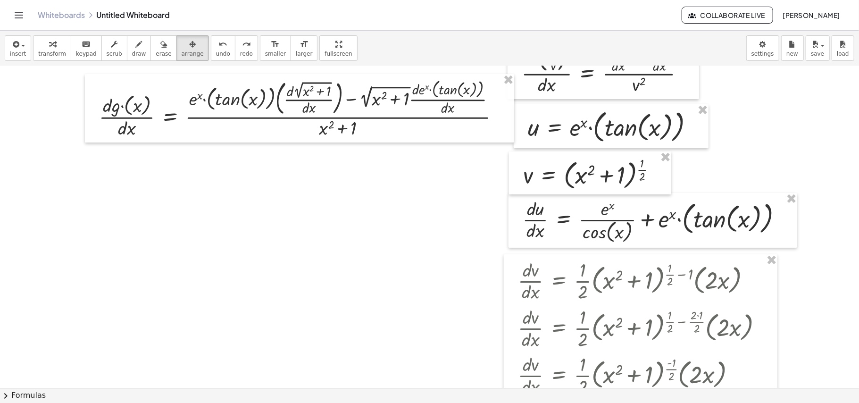
scroll to position [38, 0]
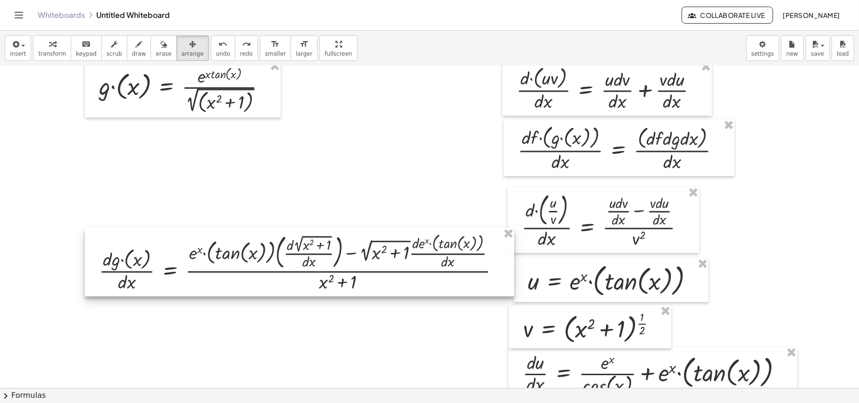
click at [270, 263] on div at bounding box center [299, 262] width 429 height 68
drag, startPoint x: 270, startPoint y: 263, endPoint x: 227, endPoint y: 286, distance: 48.3
click at [227, 286] on div at bounding box center [299, 262] width 429 height 68
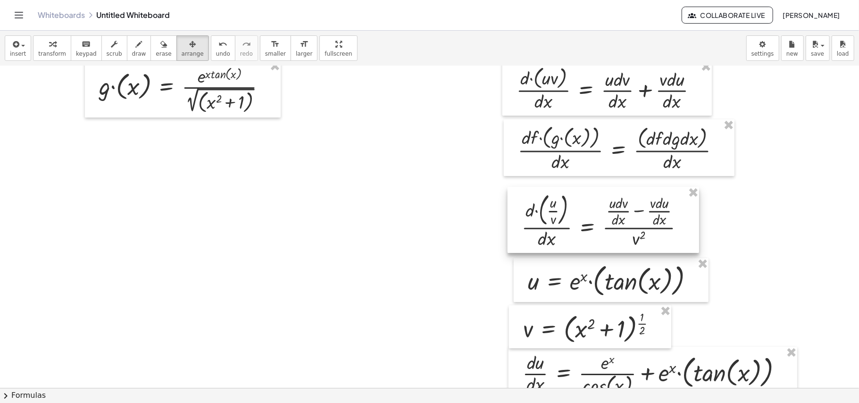
click at [585, 231] on div at bounding box center [602, 220] width 191 height 66
drag, startPoint x: 546, startPoint y: 224, endPoint x: 532, endPoint y: 233, distance: 16.5
click at [532, 233] on div at bounding box center [602, 220] width 191 height 66
click at [34, 45] on button "transform" at bounding box center [52, 47] width 38 height 25
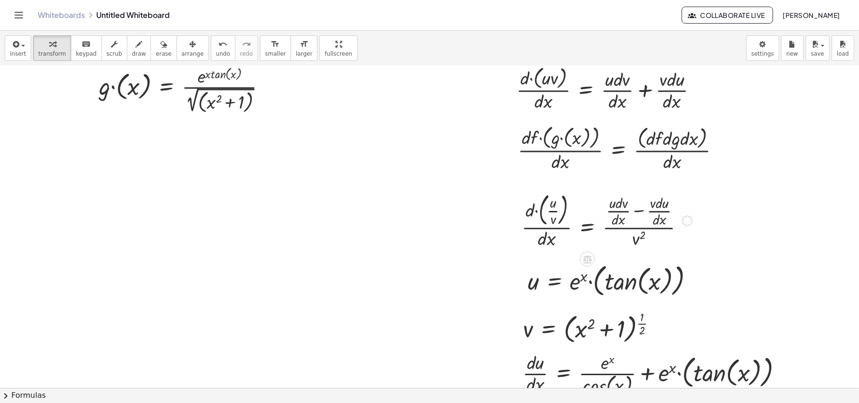
click at [644, 221] on div at bounding box center [607, 219] width 180 height 61
click at [644, 224] on div at bounding box center [687, 220] width 10 height 10
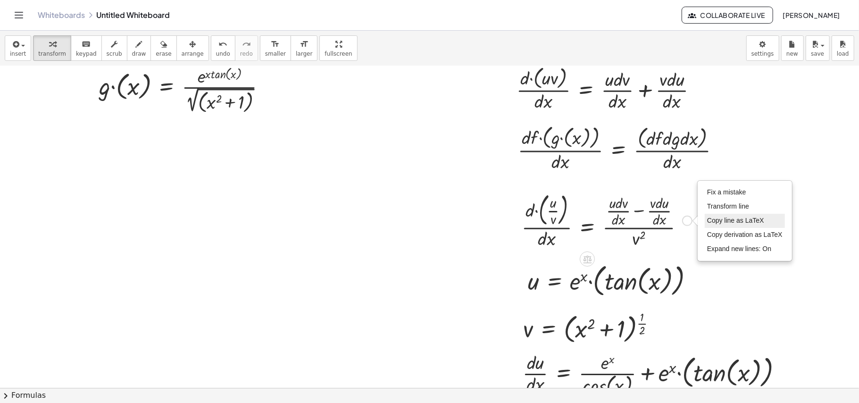
click at [644, 223] on span "Copy line as LaTeX" at bounding box center [735, 220] width 57 height 8
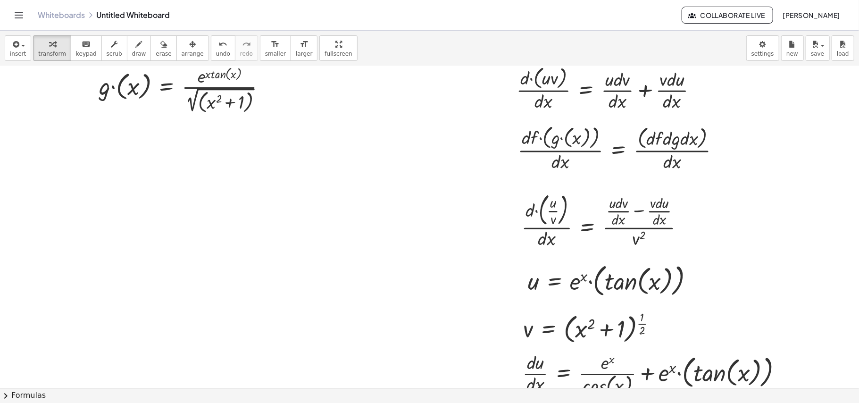
drag, startPoint x: 168, startPoint y: 193, endPoint x: 101, endPoint y: 192, distance: 67.4
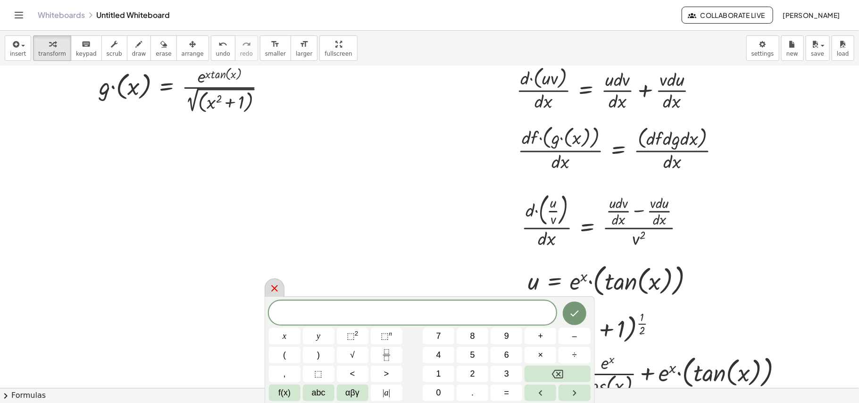
click at [274, 290] on icon at bounding box center [274, 287] width 11 height 11
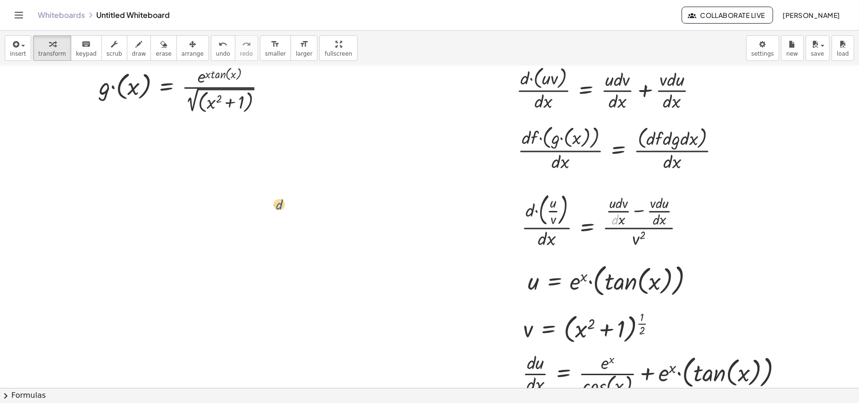
drag, startPoint x: 618, startPoint y: 223, endPoint x: 275, endPoint y: 208, distance: 342.6
click at [189, 58] on button "arrange" at bounding box center [192, 47] width 33 height 25
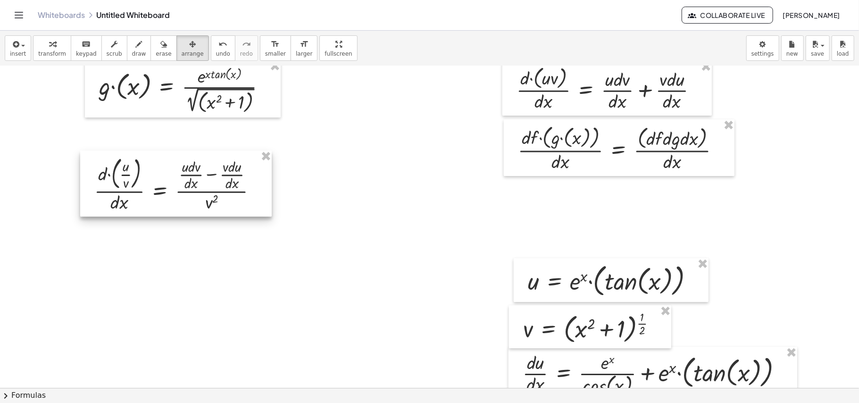
drag, startPoint x: 586, startPoint y: 214, endPoint x: 110, endPoint y: 208, distance: 475.7
click at [110, 208] on div at bounding box center [175, 183] width 191 height 66
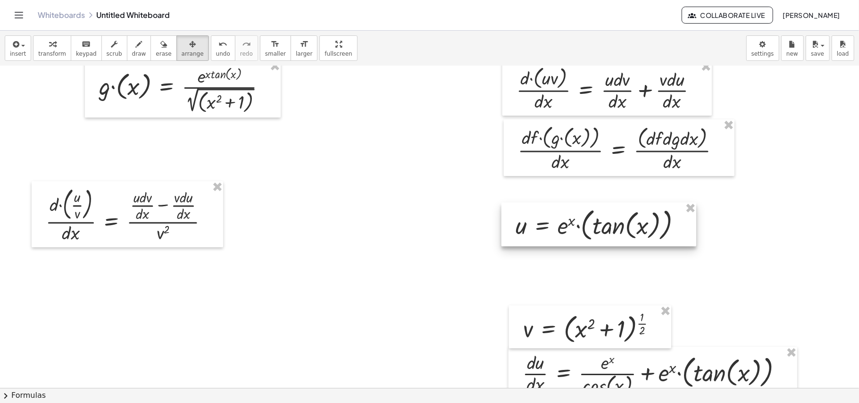
drag, startPoint x: 575, startPoint y: 284, endPoint x: 563, endPoint y: 226, distance: 58.8
click at [563, 226] on div at bounding box center [598, 224] width 195 height 44
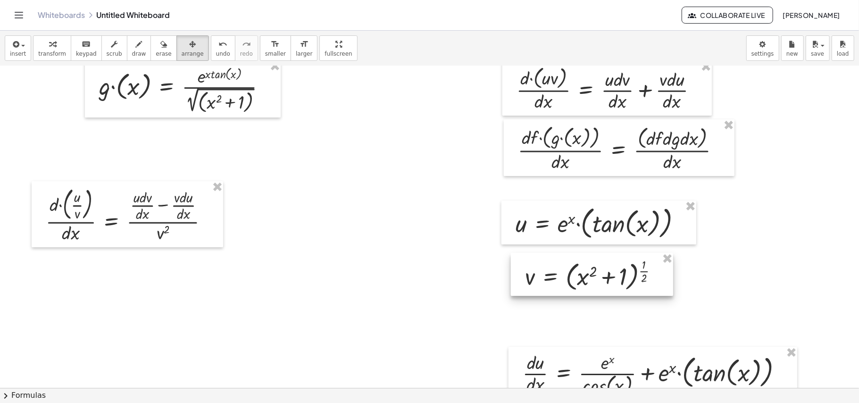
drag, startPoint x: 553, startPoint y: 315, endPoint x: 555, endPoint y: 262, distance: 53.3
click at [555, 262] on div at bounding box center [592, 274] width 162 height 43
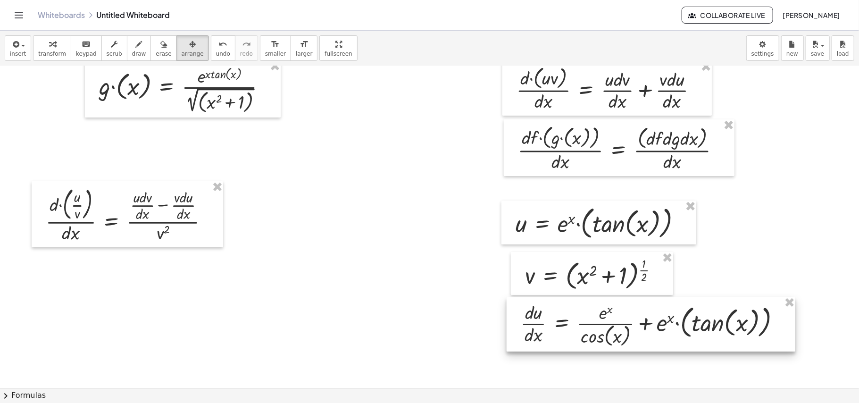
drag, startPoint x: 562, startPoint y: 367, endPoint x: 561, endPoint y: 316, distance: 51.0
click at [561, 302] on div at bounding box center [650, 324] width 289 height 55
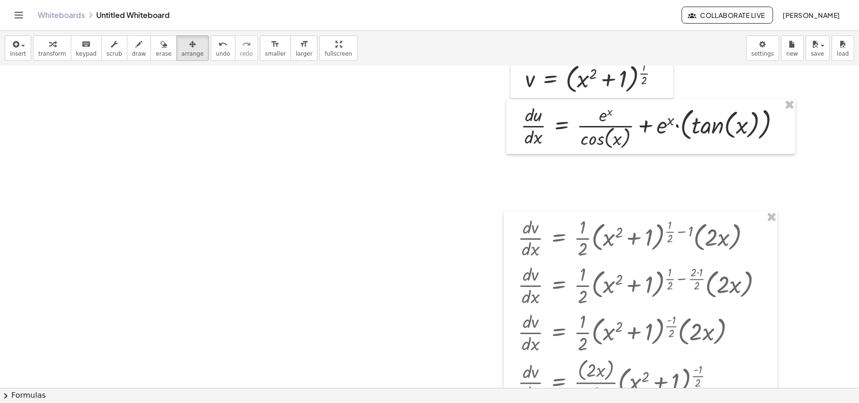
scroll to position [253, 0]
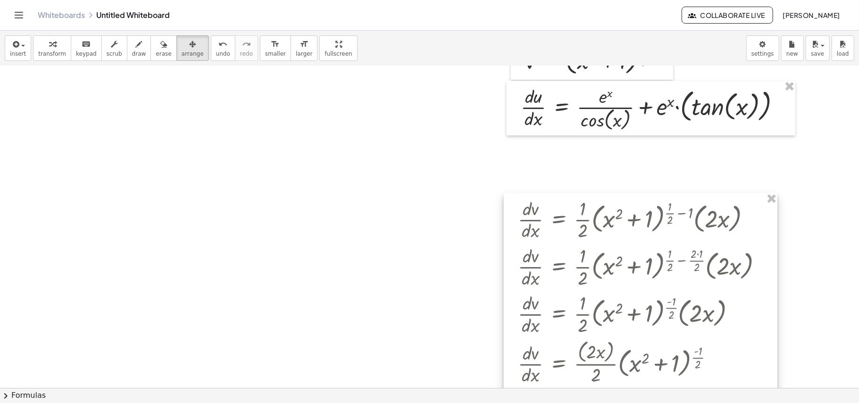
click at [583, 239] on div at bounding box center [640, 391] width 273 height 396
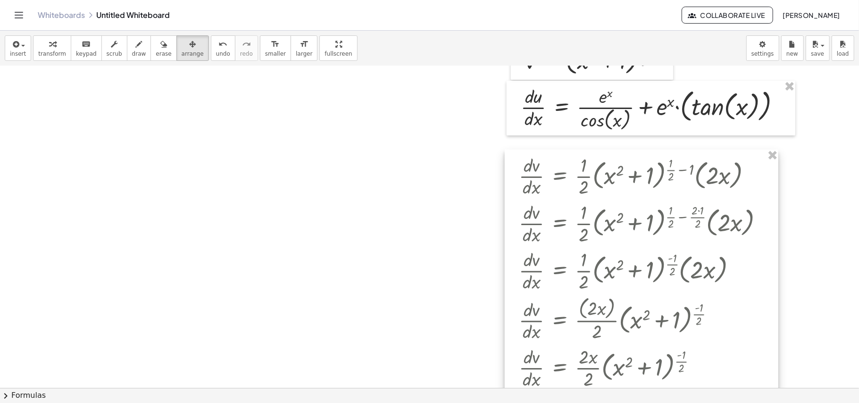
drag, startPoint x: 564, startPoint y: 233, endPoint x: 565, endPoint y: 184, distance: 49.0
click at [565, 184] on div at bounding box center [640, 347] width 273 height 396
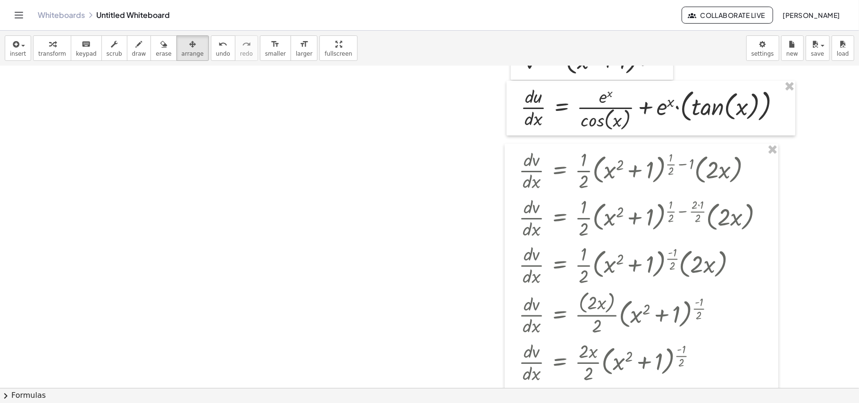
click at [427, 191] on div at bounding box center [429, 295] width 859 height 964
click at [49, 43] on icon "button" at bounding box center [52, 44] width 7 height 11
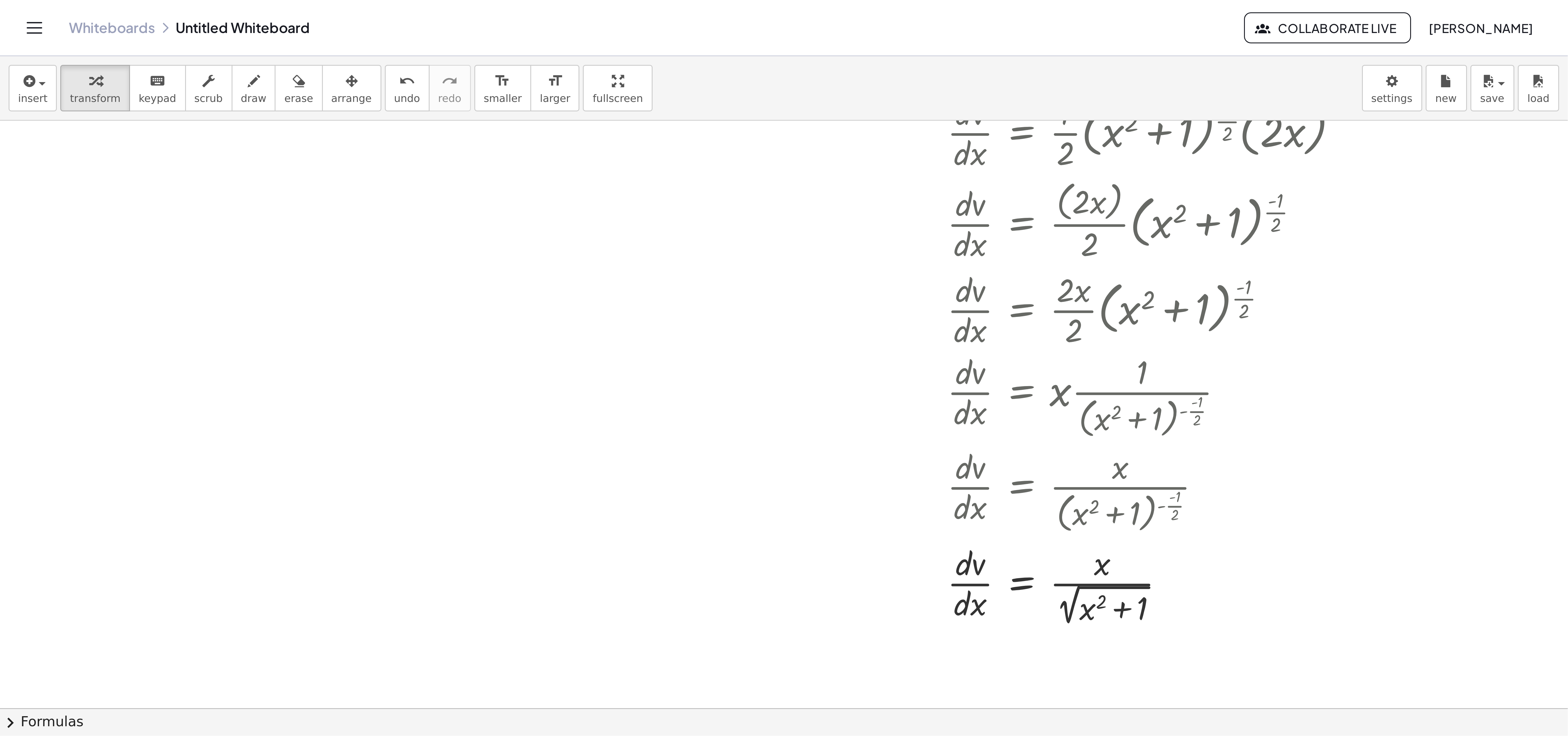
scroll to position [272, 0]
drag, startPoint x: 323, startPoint y: 199, endPoint x: 318, endPoint y: 191, distance: 9.4
click at [318, 184] on div at bounding box center [393, 194] width 159 height 30
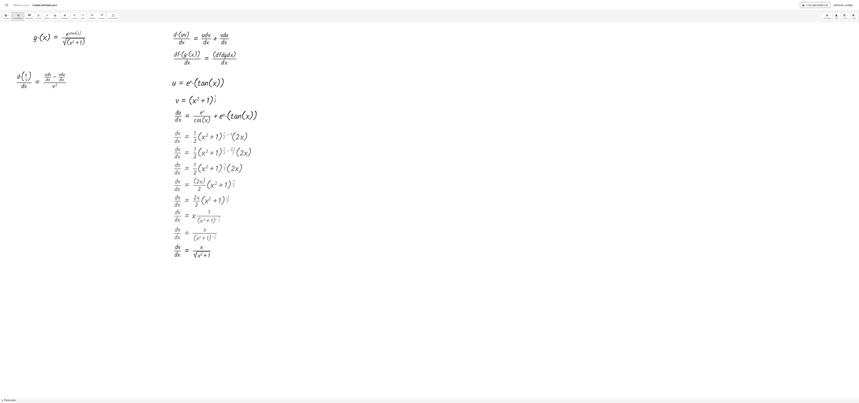
scroll to position [0, 0]
drag, startPoint x: 524, startPoint y: 773, endPoint x: 132, endPoint y: 255, distance: 650.2
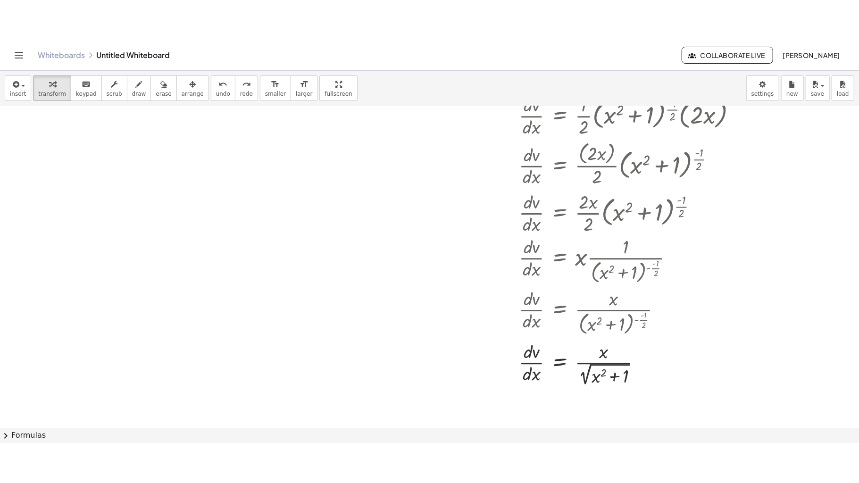
scroll to position [485, 0]
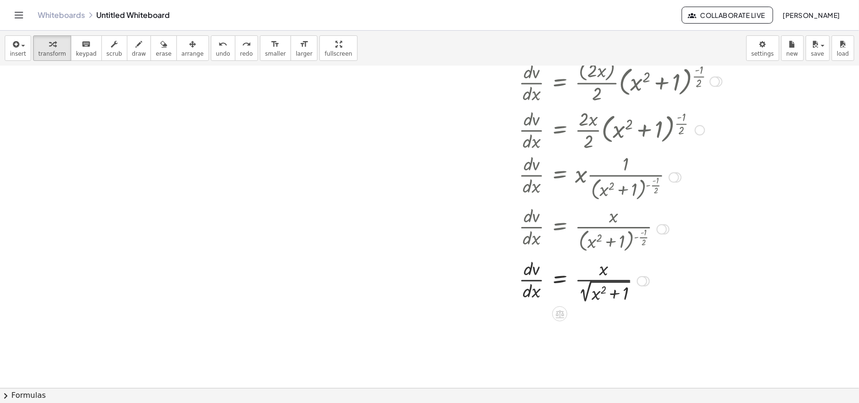
click at [564, 268] on div at bounding box center [645, 281] width 262 height 50
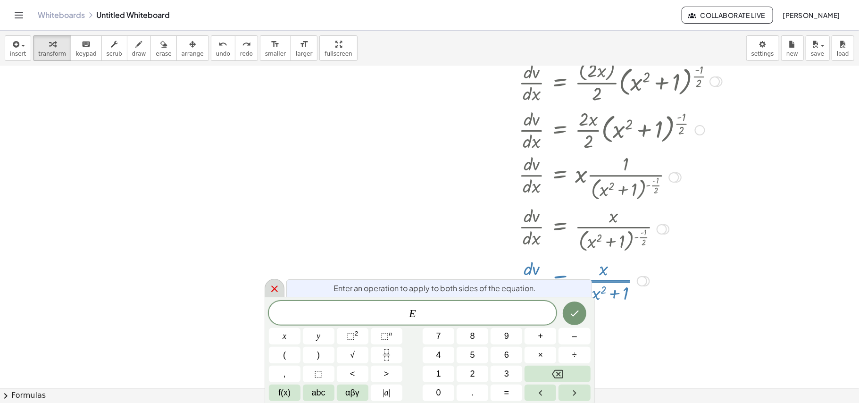
click at [267, 291] on div at bounding box center [274, 288] width 20 height 18
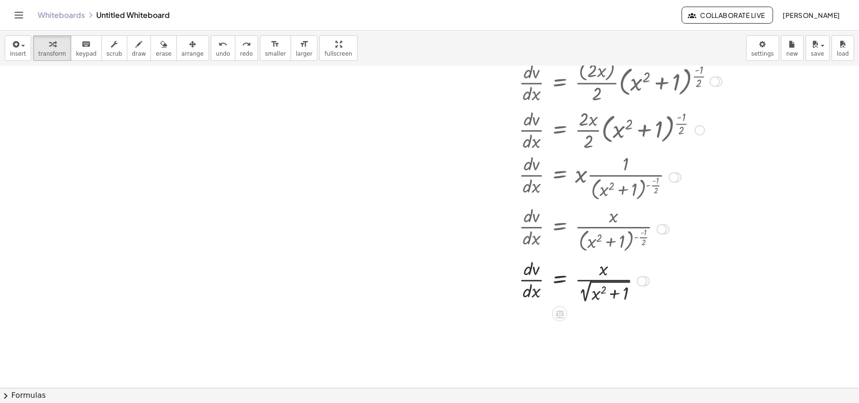
click at [539, 287] on div at bounding box center [645, 281] width 262 height 50
click at [558, 292] on div at bounding box center [645, 281] width 262 height 50
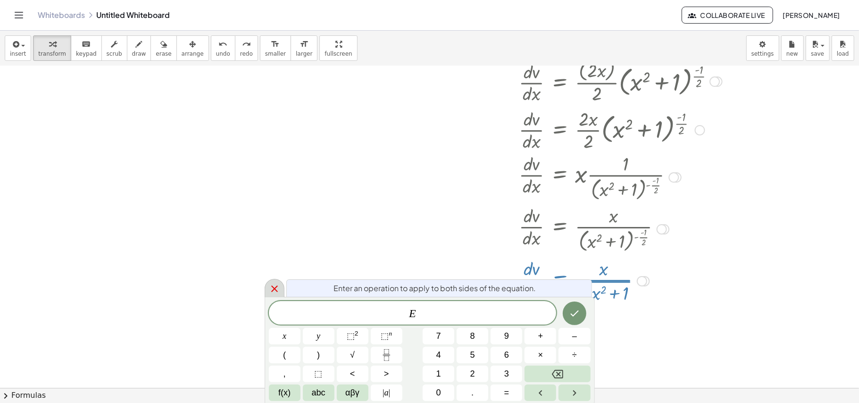
click at [272, 289] on icon at bounding box center [274, 288] width 11 height 11
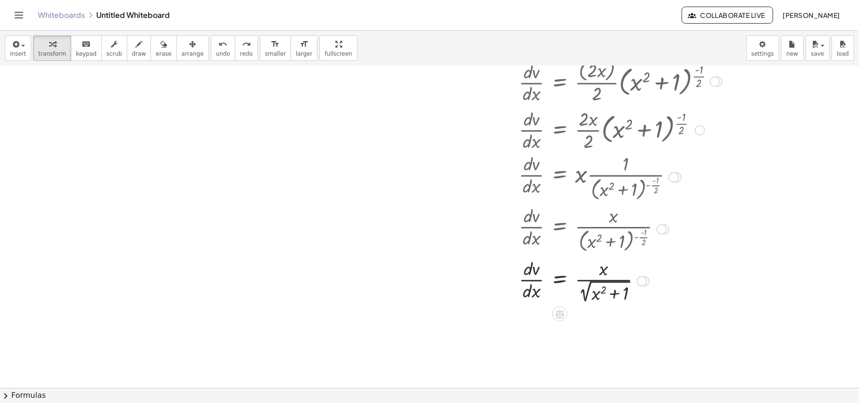
drag, startPoint x: 322, startPoint y: 55, endPoint x: 322, endPoint y: 110, distance: 54.7
click at [322, 110] on div "insert select one: Math Expression Function Text Youtube Video Graphing Geometr…" at bounding box center [429, 217] width 859 height 372
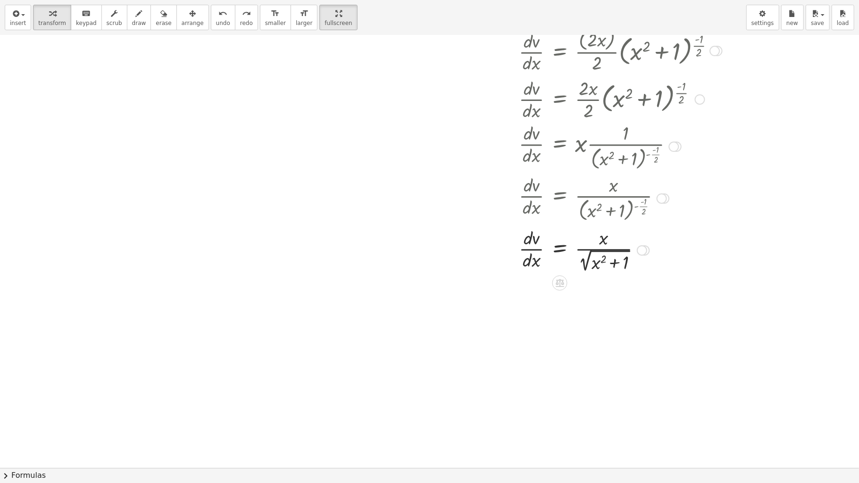
drag, startPoint x: 174, startPoint y: 16, endPoint x: 442, endPoint y: 215, distance: 333.9
click at [189, 16] on icon "button" at bounding box center [192, 13] width 7 height 11
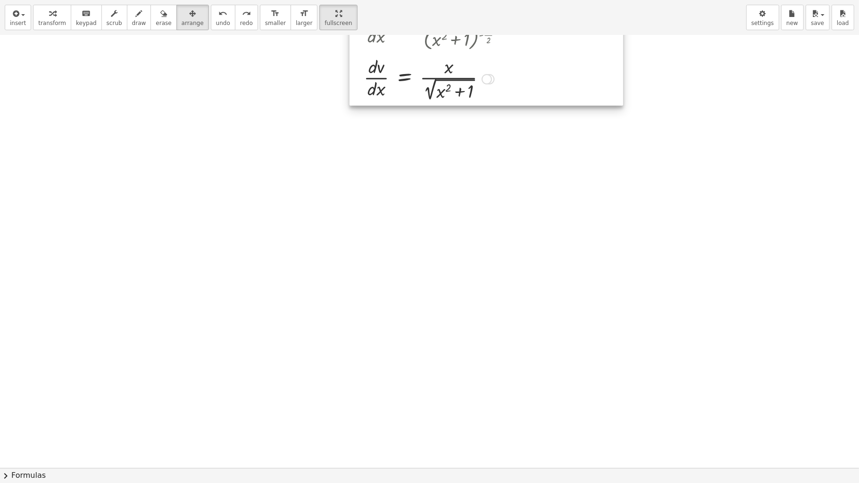
drag, startPoint x: 547, startPoint y: 249, endPoint x: 392, endPoint y: 78, distance: 230.3
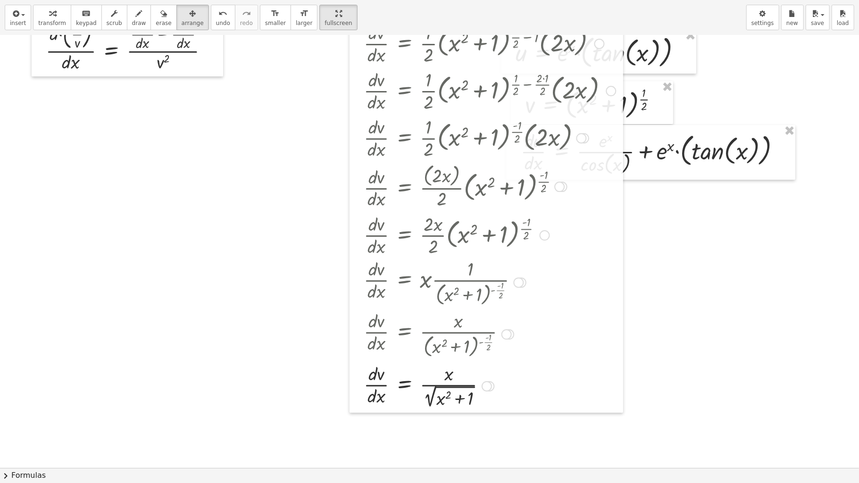
scroll to position [173, 0]
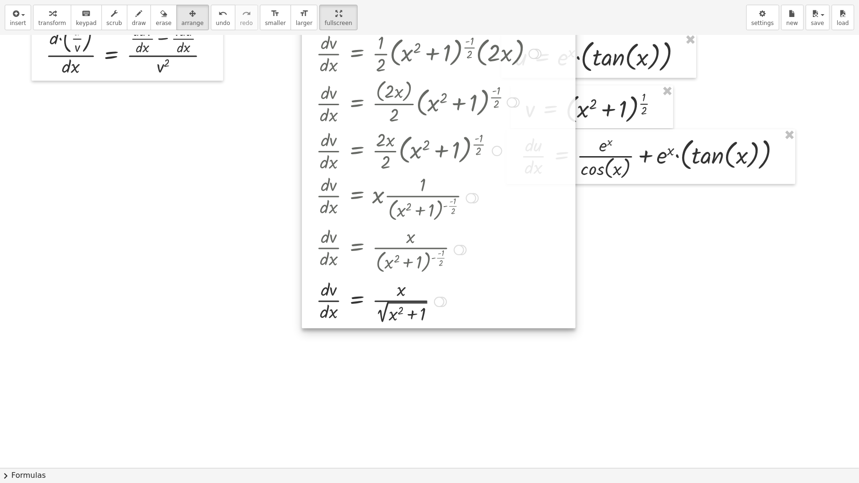
drag, startPoint x: 500, startPoint y: 257, endPoint x: 438, endPoint y: 149, distance: 124.6
click at [438, 149] on div at bounding box center [438, 131] width 273 height 396
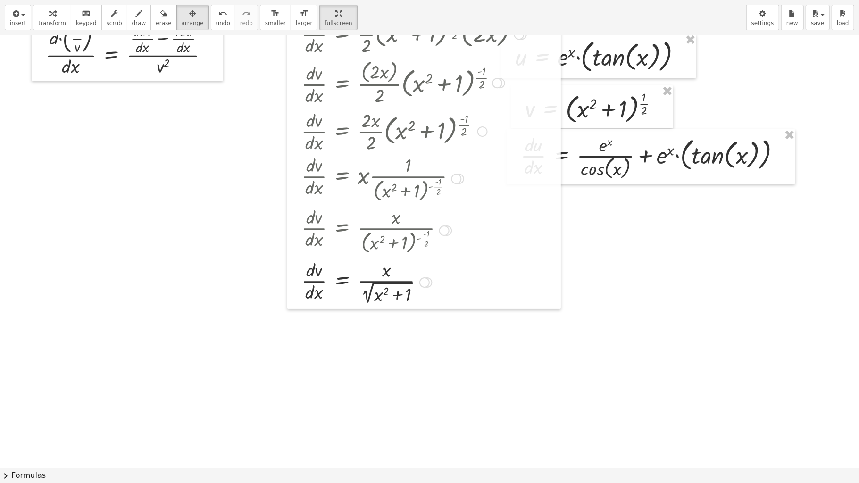
scroll to position [0, 0]
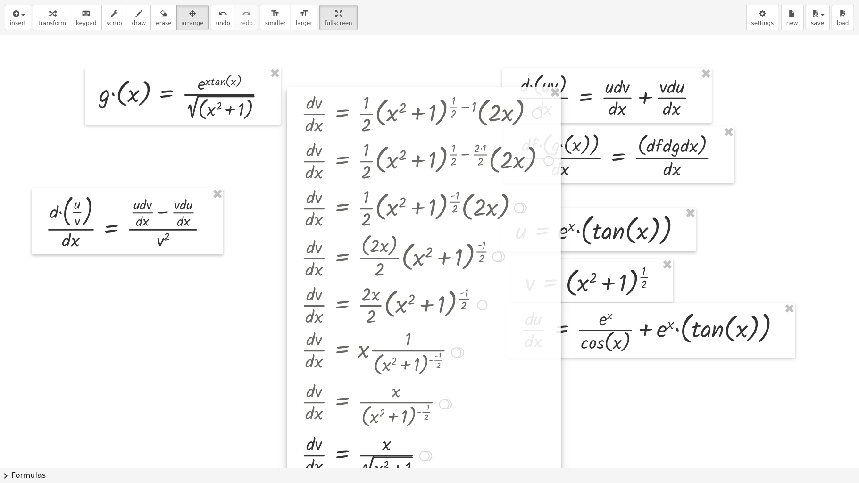
click at [444, 302] on div at bounding box center [423, 285] width 273 height 396
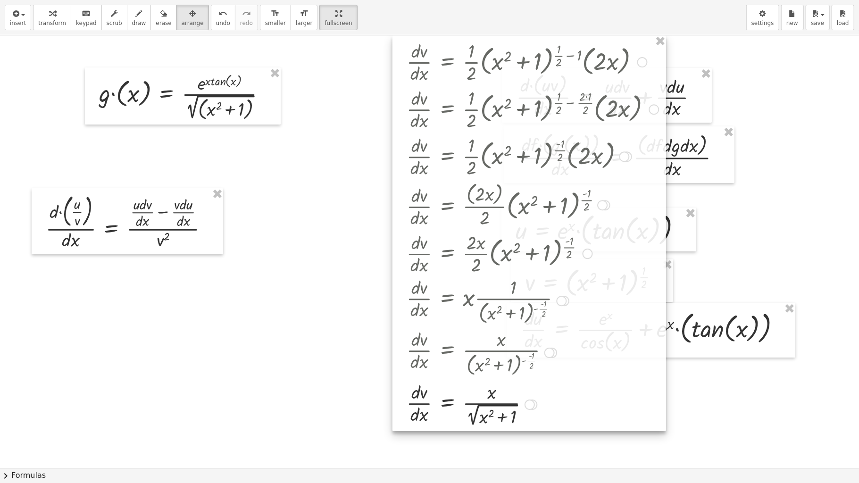
drag, startPoint x: 370, startPoint y: 305, endPoint x: 461, endPoint y: 185, distance: 151.1
click at [461, 185] on div at bounding box center [528, 233] width 273 height 396
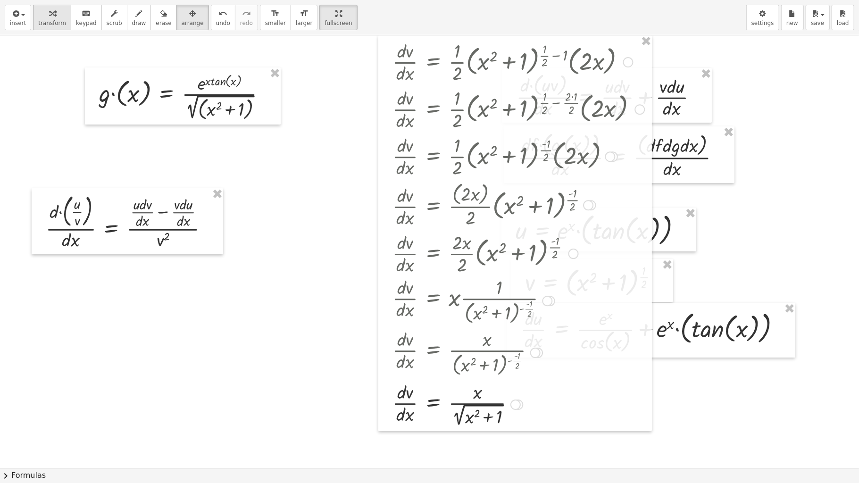
click at [58, 18] on div "button" at bounding box center [52, 13] width 28 height 11
click at [397, 302] on div at bounding box center [519, 404] width 262 height 50
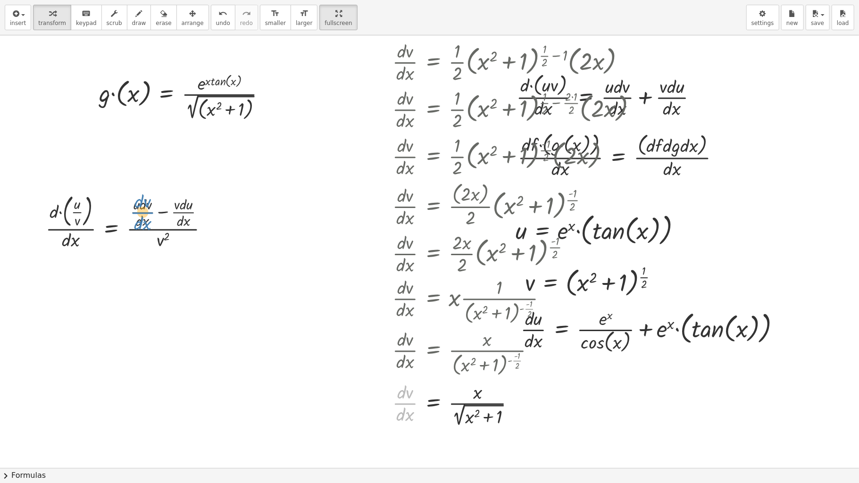
drag, startPoint x: 403, startPoint y: 403, endPoint x: 140, endPoint y: 212, distance: 324.3
click at [140, 206] on div at bounding box center [131, 220] width 180 height 61
click at [20, 17] on div "button" at bounding box center [18, 13] width 16 height 11
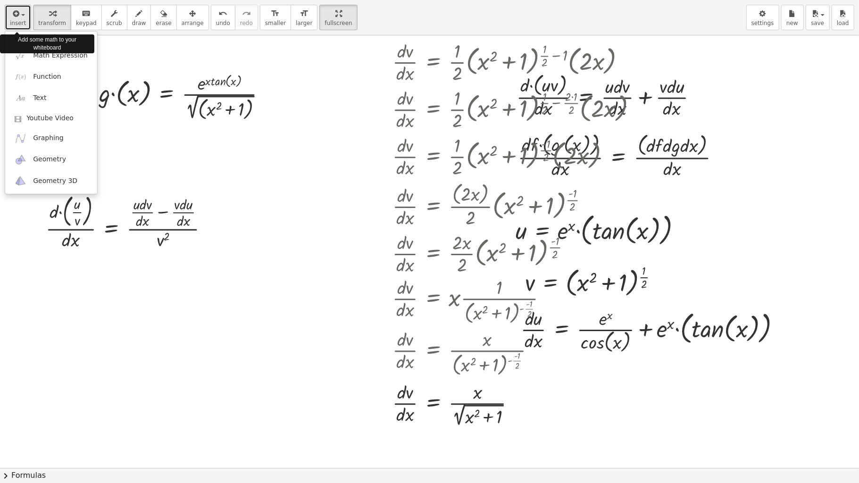
click at [20, 17] on div "button" at bounding box center [18, 13] width 16 height 11
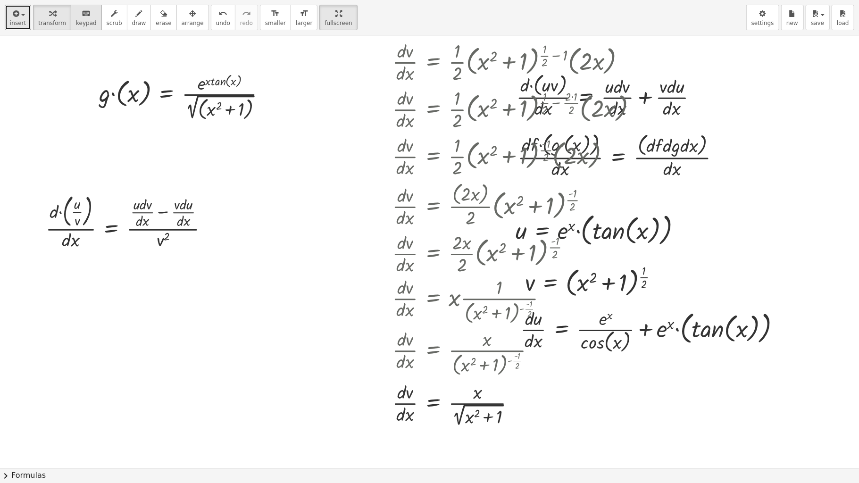
click at [82, 17] on icon "keyboard" at bounding box center [86, 13] width 9 height 11
click at [144, 210] on div at bounding box center [142, 205] width 18 height 16
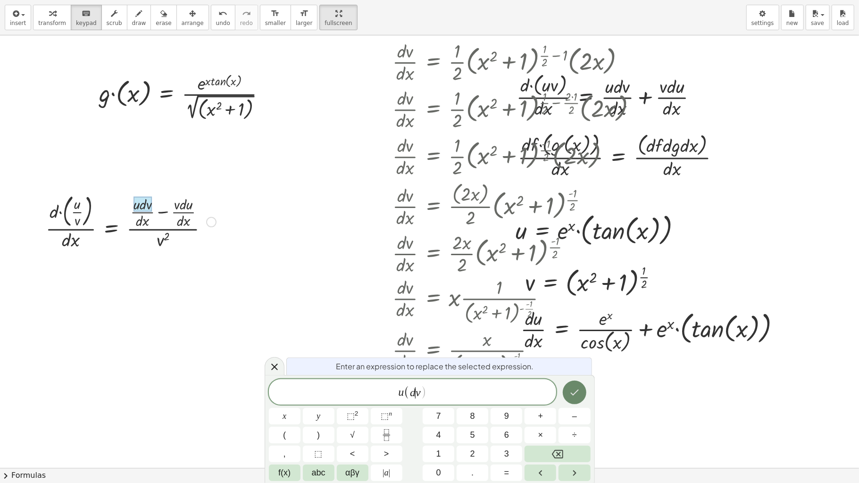
click at [569, 302] on icon "Done" at bounding box center [574, 392] width 11 height 11
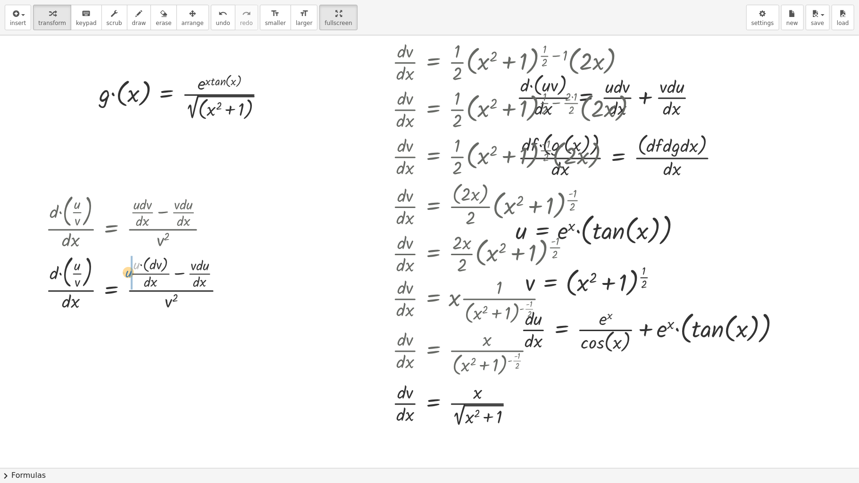
drag, startPoint x: 138, startPoint y: 265, endPoint x: 129, endPoint y: 274, distance: 12.3
click at [129, 274] on div at bounding box center [139, 282] width 196 height 61
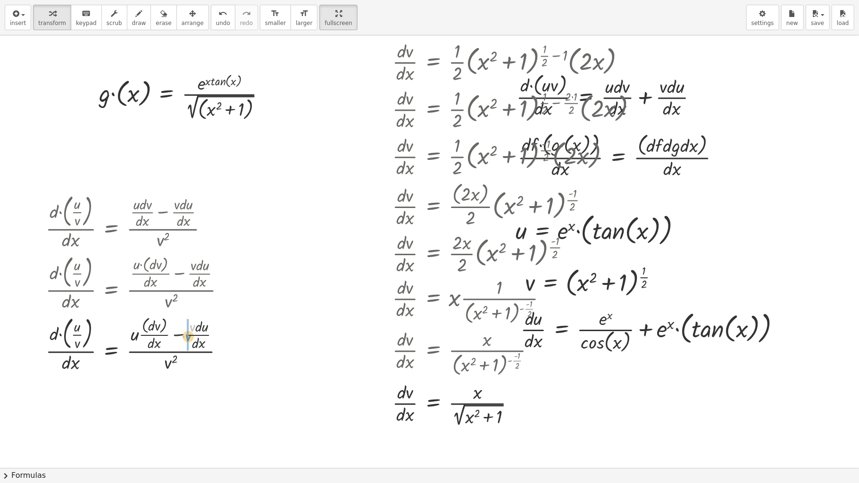
drag, startPoint x: 191, startPoint y: 327, endPoint x: 187, endPoint y: 337, distance: 10.8
click at [164, 302] on div at bounding box center [139, 343] width 197 height 61
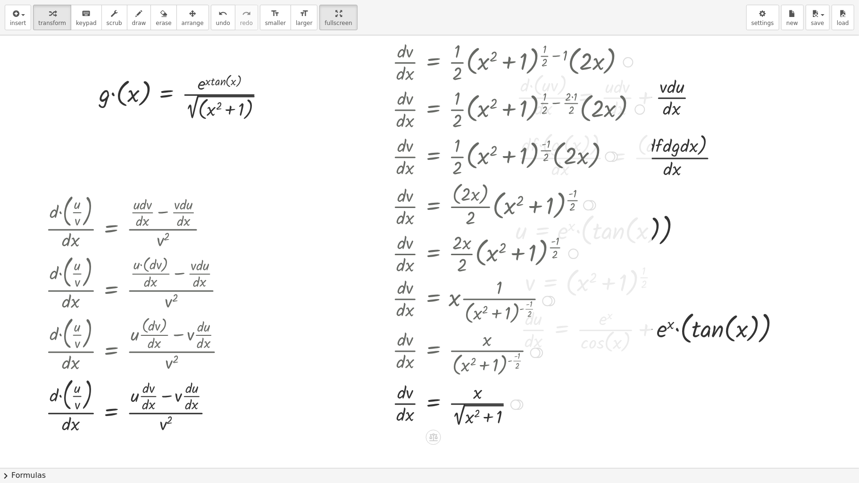
click at [411, 302] on div at bounding box center [519, 404] width 262 height 50
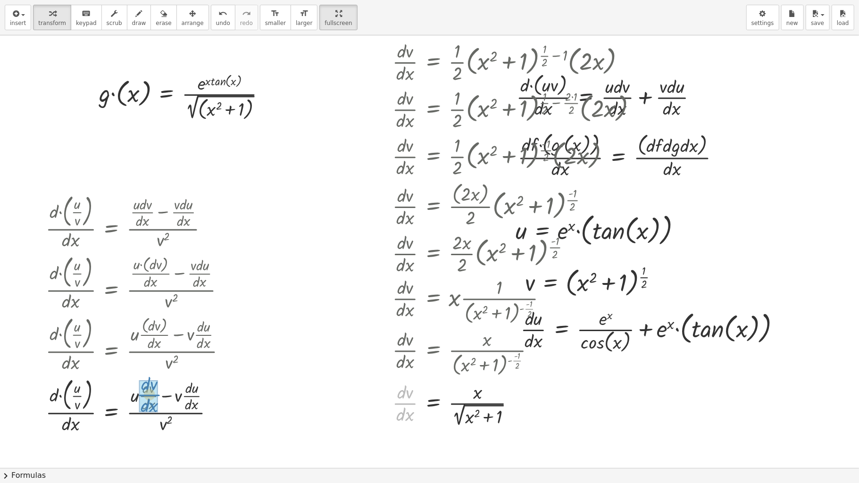
drag, startPoint x: 405, startPoint y: 407, endPoint x: 150, endPoint y: 399, distance: 255.7
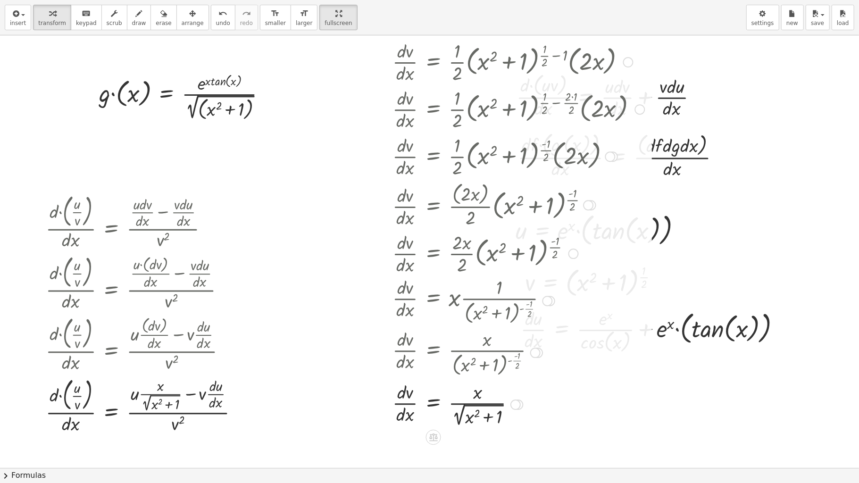
click at [451, 159] on div at bounding box center [519, 155] width 262 height 47
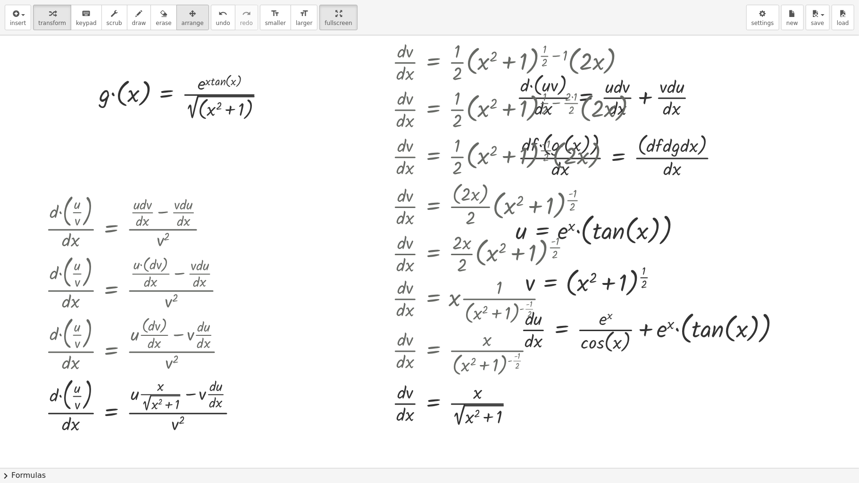
click at [182, 24] on span "arrange" at bounding box center [193, 23] width 22 height 7
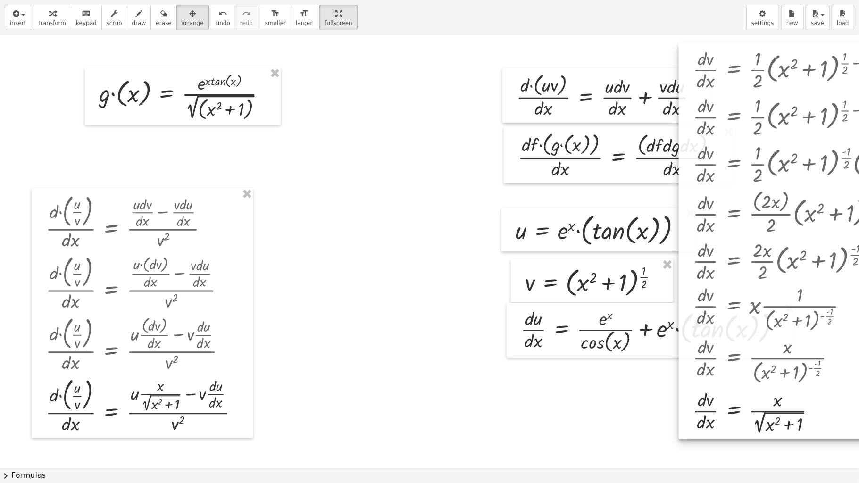
drag, startPoint x: 440, startPoint y: 268, endPoint x: 740, endPoint y: 276, distance: 299.9
click at [644, 276] on div at bounding box center [814, 241] width 273 height 396
click at [51, 21] on span "transform" at bounding box center [52, 23] width 28 height 7
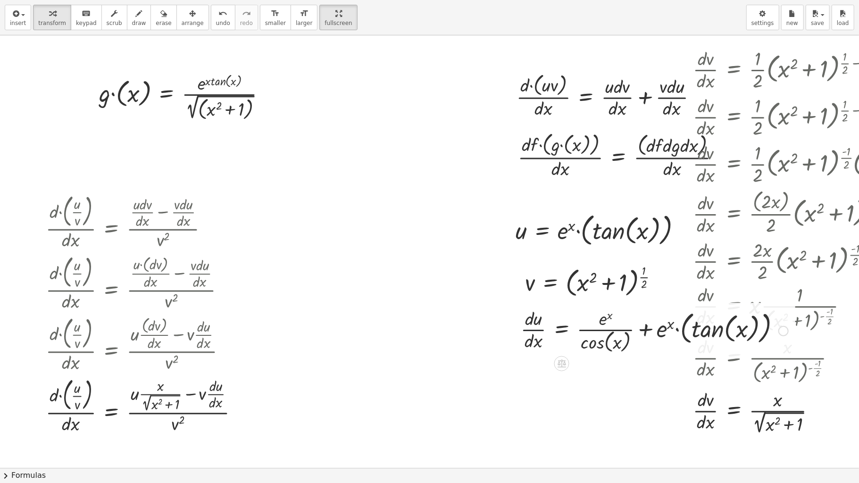
click at [535, 302] on div at bounding box center [654, 330] width 277 height 50
drag, startPoint x: 534, startPoint y: 321, endPoint x: 409, endPoint y: 286, distance: 129.4
drag, startPoint x: 529, startPoint y: 325, endPoint x: 523, endPoint y: 328, distance: 7.0
click at [523, 302] on div at bounding box center [654, 330] width 277 height 50
drag, startPoint x: 526, startPoint y: 331, endPoint x: 217, endPoint y: 393, distance: 315.0
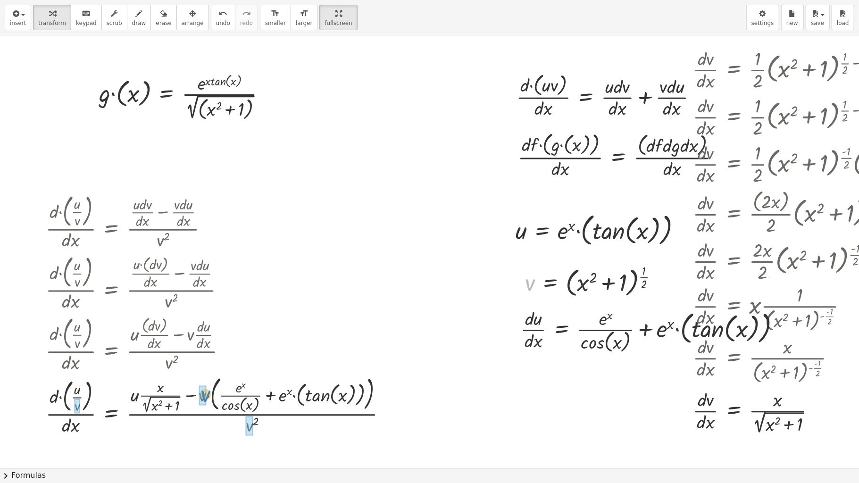
drag, startPoint x: 529, startPoint y: 285, endPoint x: 204, endPoint y: 396, distance: 343.8
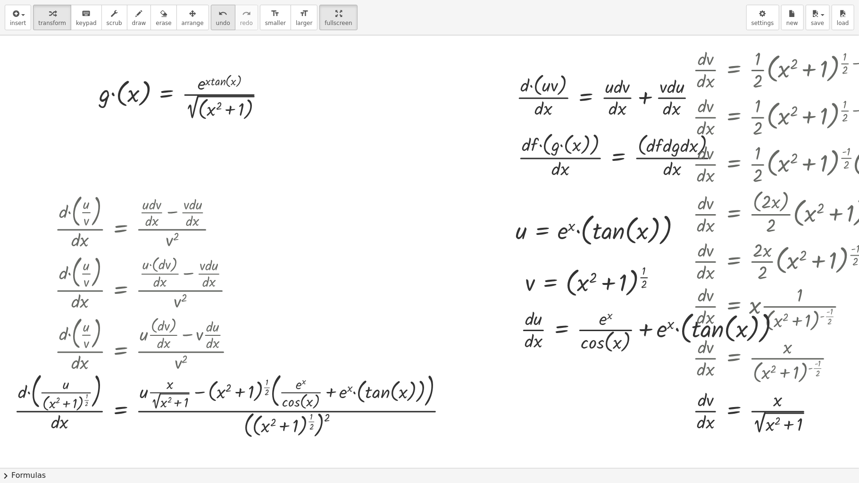
click at [211, 25] on button "undo undo" at bounding box center [223, 17] width 25 height 25
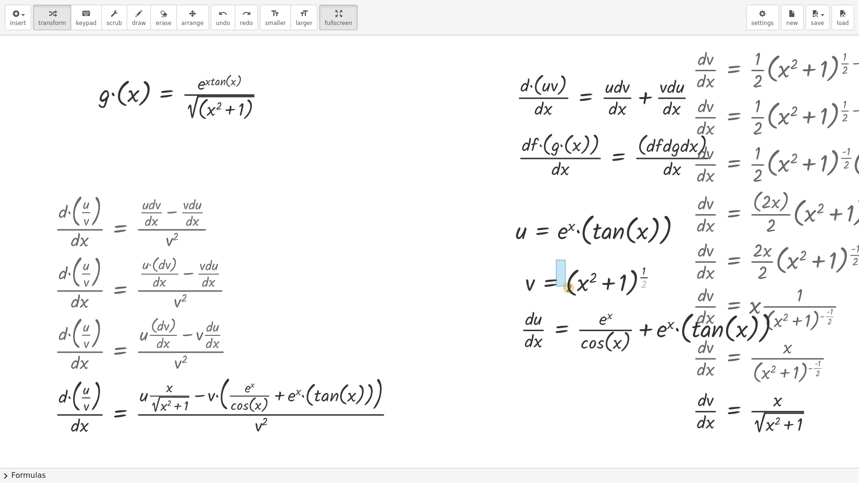
drag, startPoint x: 645, startPoint y: 281, endPoint x: 568, endPoint y: 281, distance: 77.3
click at [568, 281] on div at bounding box center [595, 280] width 150 height 38
drag, startPoint x: 228, startPoint y: 391, endPoint x: 216, endPoint y: 397, distance: 13.5
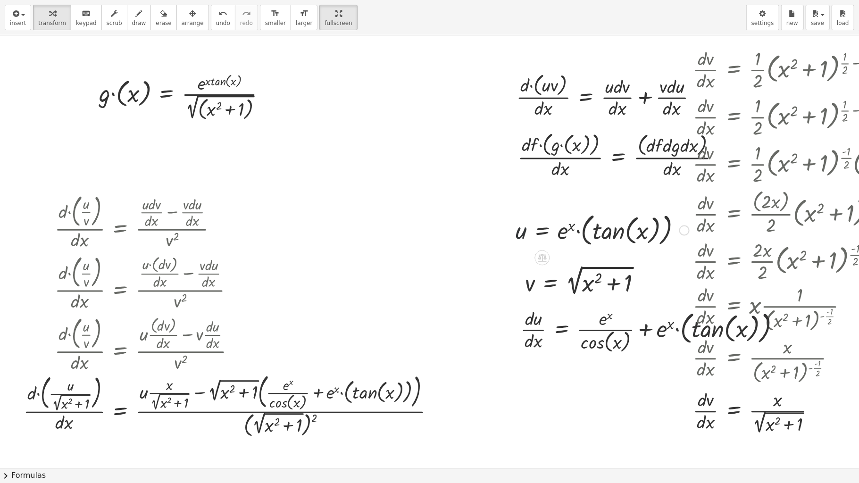
click at [520, 236] on div at bounding box center [602, 229] width 183 height 39
drag, startPoint x: 521, startPoint y: 234, endPoint x: 148, endPoint y: 398, distance: 408.3
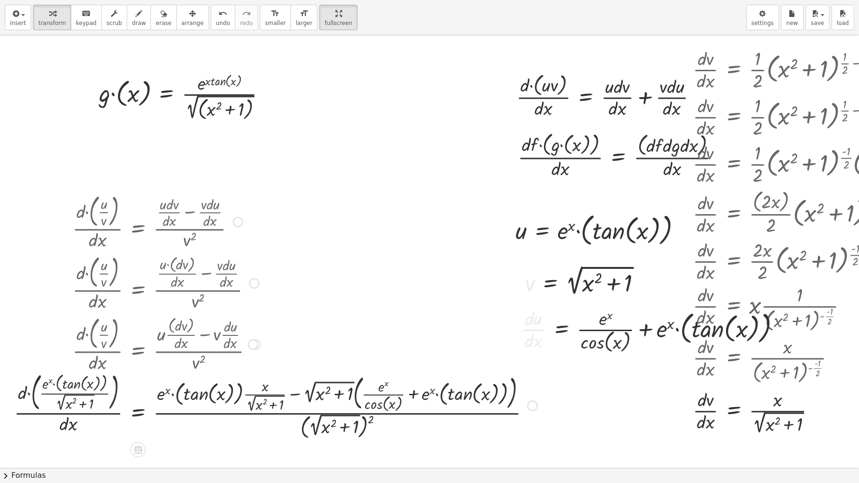
click at [239, 302] on div at bounding box center [275, 405] width 532 height 72
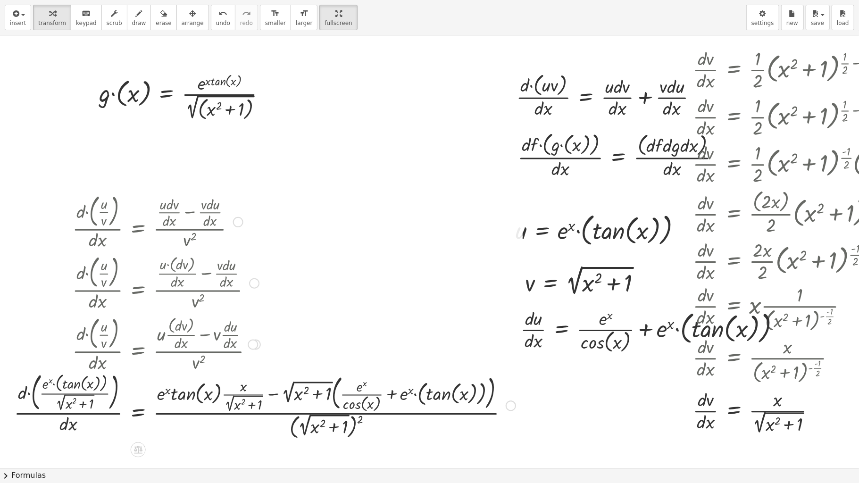
click at [225, 302] on div at bounding box center [264, 405] width 511 height 72
drag, startPoint x: 240, startPoint y: 389, endPoint x: 217, endPoint y: 391, distance: 23.1
click at [217, 302] on div at bounding box center [264, 405] width 511 height 72
drag, startPoint x: 242, startPoint y: 402, endPoint x: 272, endPoint y: 429, distance: 40.1
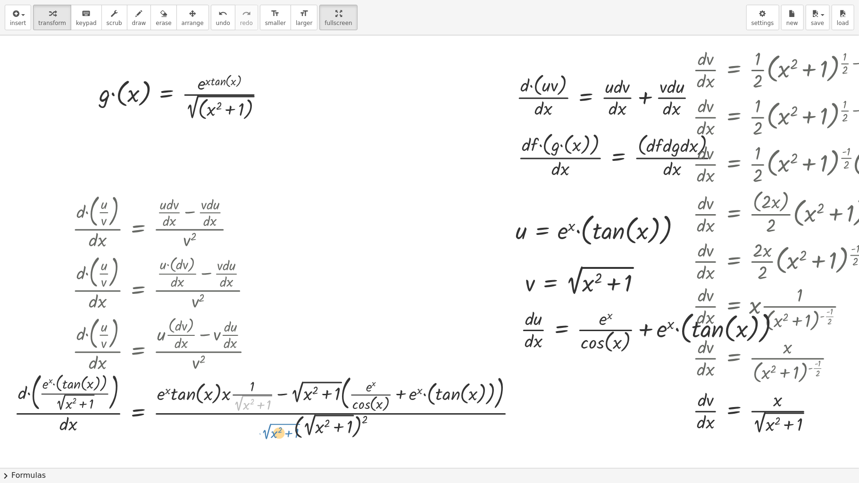
click at [272, 302] on div at bounding box center [269, 405] width 520 height 72
click at [256, 302] on div at bounding box center [269, 405] width 520 height 72
drag, startPoint x: 241, startPoint y: 402, endPoint x: 225, endPoint y: 405, distance: 16.4
click at [225, 302] on div at bounding box center [269, 405] width 520 height 72
drag, startPoint x: 162, startPoint y: 398, endPoint x: 157, endPoint y: 396, distance: 5.5
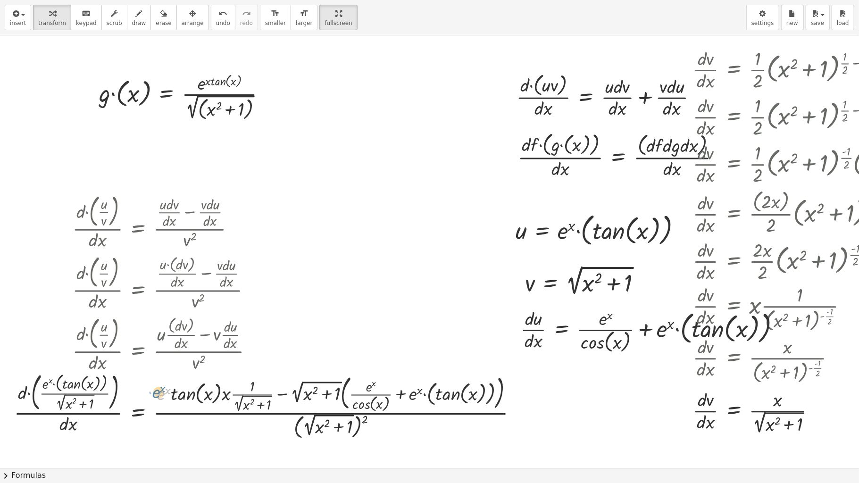
click at [157, 302] on div at bounding box center [269, 405] width 520 height 72
drag, startPoint x: 183, startPoint y: 400, endPoint x: 242, endPoint y: 388, distance: 60.8
click at [242, 302] on div at bounding box center [269, 405] width 520 height 72
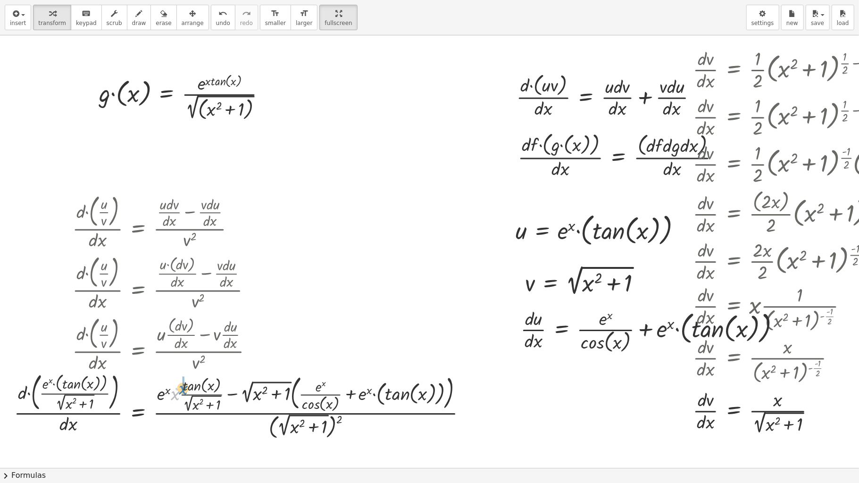
drag, startPoint x: 172, startPoint y: 395, endPoint x: 180, endPoint y: 388, distance: 10.7
click at [180, 302] on div at bounding box center [244, 405] width 470 height 72
drag, startPoint x: 163, startPoint y: 395, endPoint x: 174, endPoint y: 388, distance: 13.3
click at [174, 302] on div at bounding box center [242, 405] width 467 height 72
drag, startPoint x: 240, startPoint y: 394, endPoint x: 304, endPoint y: 388, distance: 63.4
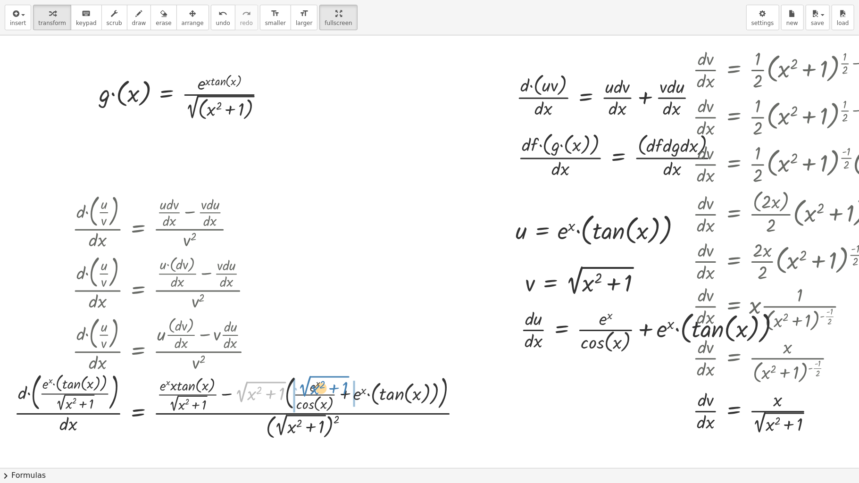
click at [304, 302] on div at bounding box center [241, 405] width 464 height 72
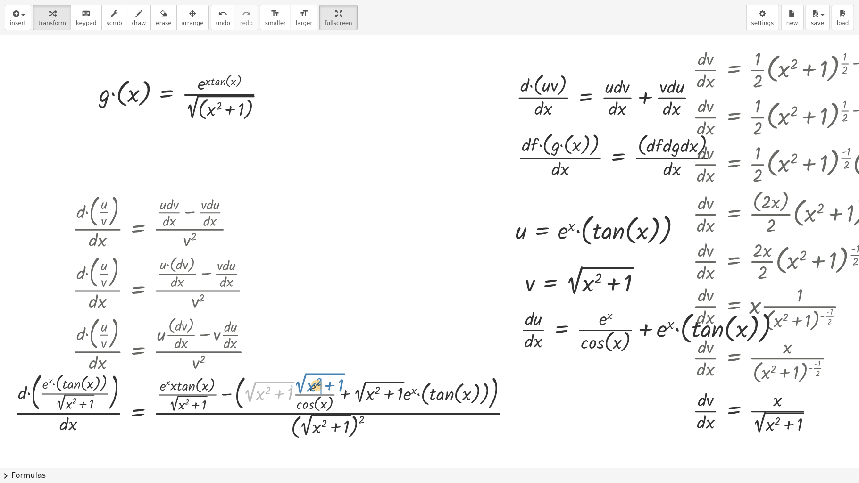
drag, startPoint x: 246, startPoint y: 391, endPoint x: 297, endPoint y: 382, distance: 51.2
click at [297, 302] on div at bounding box center [266, 405] width 514 height 72
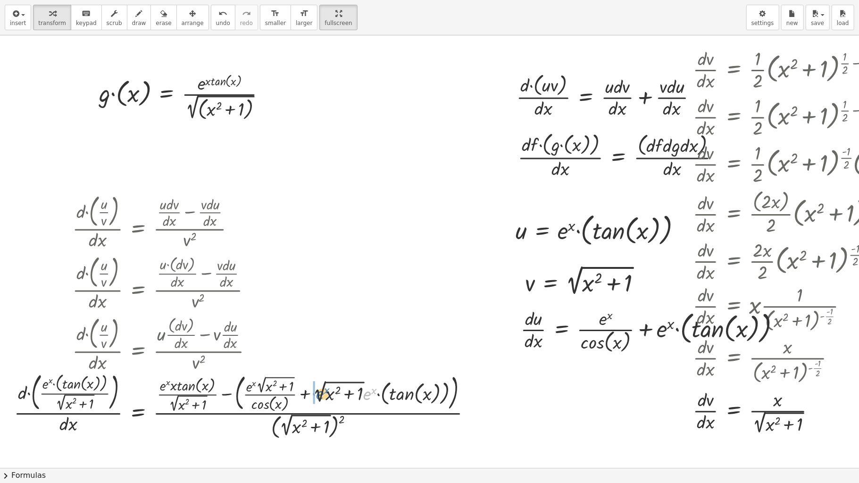
drag, startPoint x: 368, startPoint y: 398, endPoint x: 321, endPoint y: 398, distance: 47.1
click at [321, 302] on div at bounding box center [246, 405] width 474 height 72
click at [340, 302] on div at bounding box center [244, 405] width 470 height 72
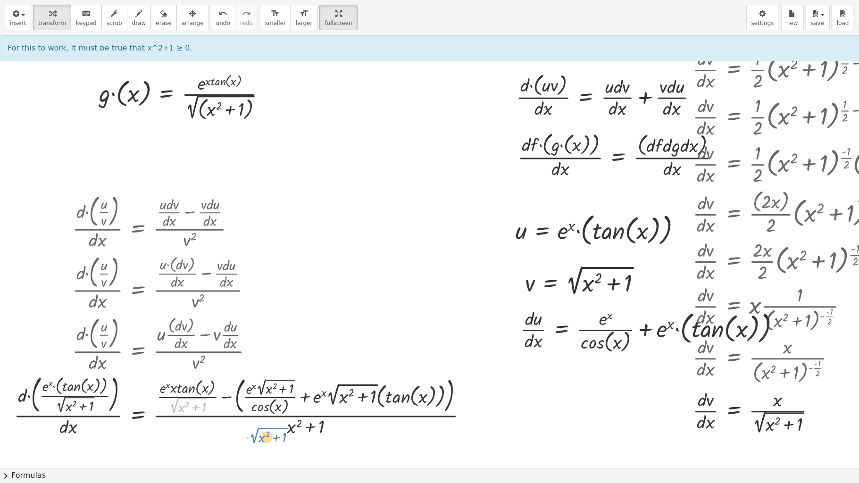
drag, startPoint x: 172, startPoint y: 405, endPoint x: 253, endPoint y: 430, distance: 85.0
click at [253, 302] on div at bounding box center [244, 404] width 470 height 67
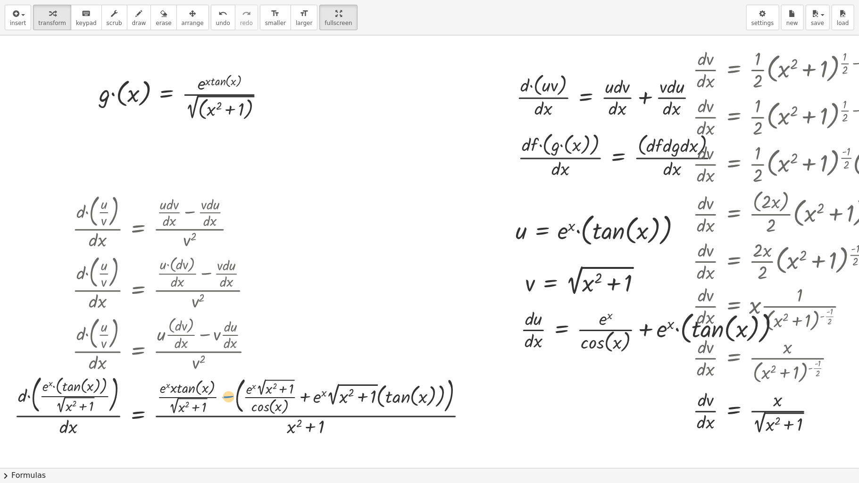
click at [225, 302] on div at bounding box center [244, 404] width 470 height 67
click at [236, 302] on div at bounding box center [244, 404] width 470 height 67
drag, startPoint x: 249, startPoint y: 410, endPoint x: 261, endPoint y: 435, distance: 27.4
click at [261, 302] on div at bounding box center [235, 404] width 452 height 67
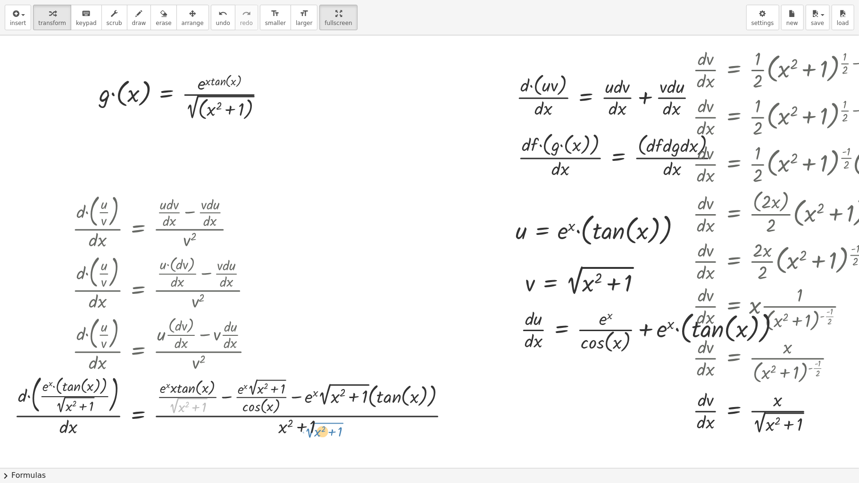
drag, startPoint x: 170, startPoint y: 406, endPoint x: 309, endPoint y: 430, distance: 141.7
click at [309, 302] on div at bounding box center [235, 404] width 452 height 67
drag, startPoint x: 323, startPoint y: 399, endPoint x: 253, endPoint y: 393, distance: 70.0
drag, startPoint x: 240, startPoint y: 391, endPoint x: 309, endPoint y: 398, distance: 69.1
drag, startPoint x: 323, startPoint y: 401, endPoint x: 262, endPoint y: 384, distance: 63.6
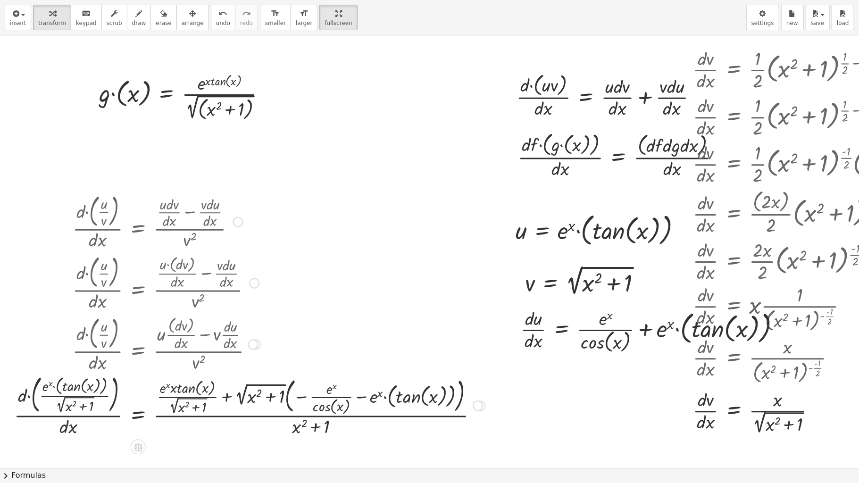
click at [258, 302] on div at bounding box center [249, 404] width 480 height 67
drag, startPoint x: 236, startPoint y: 394, endPoint x: 241, endPoint y: 397, distance: 5.9
click at [241, 302] on div at bounding box center [249, 404] width 480 height 67
click at [240, 302] on div at bounding box center [249, 404] width 480 height 67
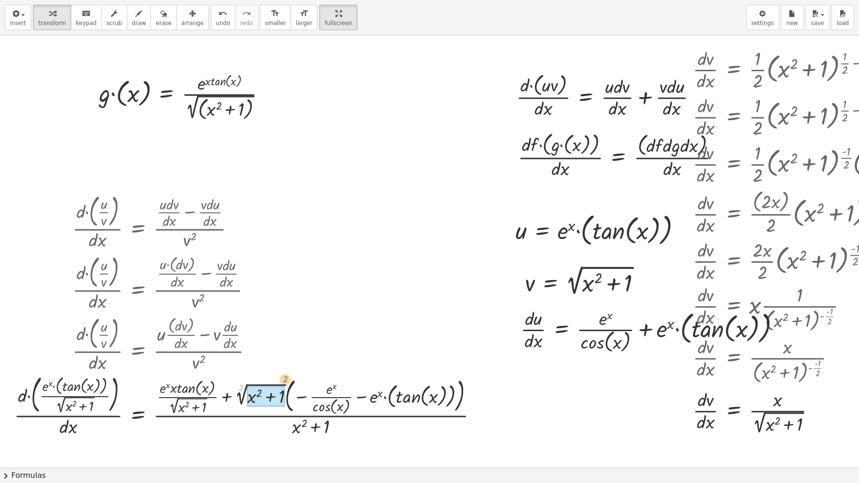
drag, startPoint x: 240, startPoint y: 390, endPoint x: 285, endPoint y: 382, distance: 45.1
click at [285, 302] on div at bounding box center [249, 404] width 480 height 67
click at [251, 302] on div at bounding box center [255, 404] width 493 height 67
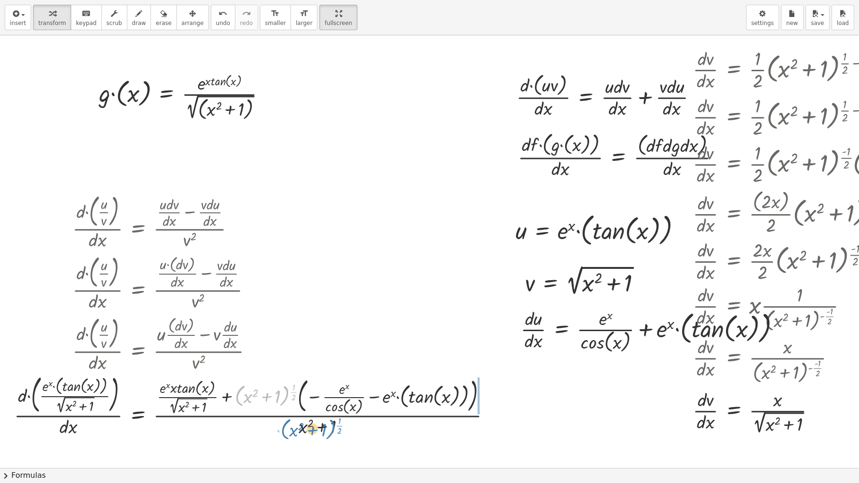
drag, startPoint x: 238, startPoint y: 389, endPoint x: 284, endPoint y: 423, distance: 57.1
click at [284, 302] on div at bounding box center [255, 404] width 493 height 67
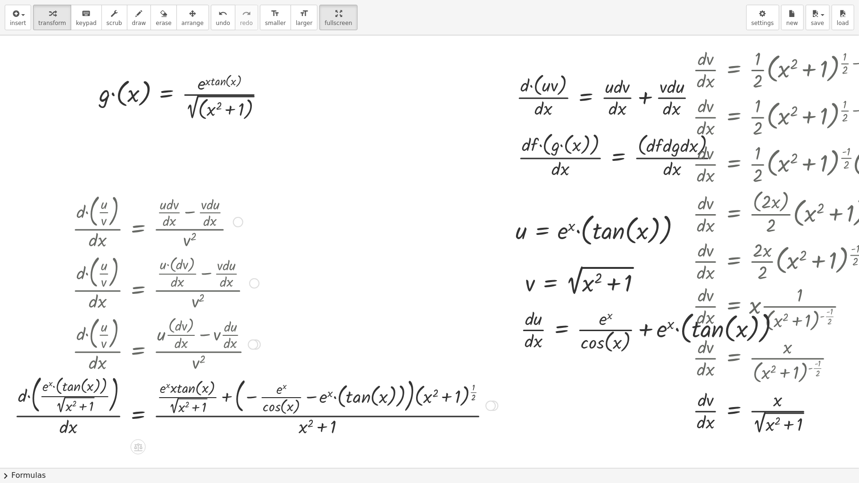
click at [182, 302] on div at bounding box center [255, 404] width 493 height 67
click at [173, 302] on div at bounding box center [255, 404] width 493 height 67
drag, startPoint x: 172, startPoint y: 407, endPoint x: 157, endPoint y: 408, distance: 14.6
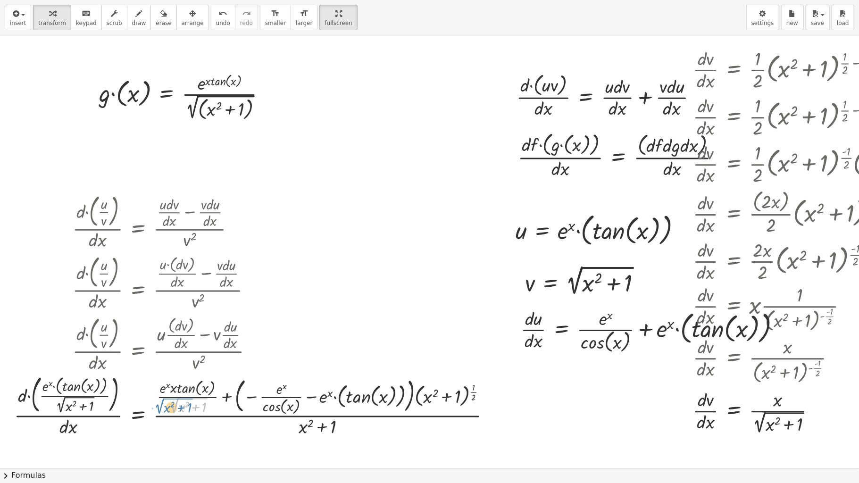
click at [157, 302] on div at bounding box center [255, 404] width 493 height 67
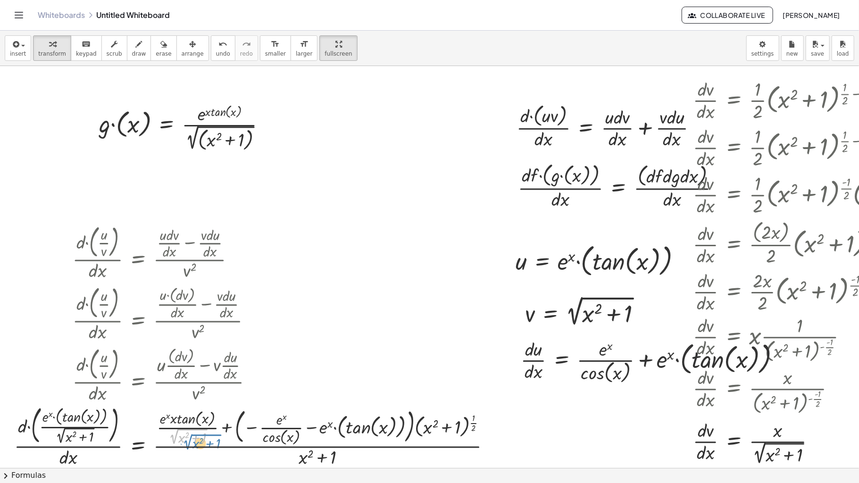
drag, startPoint x: 173, startPoint y: 406, endPoint x: 183, endPoint y: 411, distance: 11.8
click at [183, 411] on div at bounding box center [255, 435] width 493 height 67
drag, startPoint x: 169, startPoint y: 402, endPoint x: 206, endPoint y: 405, distance: 36.8
drag, startPoint x: 202, startPoint y: 407, endPoint x: 214, endPoint y: 389, distance: 21.4
click at [214, 402] on div at bounding box center [255, 435] width 493 height 67
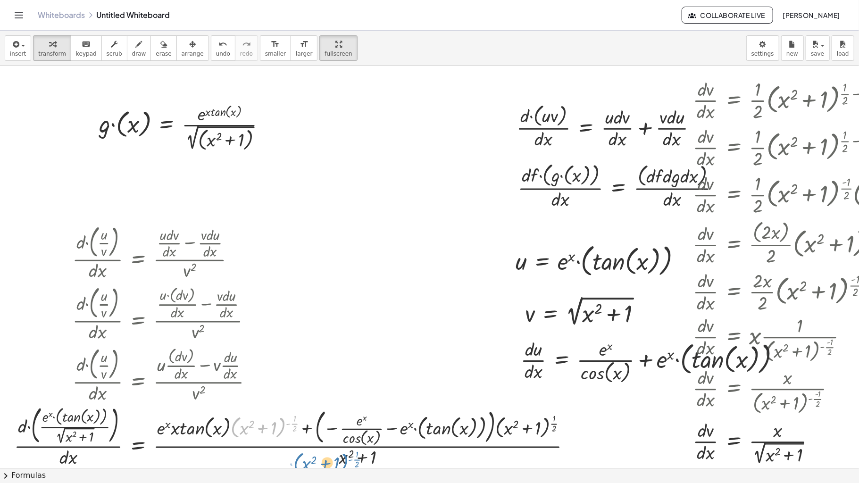
drag, startPoint x: 282, startPoint y: 398, endPoint x: 346, endPoint y: 434, distance: 73.0
click at [346, 434] on div at bounding box center [295, 435] width 573 height 67
drag, startPoint x: 547, startPoint y: 395, endPoint x: 557, endPoint y: 400, distance: 11.6
click at [557, 402] on div at bounding box center [295, 435] width 573 height 67
click at [216, 50] on span "undo" at bounding box center [223, 53] width 14 height 7
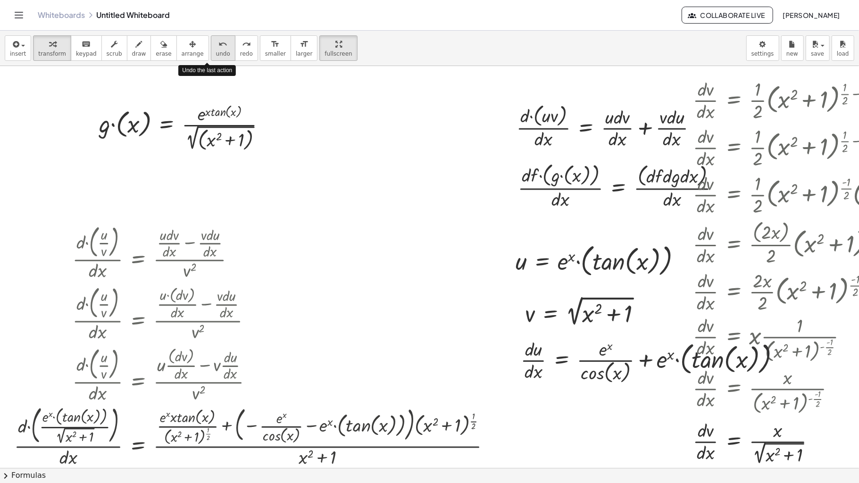
click at [216, 50] on span "undo" at bounding box center [223, 53] width 14 height 7
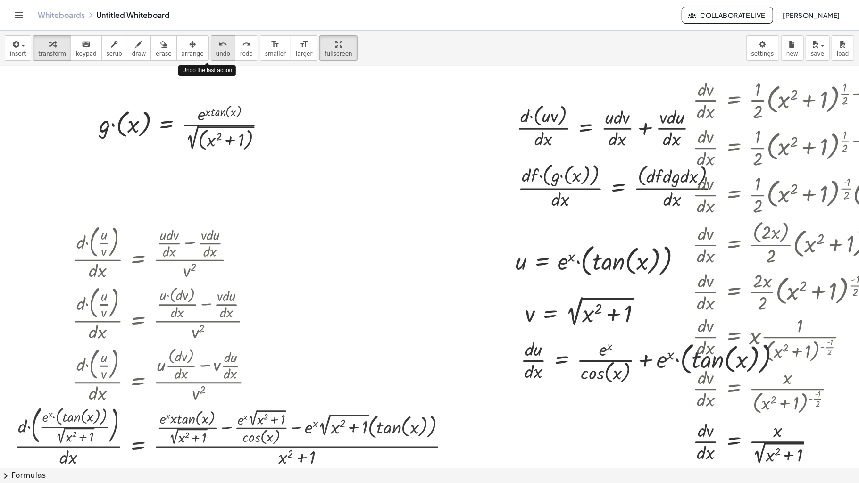
click at [216, 50] on span "undo" at bounding box center [223, 53] width 14 height 7
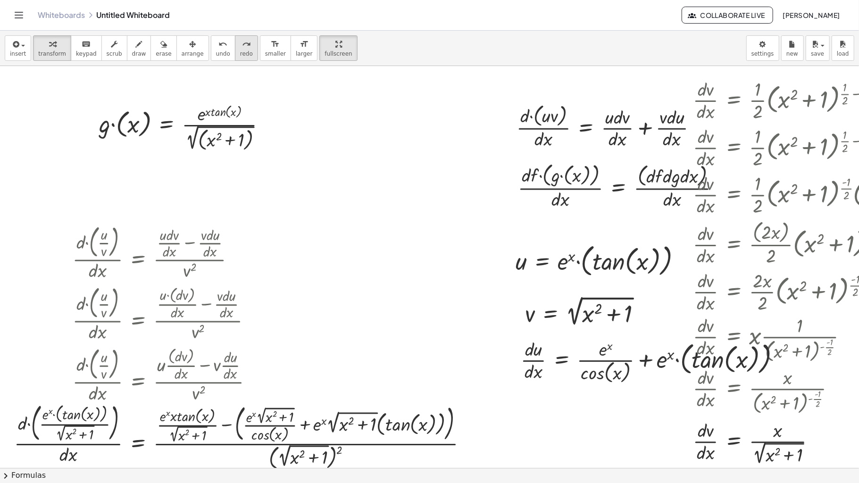
click at [242, 39] on icon "redo" at bounding box center [246, 44] width 9 height 11
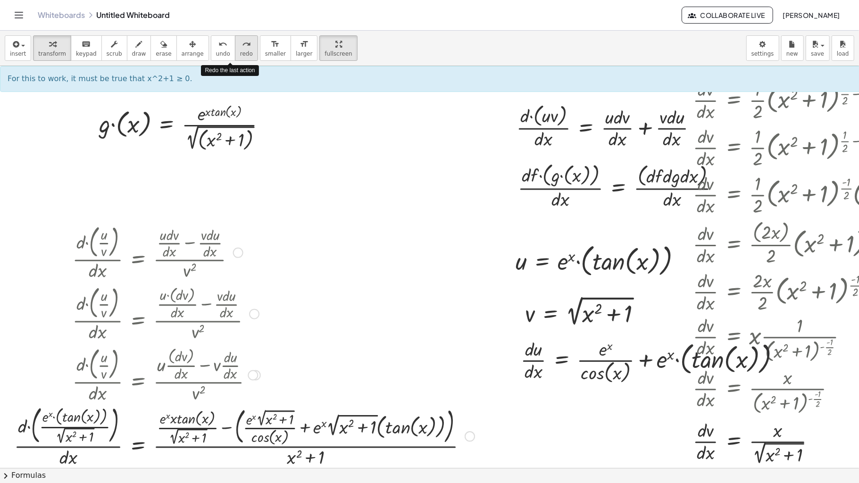
click at [242, 39] on icon "redo" at bounding box center [246, 44] width 9 height 11
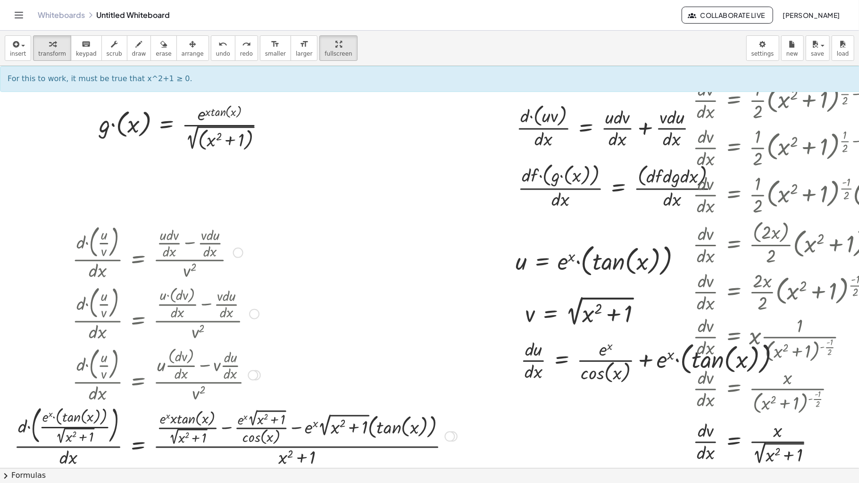
click at [374, 402] on div at bounding box center [235, 435] width 452 height 67
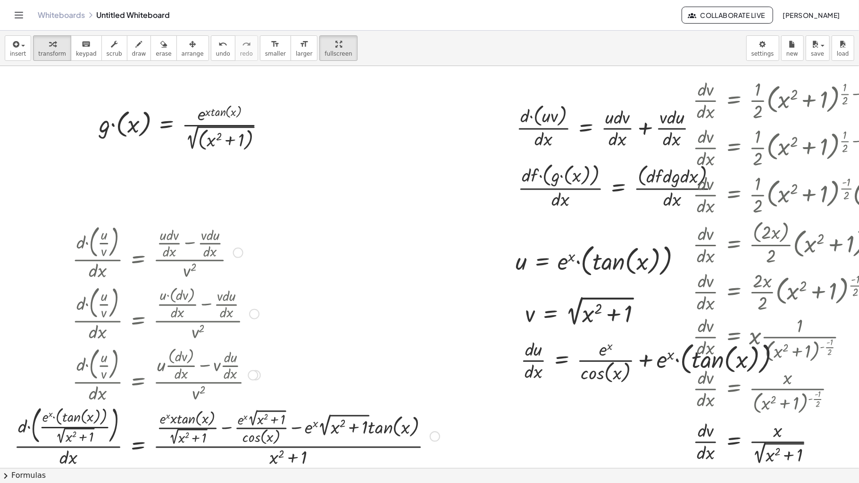
click at [213, 402] on div at bounding box center [226, 435] width 435 height 67
click at [416, 402] on div at bounding box center [226, 435] width 435 height 67
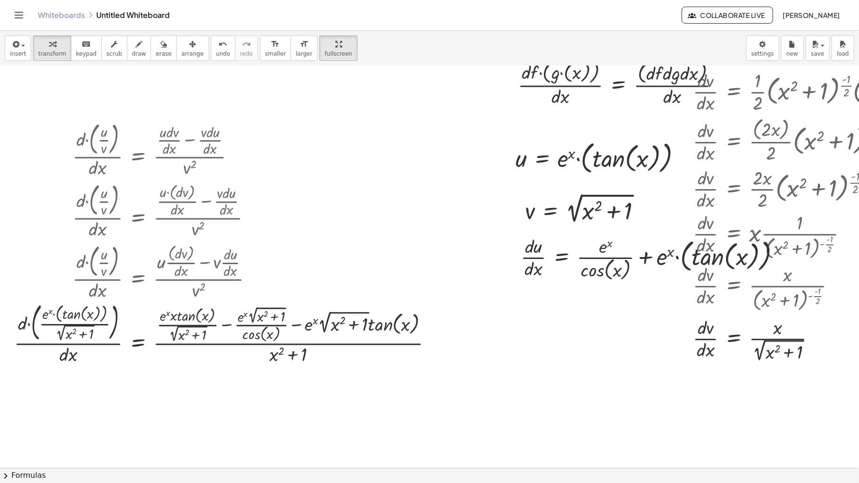
scroll to position [109, 0]
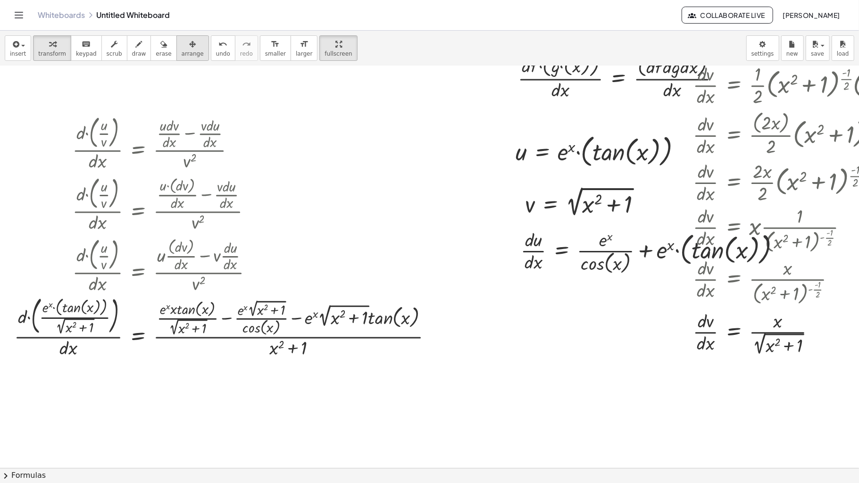
click at [189, 39] on icon "button" at bounding box center [192, 44] width 7 height 11
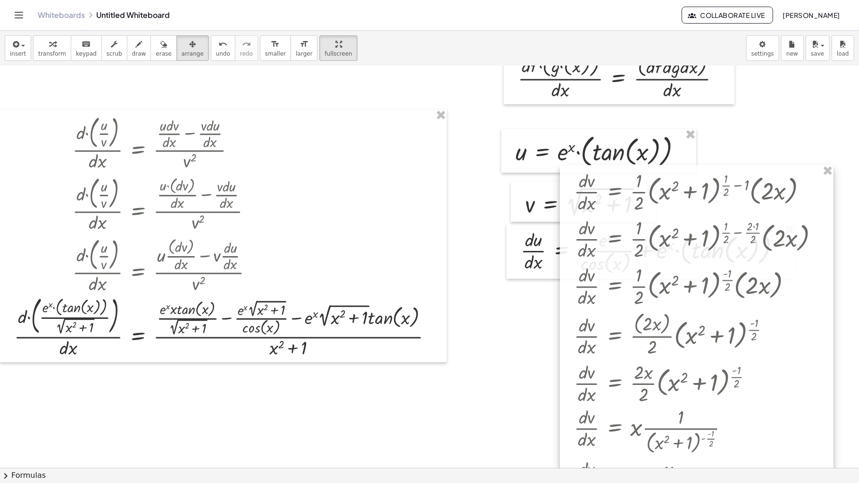
drag, startPoint x: 788, startPoint y: 155, endPoint x: 669, endPoint y: 355, distance: 233.8
click at [669, 355] on div at bounding box center [696, 363] width 273 height 396
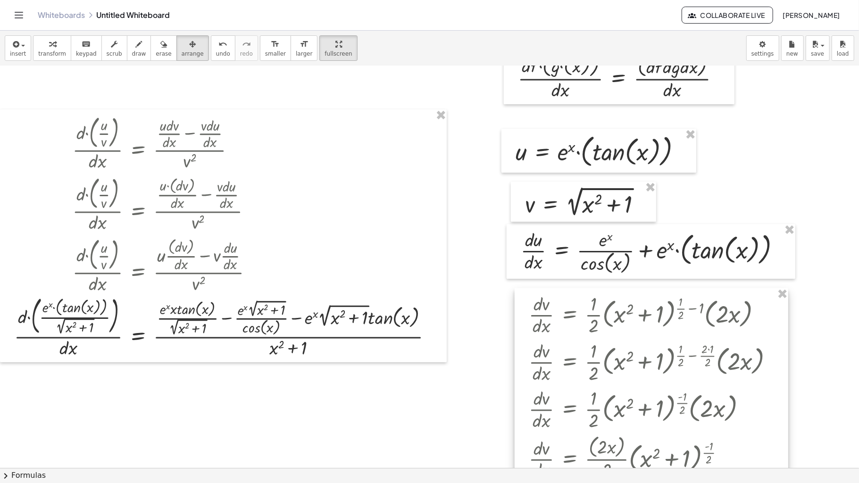
drag, startPoint x: 697, startPoint y: 196, endPoint x: 653, endPoint y: 319, distance: 130.2
click at [653, 319] on div at bounding box center [650, 486] width 273 height 396
click at [15, 39] on icon "button" at bounding box center [15, 44] width 8 height 11
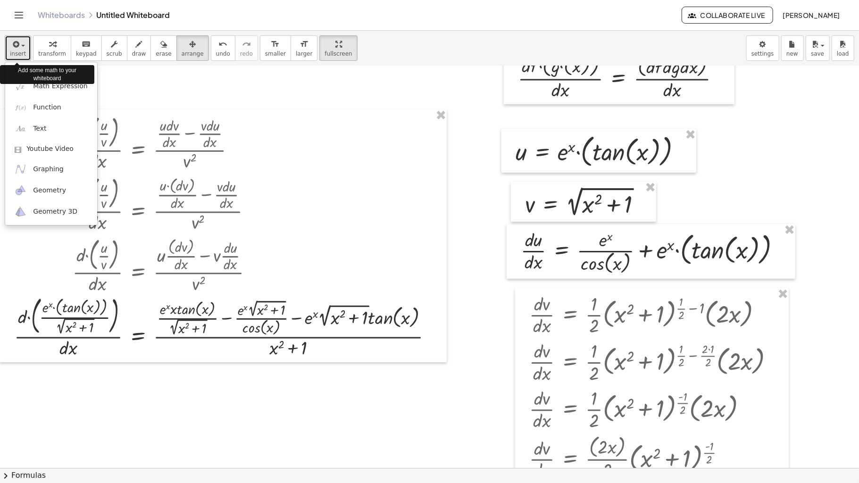
click at [15, 39] on icon "button" at bounding box center [15, 44] width 8 height 11
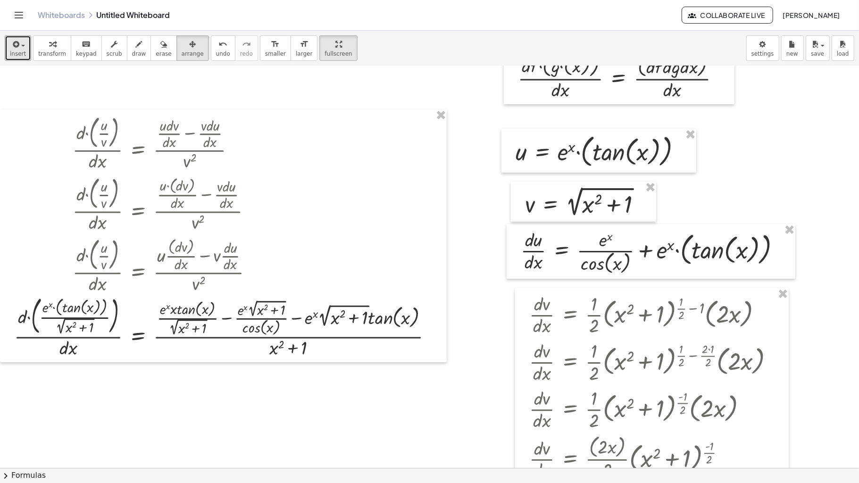
click at [182, 50] on span "arrange" at bounding box center [193, 53] width 22 height 7
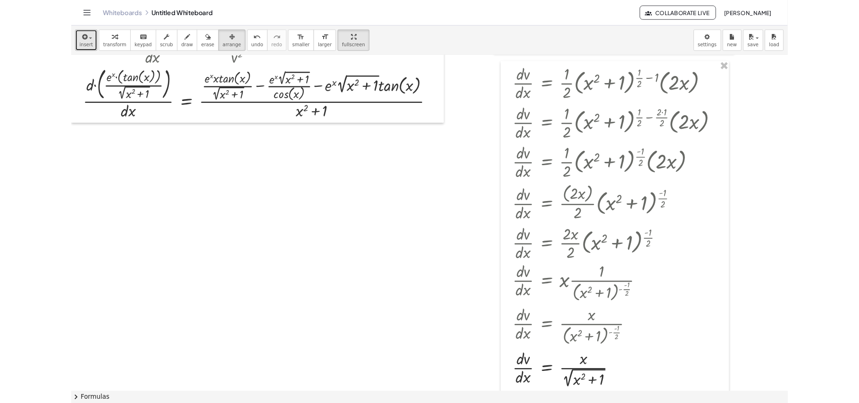
scroll to position [323, 0]
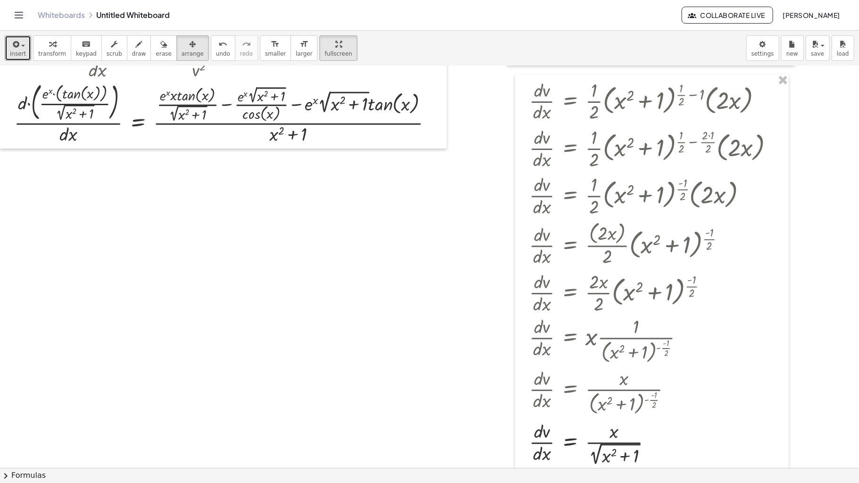
click at [319, 0] on html "Graspable Math Activities Whiteboards Classes Account v1.28.3 | Privacy policy …" at bounding box center [429, 241] width 859 height 483
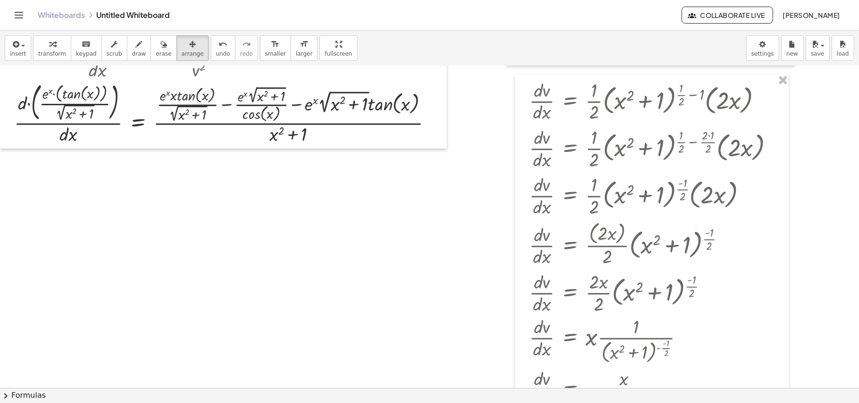
click at [51, 17] on link "Whiteboards" at bounding box center [61, 14] width 47 height 9
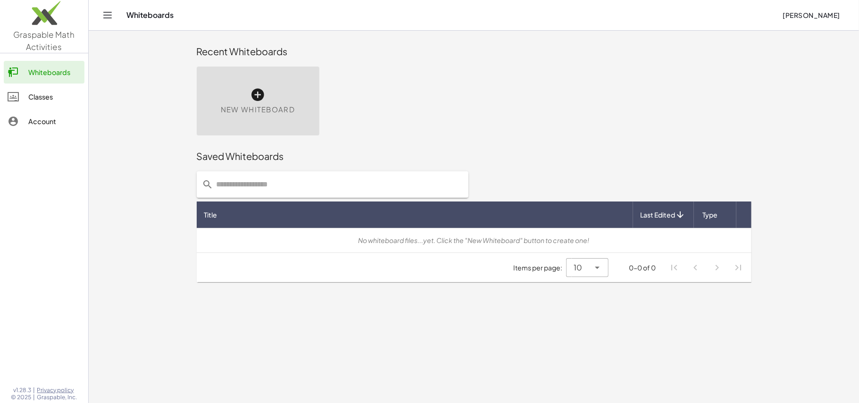
click at [251, 104] on span "New Whiteboard" at bounding box center [258, 109] width 74 height 11
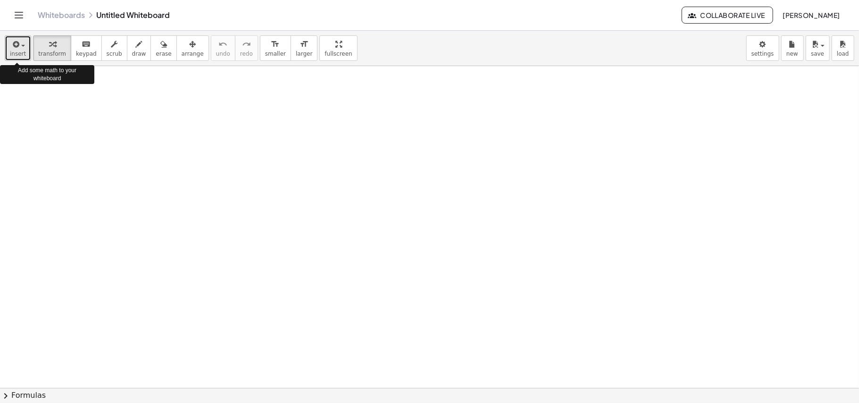
click at [23, 48] on div "button" at bounding box center [18, 43] width 16 height 11
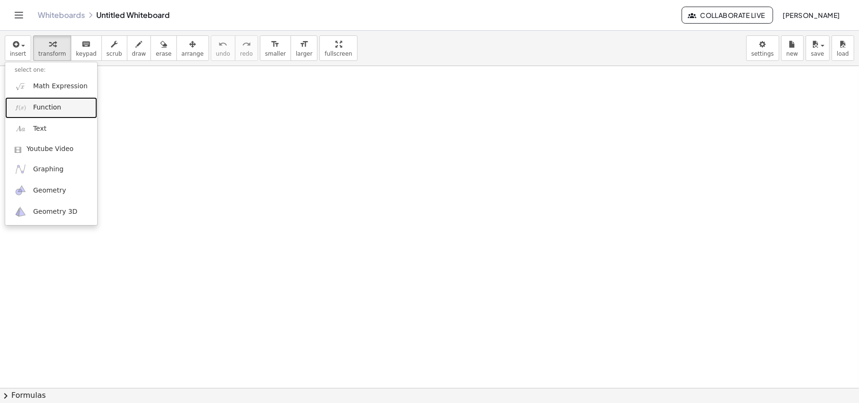
click at [30, 108] on link "Function" at bounding box center [51, 107] width 92 height 21
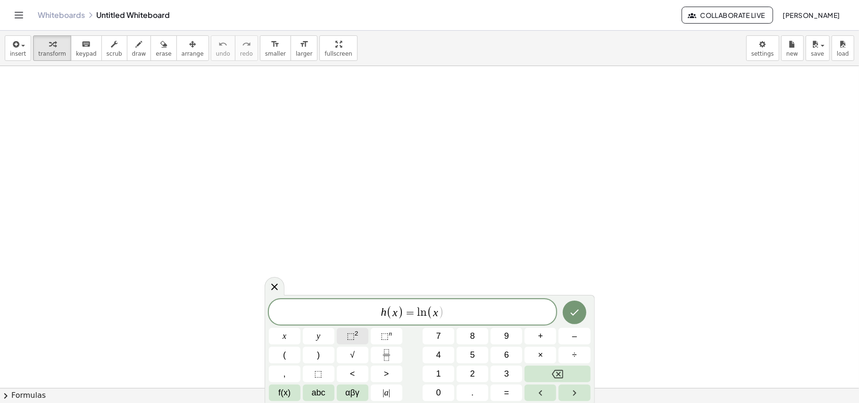
click at [344, 336] on button "⬚ 2" at bounding box center [353, 336] width 32 height 17
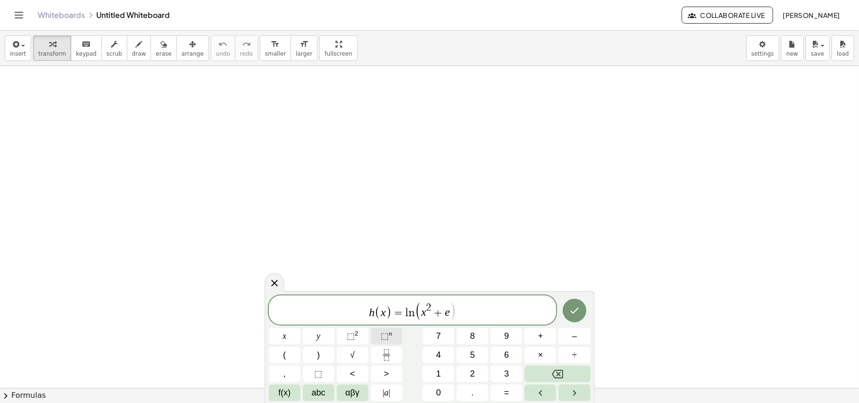
click at [381, 336] on span "⬚" at bounding box center [384, 335] width 8 height 9
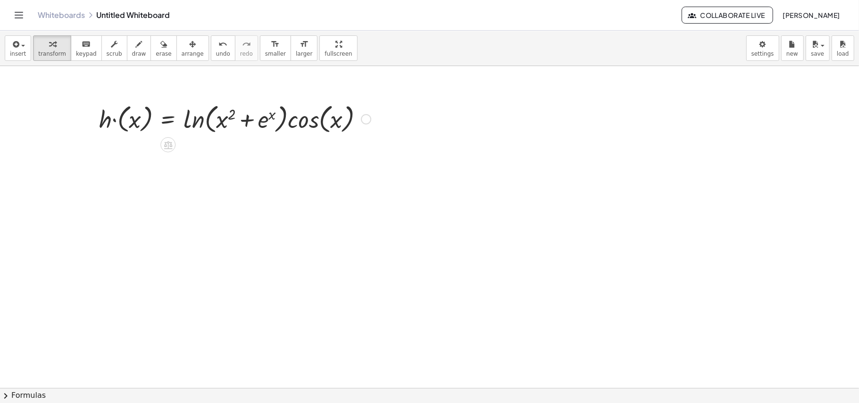
click at [282, 114] on div at bounding box center [234, 118] width 281 height 36
click at [325, 122] on div at bounding box center [234, 118] width 281 height 36
click at [348, 123] on div at bounding box center [234, 118] width 281 height 36
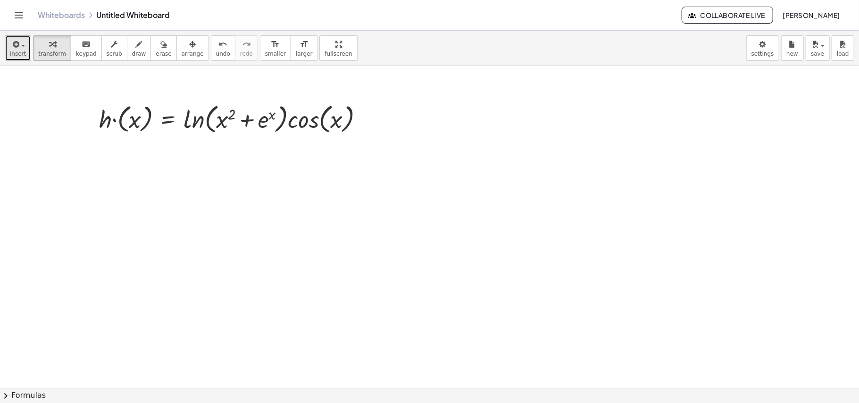
click at [22, 43] on div "button" at bounding box center [18, 43] width 16 height 11
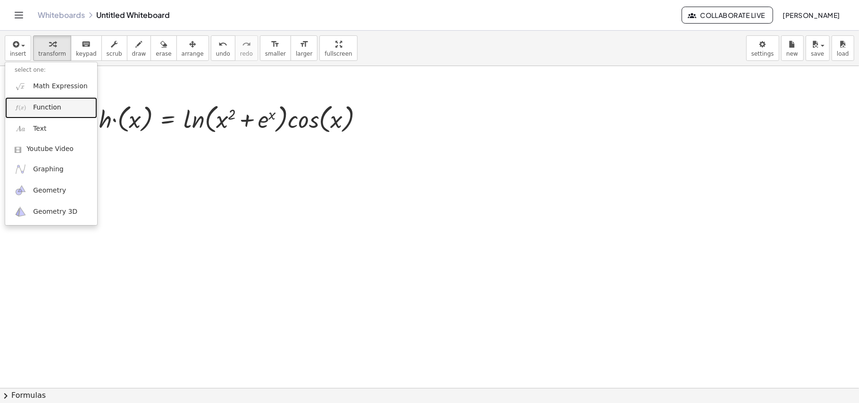
click at [45, 103] on span "Function" at bounding box center [47, 107] width 28 height 9
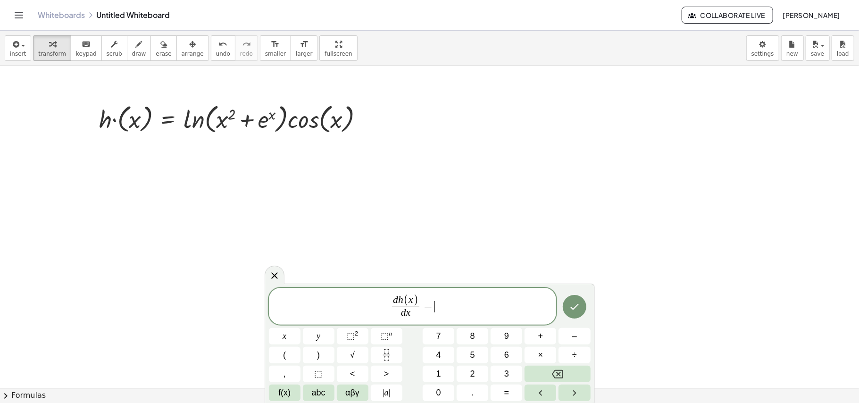
drag, startPoint x: 447, startPoint y: 314, endPoint x: 370, endPoint y: 305, distance: 77.8
click at [370, 305] on span "d h ( x ) d x ​ = ​" at bounding box center [413, 306] width 288 height 27
click at [278, 281] on icon at bounding box center [274, 275] width 11 height 11
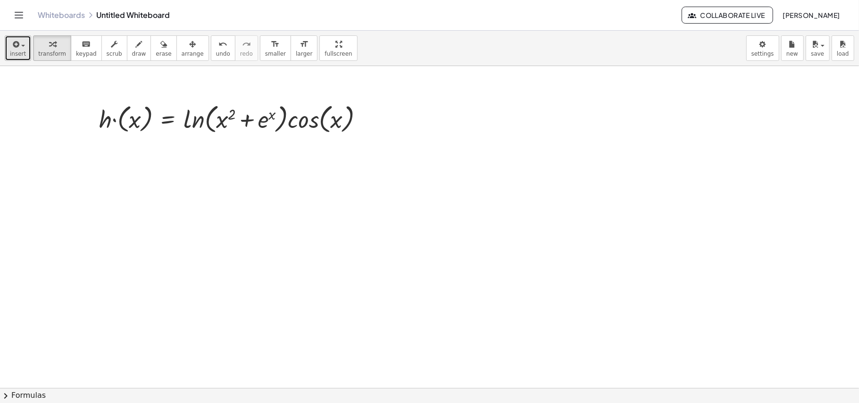
click at [16, 48] on icon "button" at bounding box center [15, 44] width 8 height 11
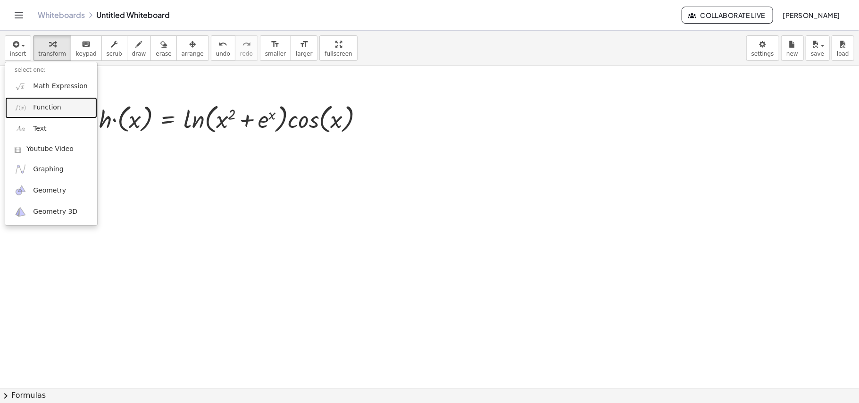
click at [49, 113] on link "Function" at bounding box center [51, 107] width 92 height 21
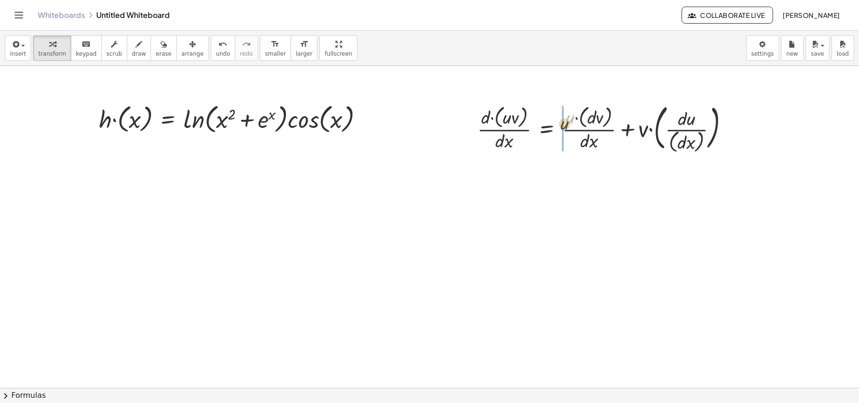
drag, startPoint x: 570, startPoint y: 119, endPoint x: 562, endPoint y: 128, distance: 11.8
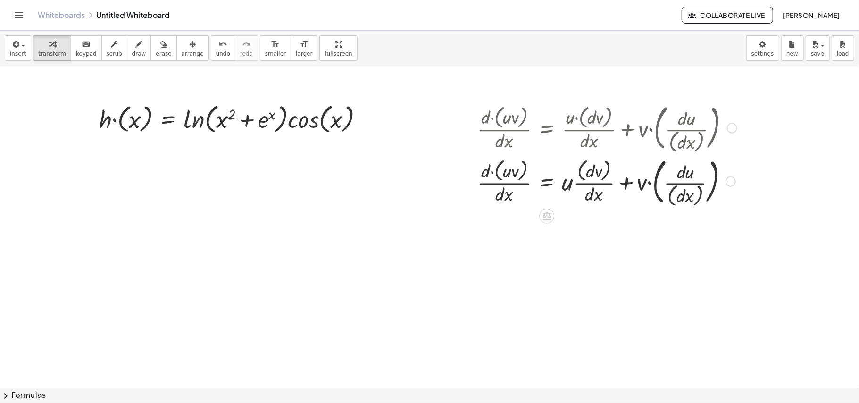
click at [653, 130] on div at bounding box center [606, 126] width 269 height 53
click at [655, 178] on div at bounding box center [606, 180] width 269 height 53
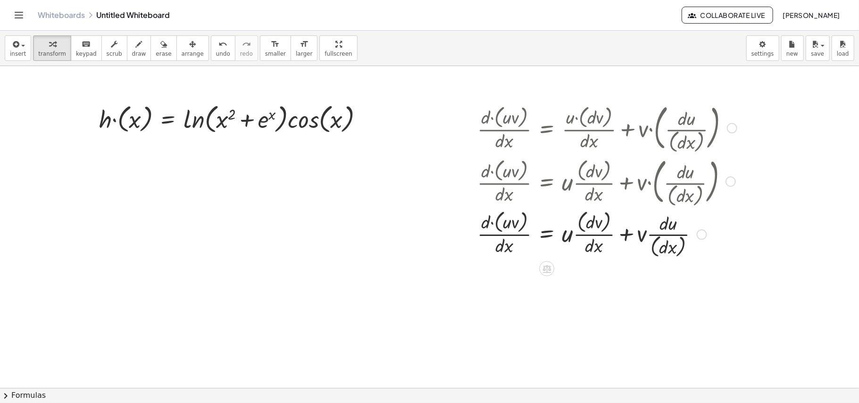
click at [609, 220] on div at bounding box center [606, 233] width 269 height 52
click at [664, 248] on div at bounding box center [606, 233] width 269 height 52
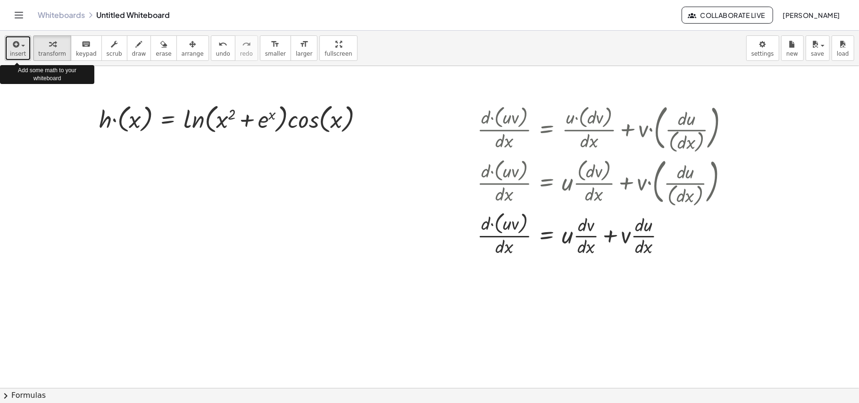
click at [21, 50] on span "insert" at bounding box center [18, 53] width 16 height 7
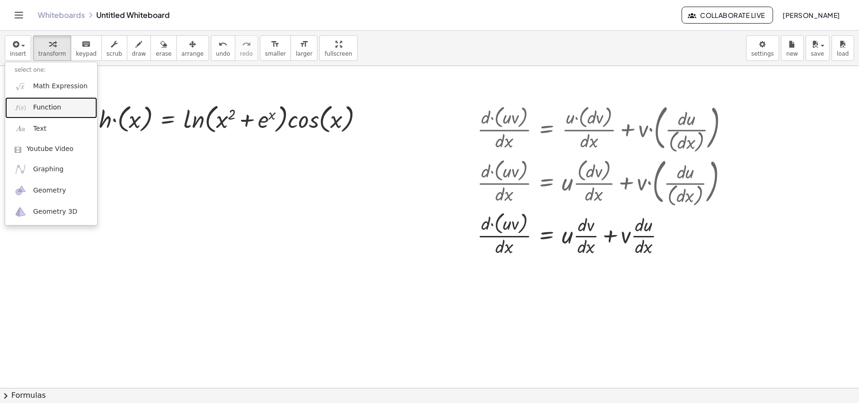
click at [44, 108] on span "Function" at bounding box center [47, 107] width 28 height 9
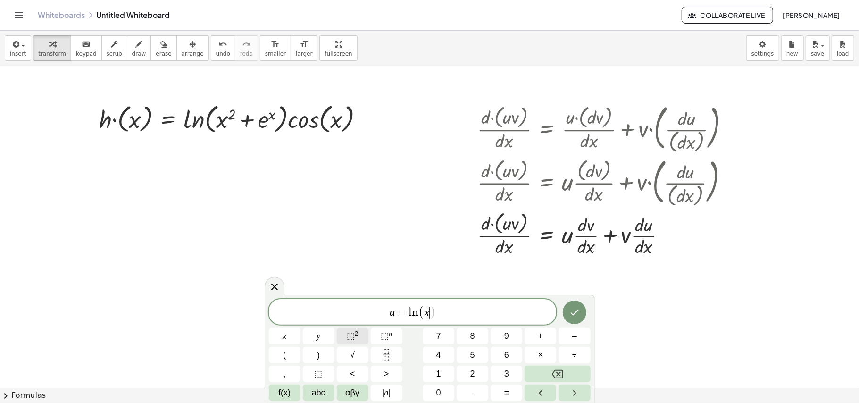
click at [346, 338] on button "⬚ 2" at bounding box center [353, 336] width 32 height 17
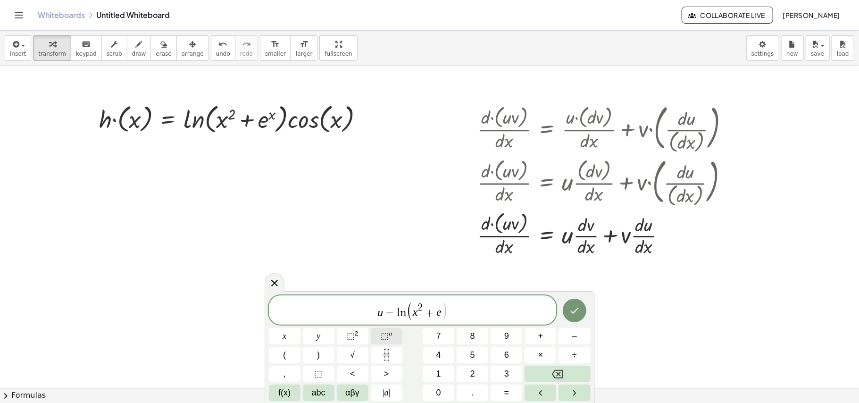
click at [386, 337] on span "⬚" at bounding box center [384, 335] width 8 height 9
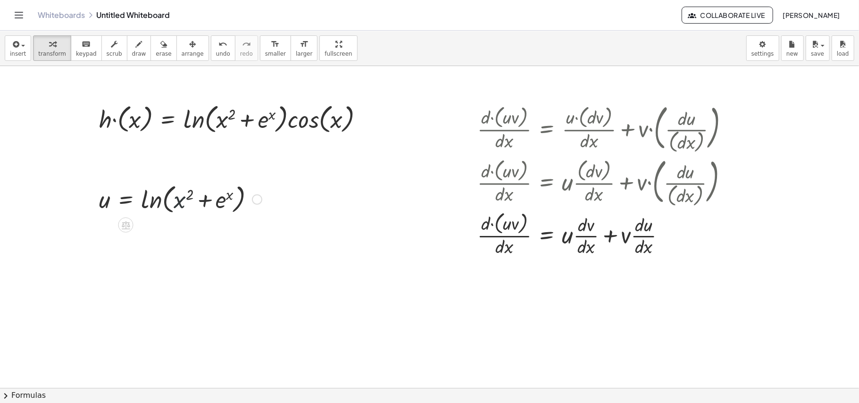
click at [176, 198] on div at bounding box center [180, 199] width 172 height 36
click at [182, 44] on div "button" at bounding box center [193, 43] width 22 height 11
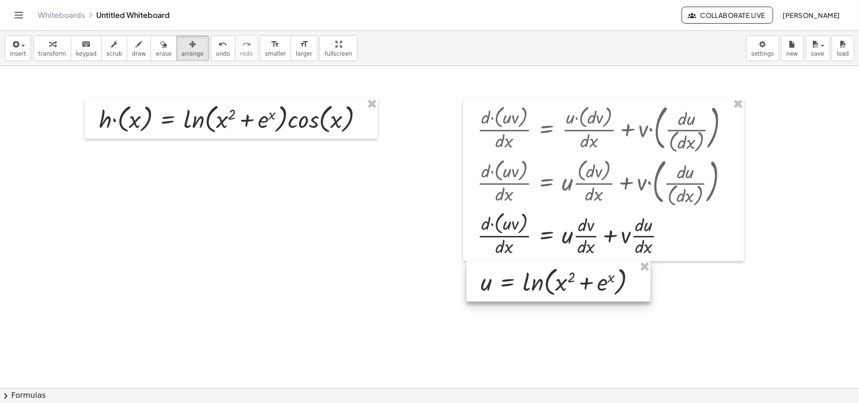
drag, startPoint x: 148, startPoint y: 180, endPoint x: 529, endPoint y: 264, distance: 390.6
click at [529, 264] on div at bounding box center [558, 281] width 184 height 41
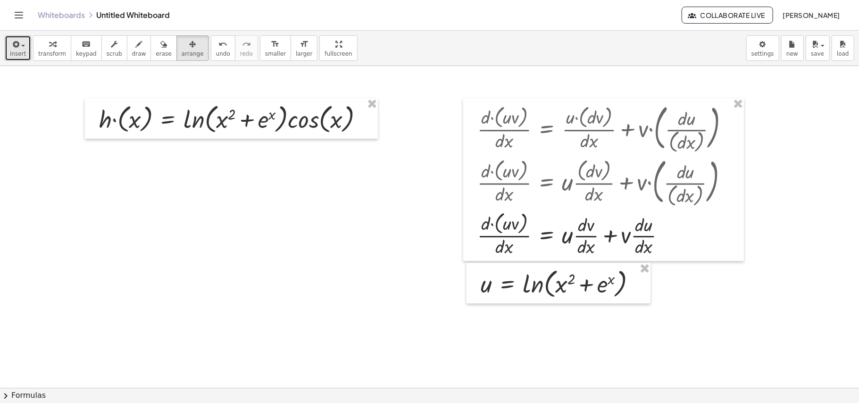
click at [14, 54] on span "insert" at bounding box center [18, 53] width 16 height 7
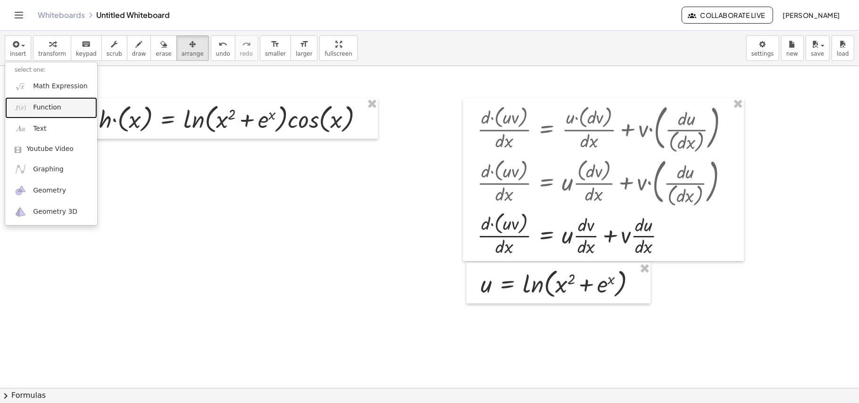
click at [33, 100] on link "Function" at bounding box center [51, 107] width 92 height 21
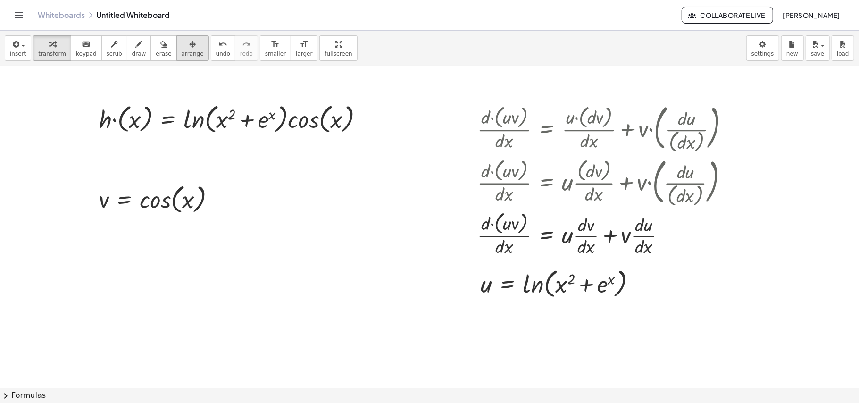
click at [183, 48] on div "button" at bounding box center [193, 43] width 22 height 11
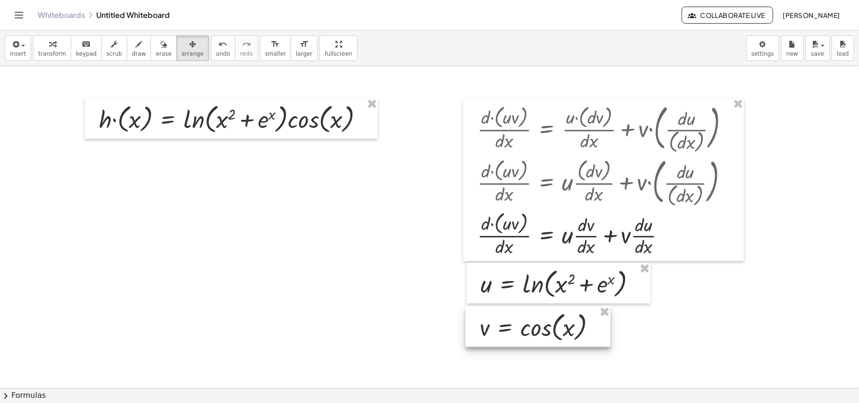
drag, startPoint x: 134, startPoint y: 206, endPoint x: 515, endPoint y: 334, distance: 401.8
click at [515, 334] on div at bounding box center [537, 326] width 145 height 41
click at [25, 55] on button "insert" at bounding box center [18, 47] width 26 height 25
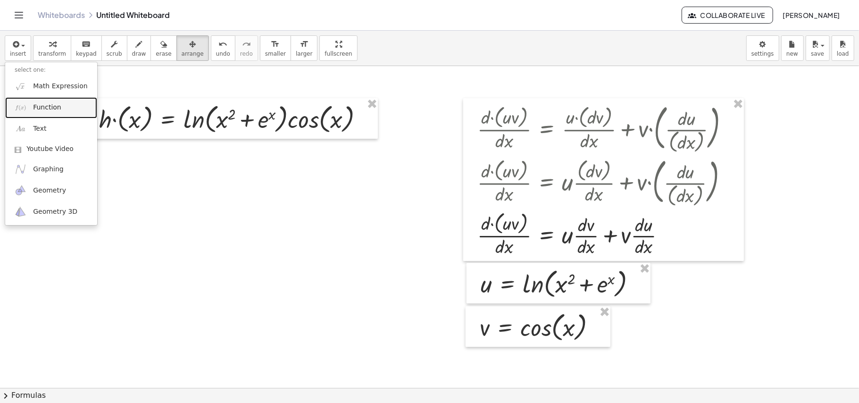
click at [37, 102] on link "Function" at bounding box center [51, 107] width 92 height 21
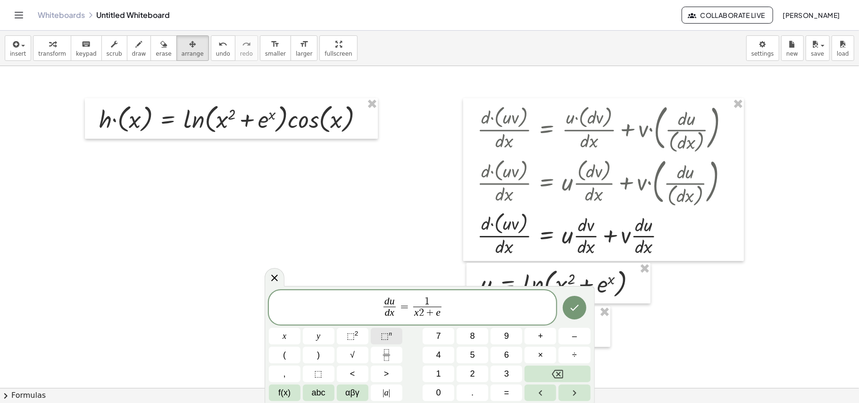
click at [383, 338] on span "⬚" at bounding box center [384, 335] width 8 height 9
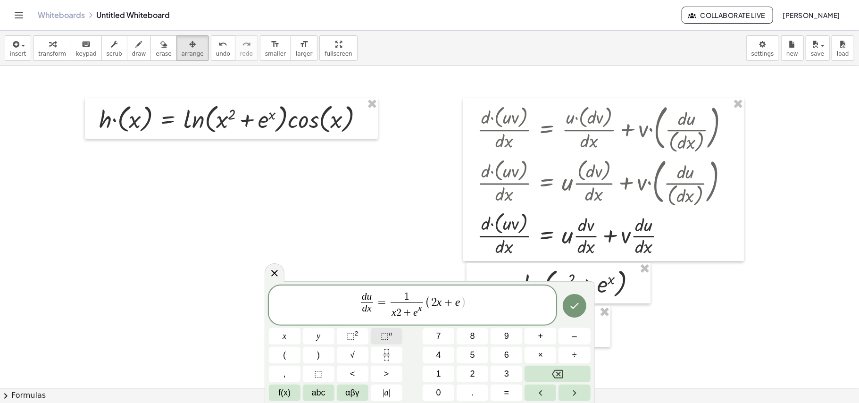
click at [383, 338] on span "⬚" at bounding box center [384, 335] width 8 height 9
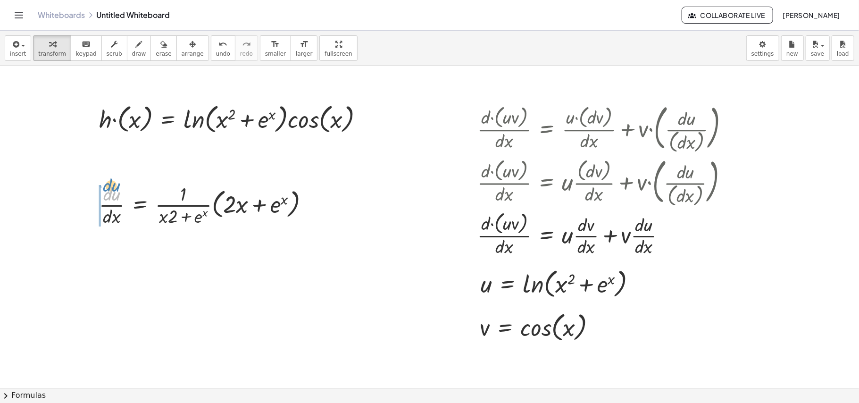
drag, startPoint x: 107, startPoint y: 198, endPoint x: 97, endPoint y: 195, distance: 10.8
click at [97, 195] on div "· d · u · d · u · d · x = · · 1 · ( + · x · 2 + e x ) · ( + · 2 · x + e x )" at bounding box center [204, 204] width 239 height 52
click at [190, 47] on button "arrange" at bounding box center [192, 47] width 33 height 25
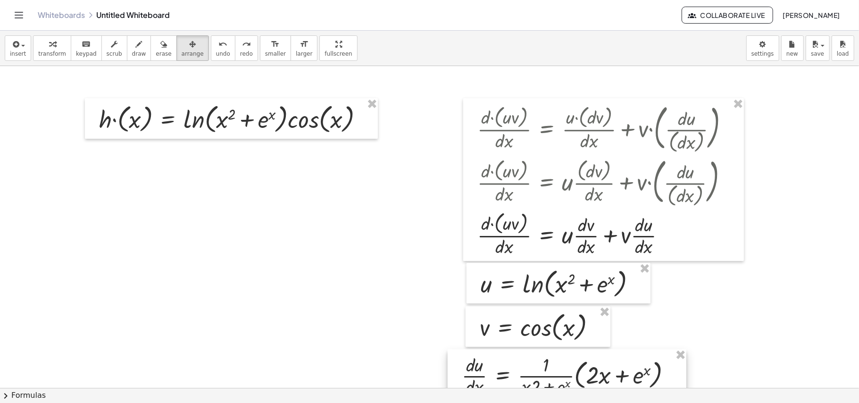
drag, startPoint x: 195, startPoint y: 216, endPoint x: 560, endPoint y: 385, distance: 402.7
click at [560, 385] on div at bounding box center [566, 375] width 239 height 52
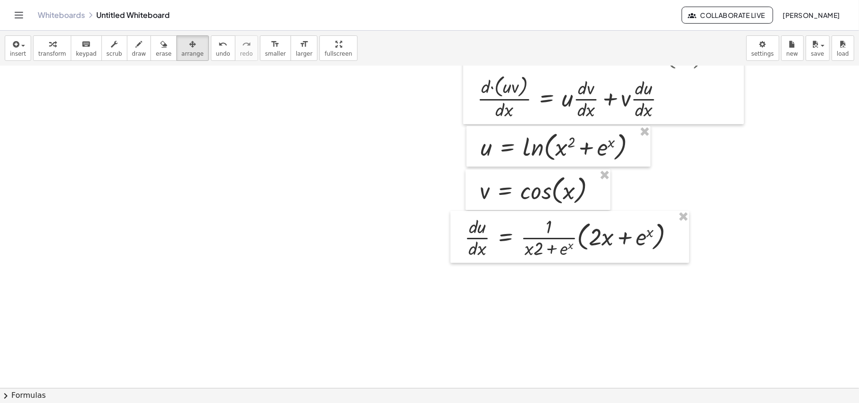
scroll to position [138, 0]
click at [597, 236] on div at bounding box center [569, 235] width 239 height 52
click at [49, 47] on icon "button" at bounding box center [52, 44] width 7 height 11
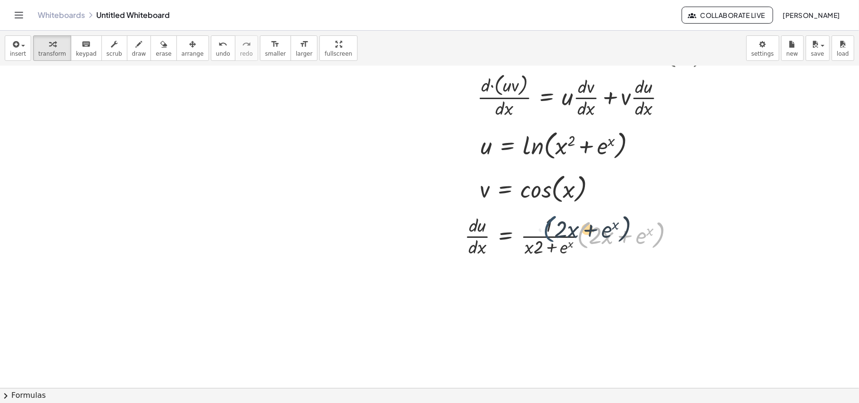
drag, startPoint x: 585, startPoint y: 229, endPoint x: 548, endPoint y: 223, distance: 37.8
click at [548, 223] on div at bounding box center [573, 235] width 227 height 47
click at [583, 238] on div at bounding box center [573, 235] width 227 height 47
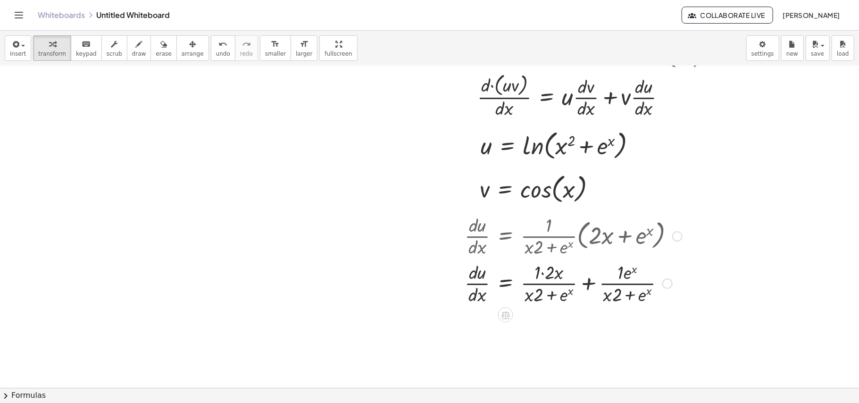
click at [587, 283] on div at bounding box center [573, 282] width 227 height 47
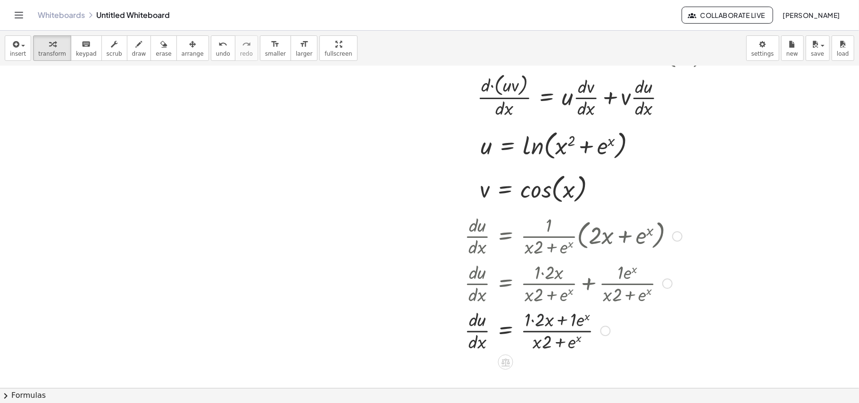
click at [537, 314] on div at bounding box center [573, 329] width 227 height 47
click at [561, 319] on div at bounding box center [573, 329] width 227 height 47
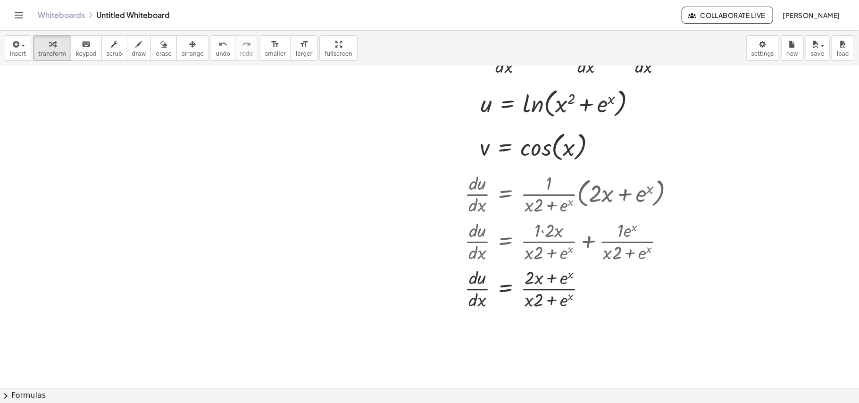
scroll to position [158, 0]
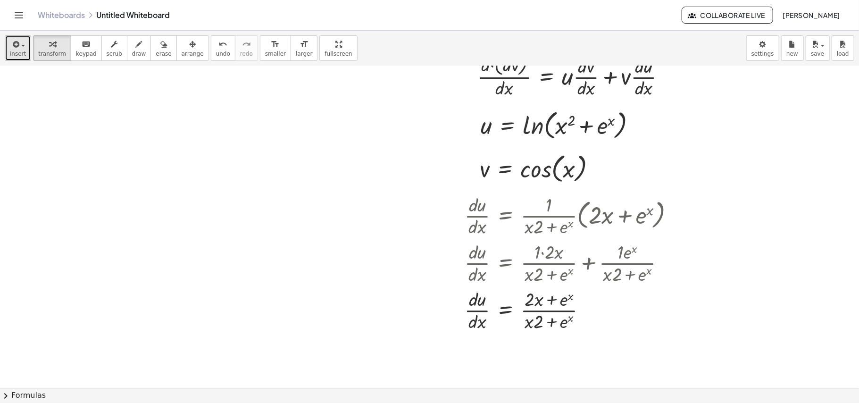
click at [17, 55] on span "insert" at bounding box center [18, 53] width 16 height 7
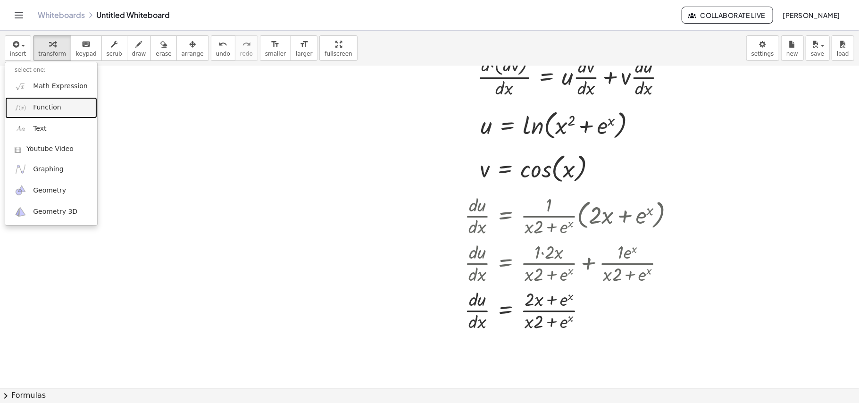
click at [32, 109] on link "Function" at bounding box center [51, 107] width 92 height 21
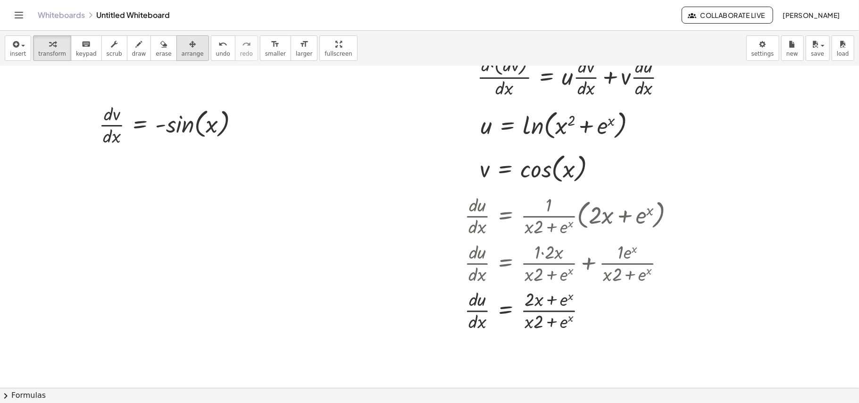
click at [182, 51] on span "arrange" at bounding box center [193, 53] width 22 height 7
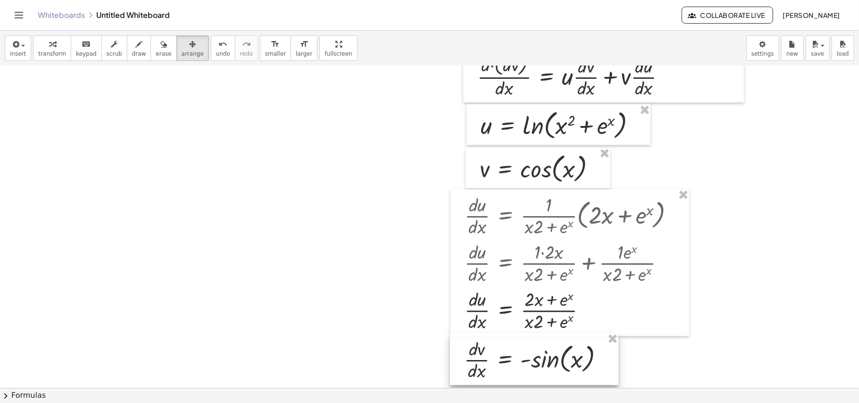
drag, startPoint x: 138, startPoint y: 124, endPoint x: 506, endPoint y: 361, distance: 437.7
click at [506, 361] on div at bounding box center [534, 359] width 168 height 52
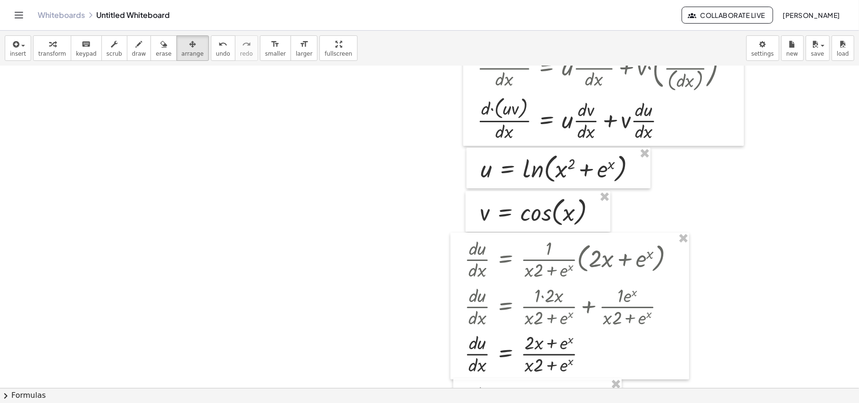
scroll to position [99, 0]
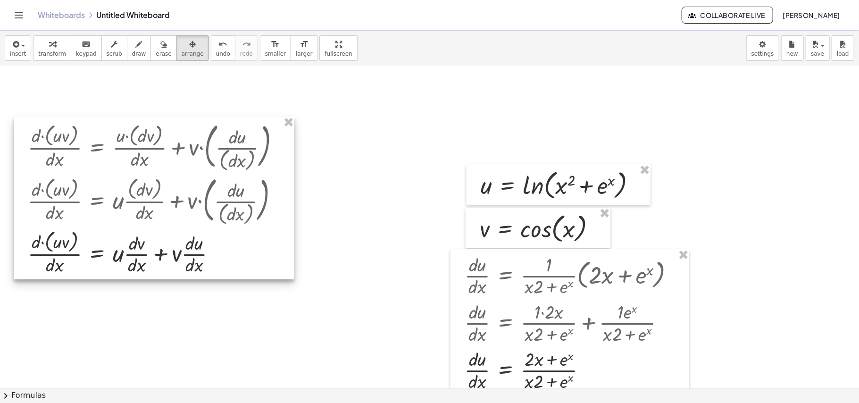
drag, startPoint x: 587, startPoint y: 140, endPoint x: 131, endPoint y: 259, distance: 471.1
click at [131, 259] on div at bounding box center [154, 197] width 281 height 163
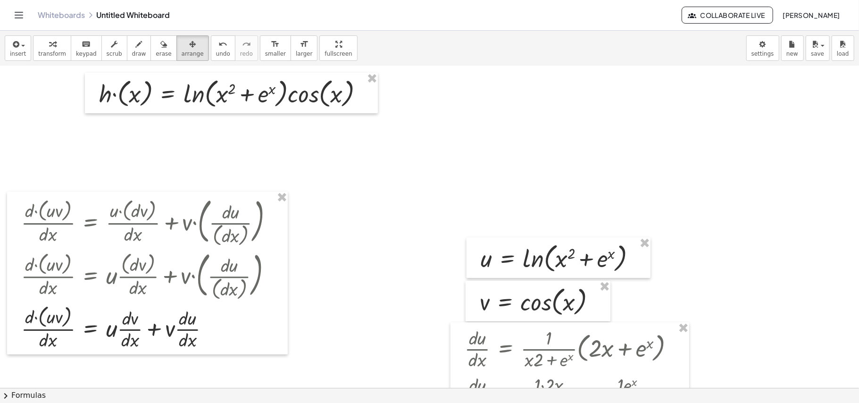
scroll to position [15, 0]
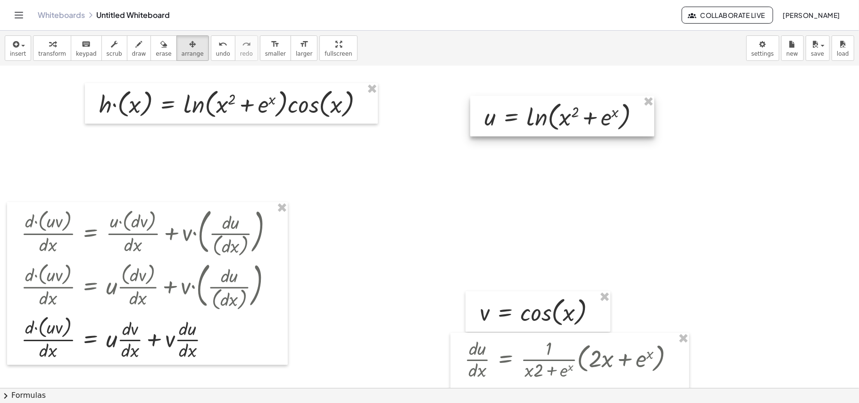
drag, startPoint x: 562, startPoint y: 268, endPoint x: 563, endPoint y: 100, distance: 167.8
click at [563, 100] on div at bounding box center [562, 116] width 184 height 41
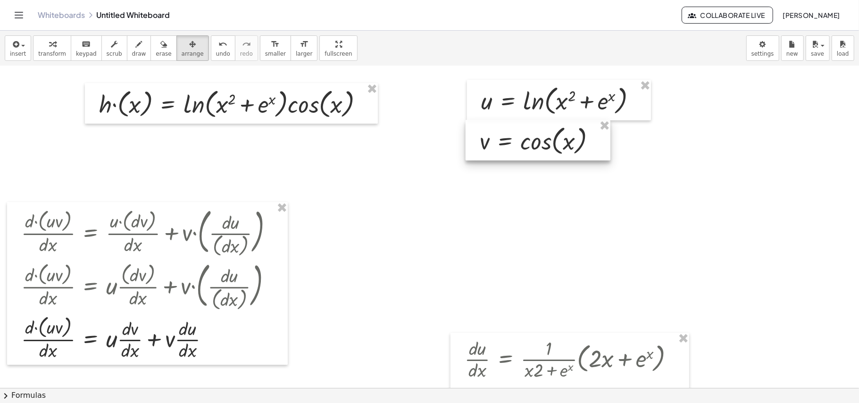
drag, startPoint x: 517, startPoint y: 300, endPoint x: 517, endPoint y: 127, distance: 173.0
click at [517, 127] on div at bounding box center [537, 140] width 145 height 41
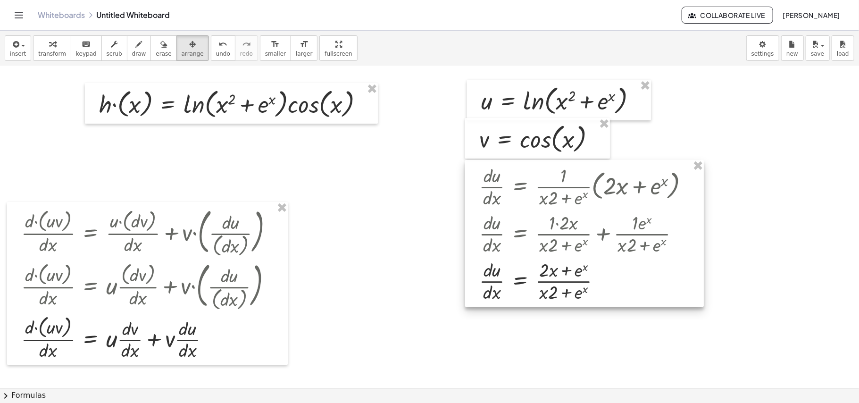
drag, startPoint x: 520, startPoint y: 356, endPoint x: 534, endPoint y: 184, distance: 173.2
click at [534, 184] on div at bounding box center [584, 233] width 239 height 146
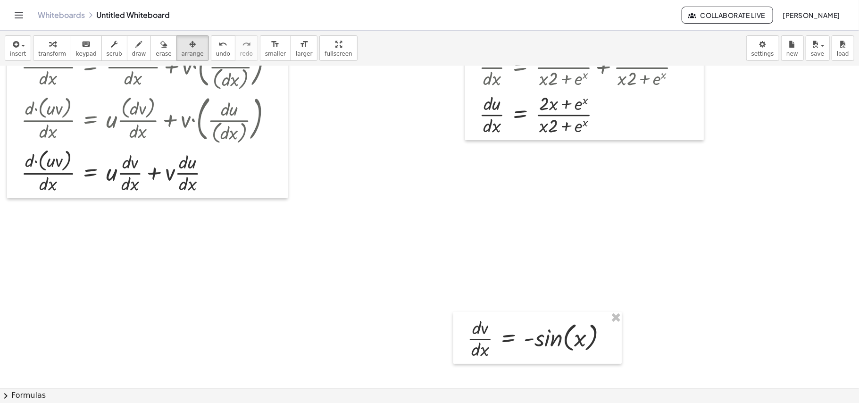
scroll to position [184, 0]
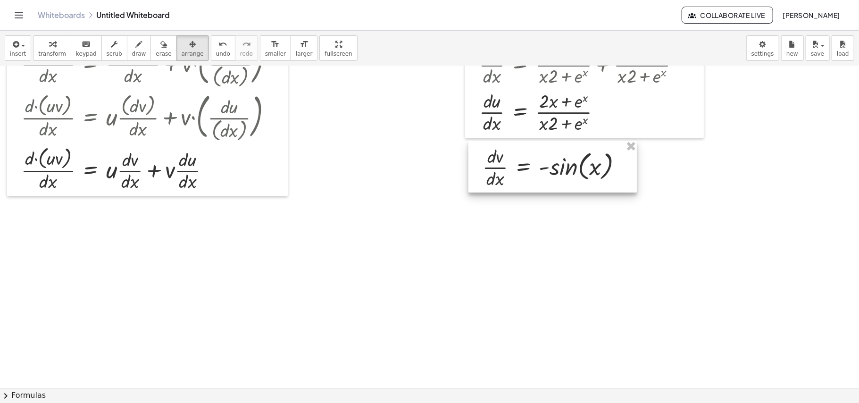
drag, startPoint x: 529, startPoint y: 353, endPoint x: 544, endPoint y: 184, distance: 169.5
click at [544, 184] on div at bounding box center [552, 166] width 168 height 52
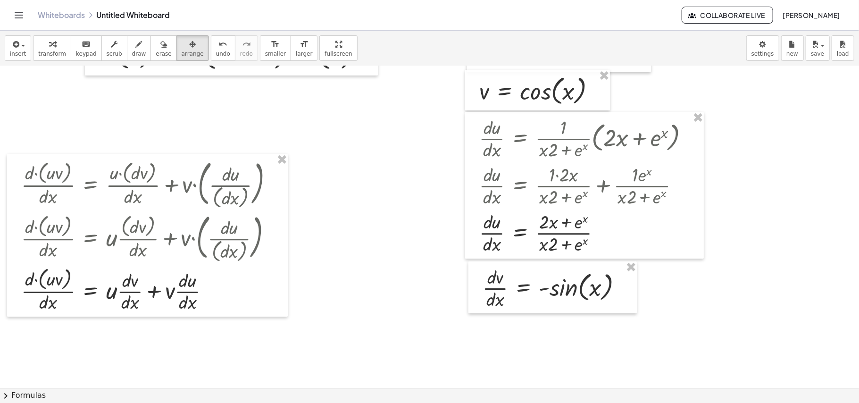
scroll to position [27, 0]
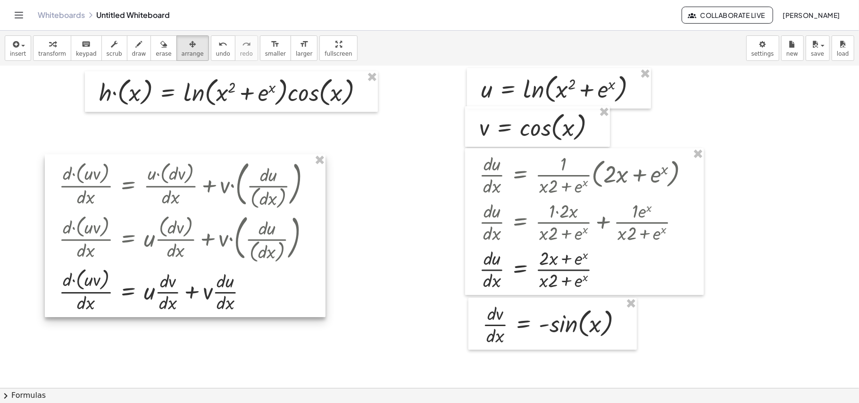
drag, startPoint x: 239, startPoint y: 285, endPoint x: 277, endPoint y: 249, distance: 52.0
click at [277, 249] on div at bounding box center [185, 235] width 281 height 163
click at [355, 283] on div at bounding box center [429, 360] width 859 height 643
click at [178, 295] on div at bounding box center [185, 235] width 281 height 163
click at [307, 317] on div at bounding box center [185, 235] width 281 height 163
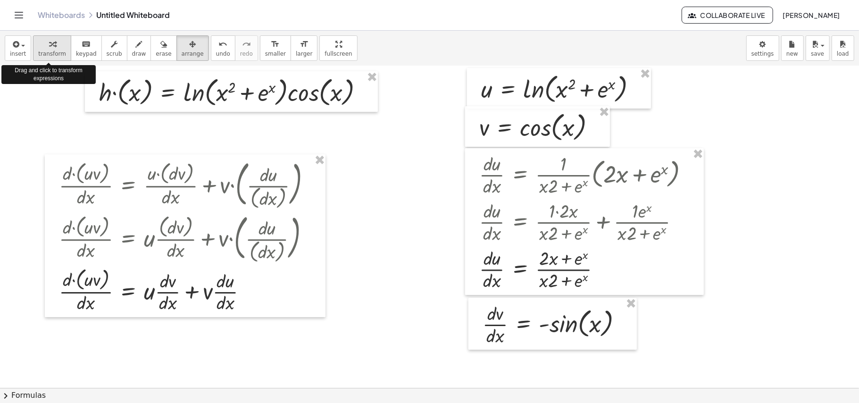
click at [51, 50] on span "transform" at bounding box center [52, 53] width 28 height 7
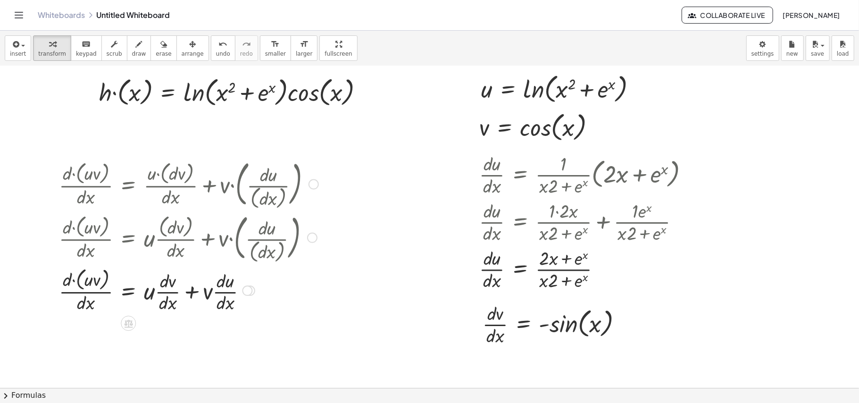
click at [79, 272] on div at bounding box center [188, 290] width 269 height 50
click at [249, 263] on div at bounding box center [202, 236] width 297 height 53
drag, startPoint x: 498, startPoint y: 325, endPoint x: 172, endPoint y: 292, distance: 327.4
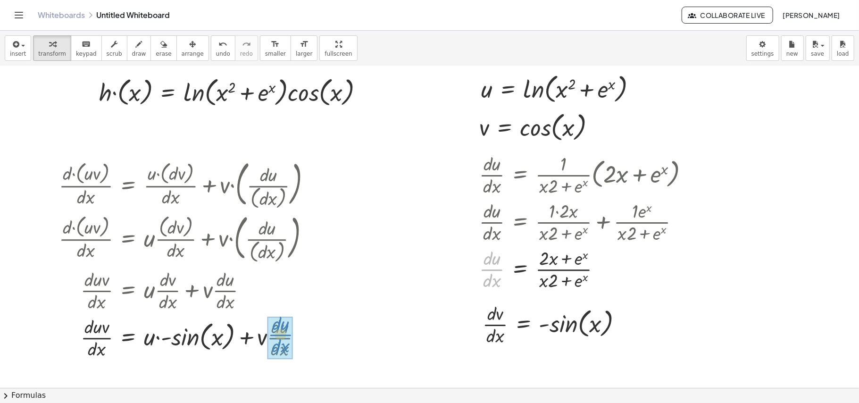
drag, startPoint x: 491, startPoint y: 269, endPoint x: 280, endPoint y: 334, distance: 221.0
drag, startPoint x: 486, startPoint y: 132, endPoint x: 260, endPoint y: 339, distance: 305.7
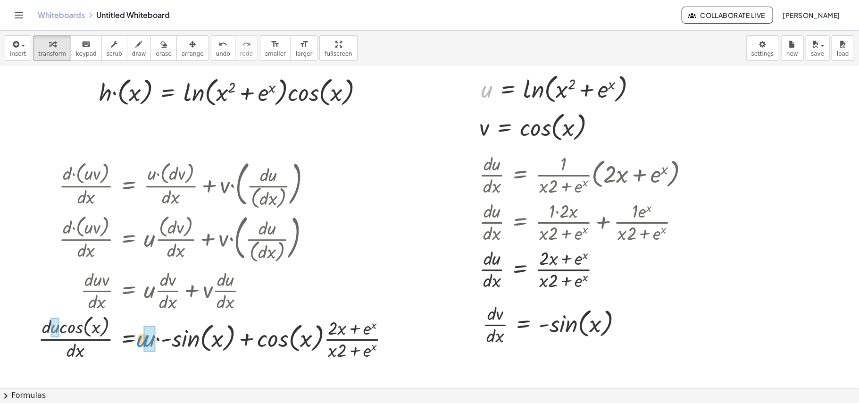
drag, startPoint x: 487, startPoint y: 98, endPoint x: 143, endPoint y: 348, distance: 425.3
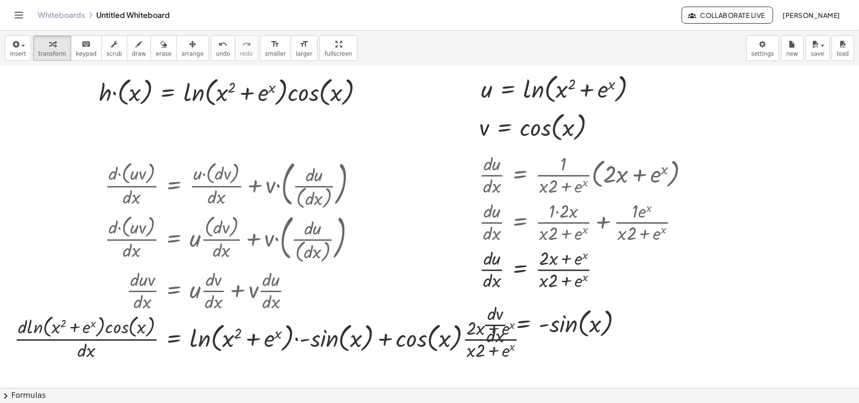
click at [844, 198] on div at bounding box center [429, 360] width 859 height 643
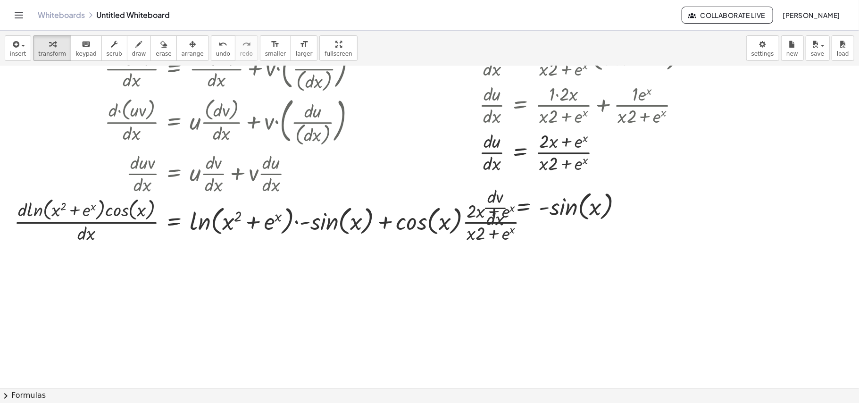
scroll to position [145, 0]
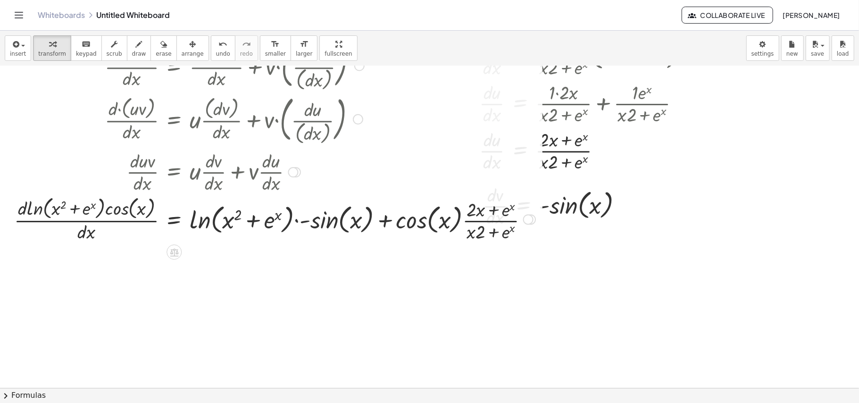
click at [343, 228] on div at bounding box center [274, 219] width 530 height 50
click at [295, 221] on div at bounding box center [274, 219] width 530 height 50
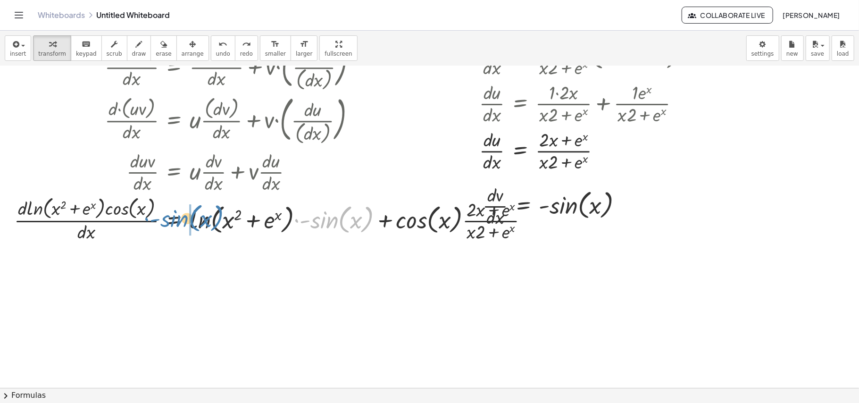
drag, startPoint x: 337, startPoint y: 223, endPoint x: 187, endPoint y: 222, distance: 149.9
click at [187, 222] on div at bounding box center [274, 219] width 530 height 50
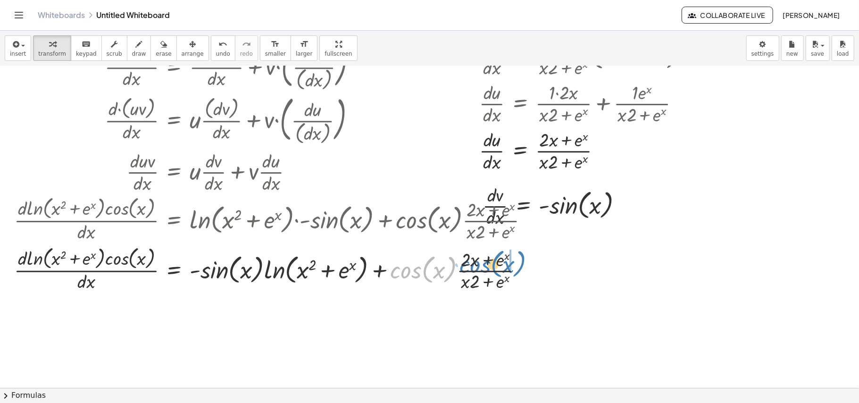
drag, startPoint x: 404, startPoint y: 270, endPoint x: 473, endPoint y: 264, distance: 70.0
click at [473, 264] on div at bounding box center [274, 269] width 530 height 50
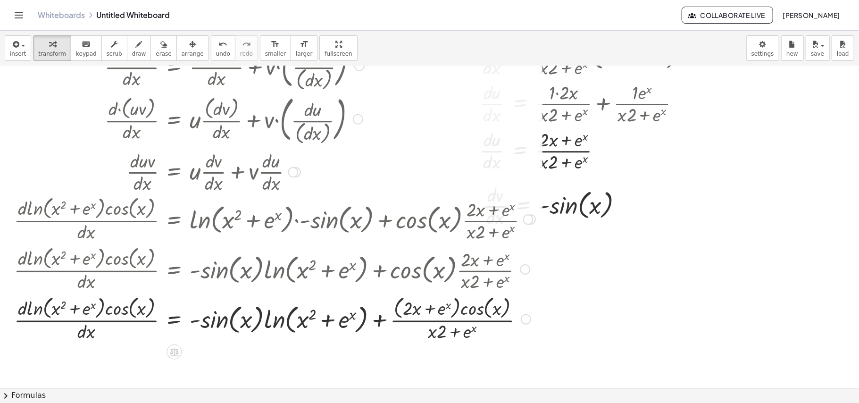
click at [458, 308] on div at bounding box center [274, 318] width 530 height 50
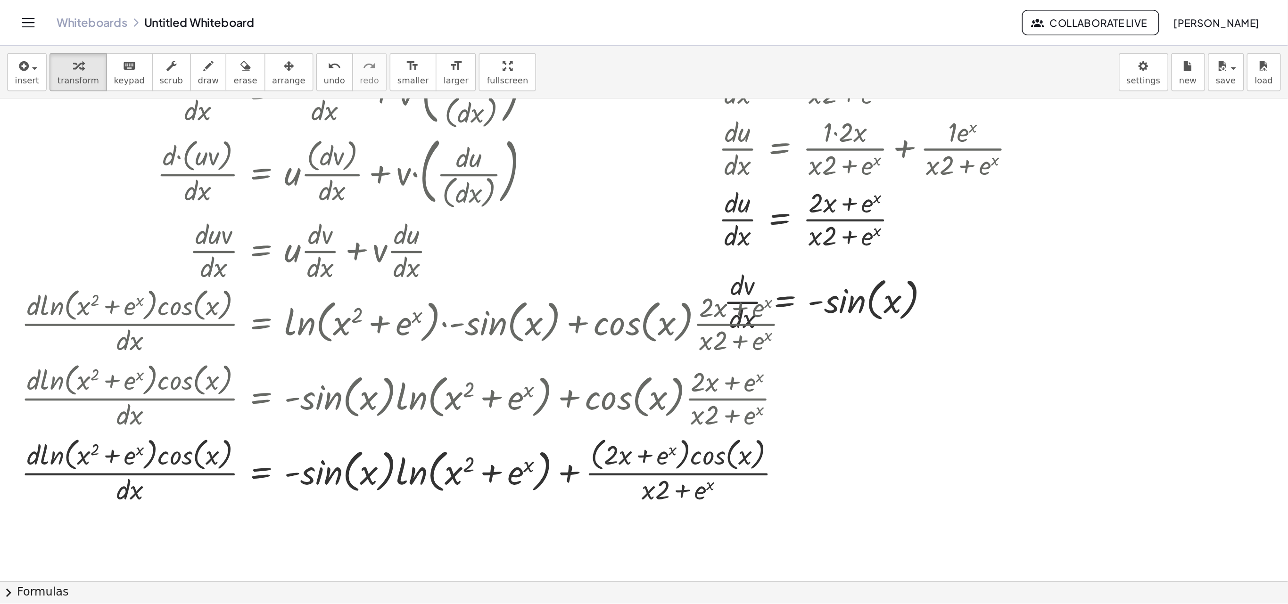
scroll to position [0, 0]
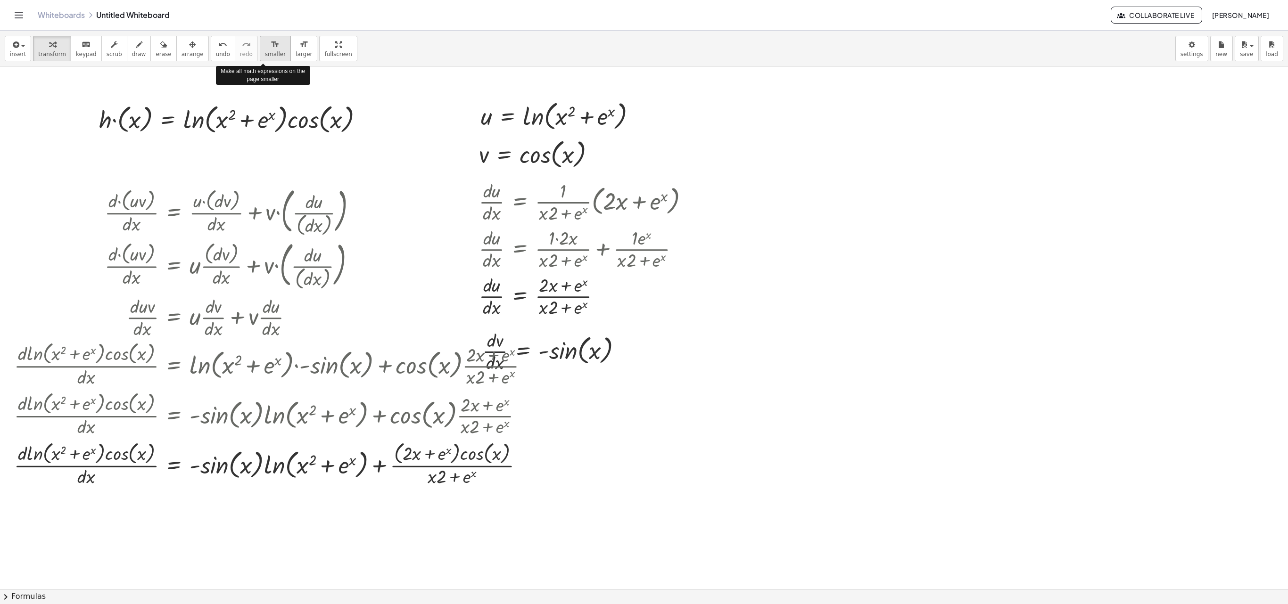
click at [265, 52] on span "smaller" at bounding box center [275, 54] width 21 height 7
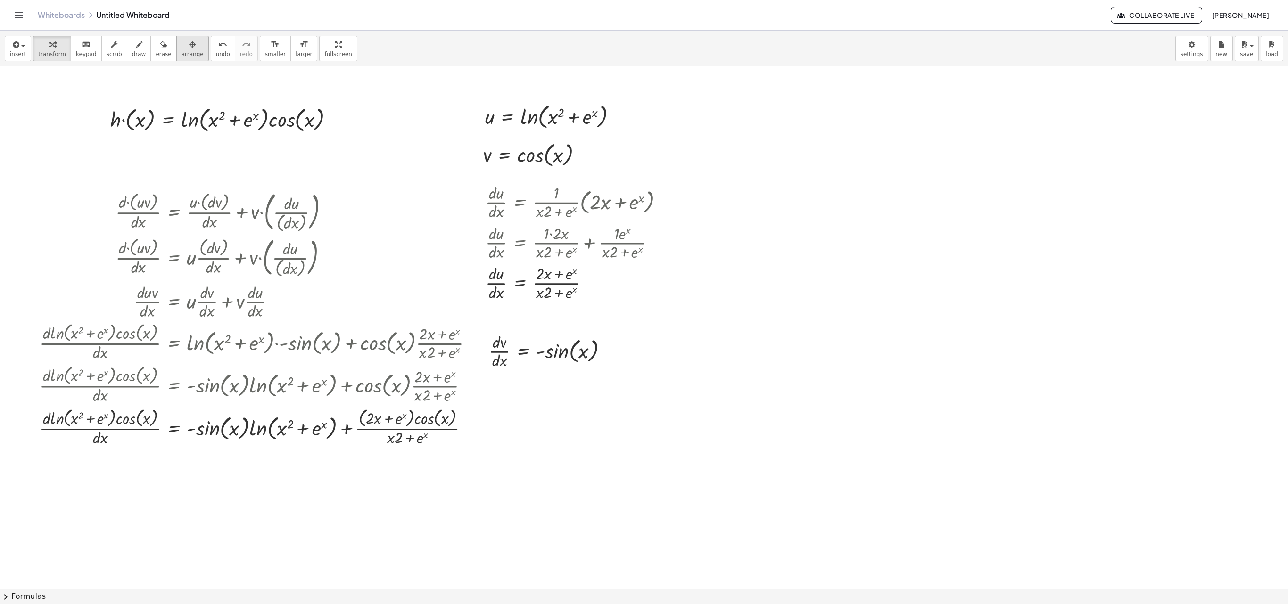
click at [176, 52] on button "arrange" at bounding box center [192, 48] width 33 height 25
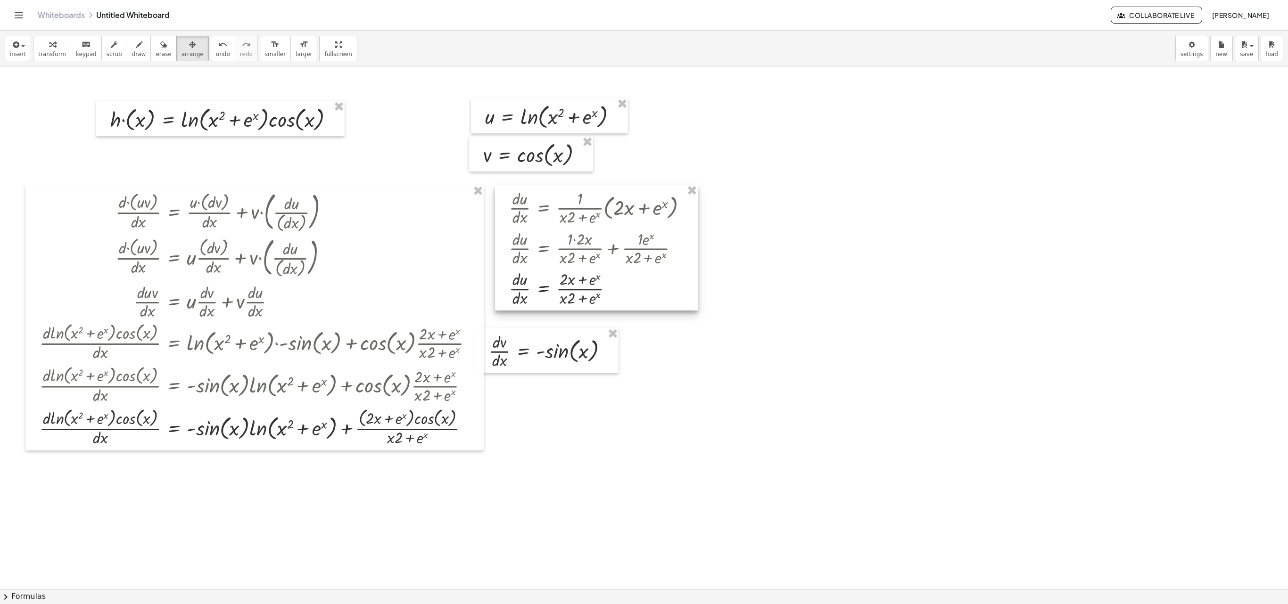
drag, startPoint x: 524, startPoint y: 269, endPoint x: 548, endPoint y: 274, distance: 24.2
click at [548, 274] on div at bounding box center [596, 248] width 203 height 126
drag, startPoint x: 531, startPoint y: 167, endPoint x: 569, endPoint y: 166, distance: 37.7
click at [569, 166] on div at bounding box center [563, 152] width 124 height 35
drag, startPoint x: 553, startPoint y: 131, endPoint x: 607, endPoint y: 126, distance: 54.0
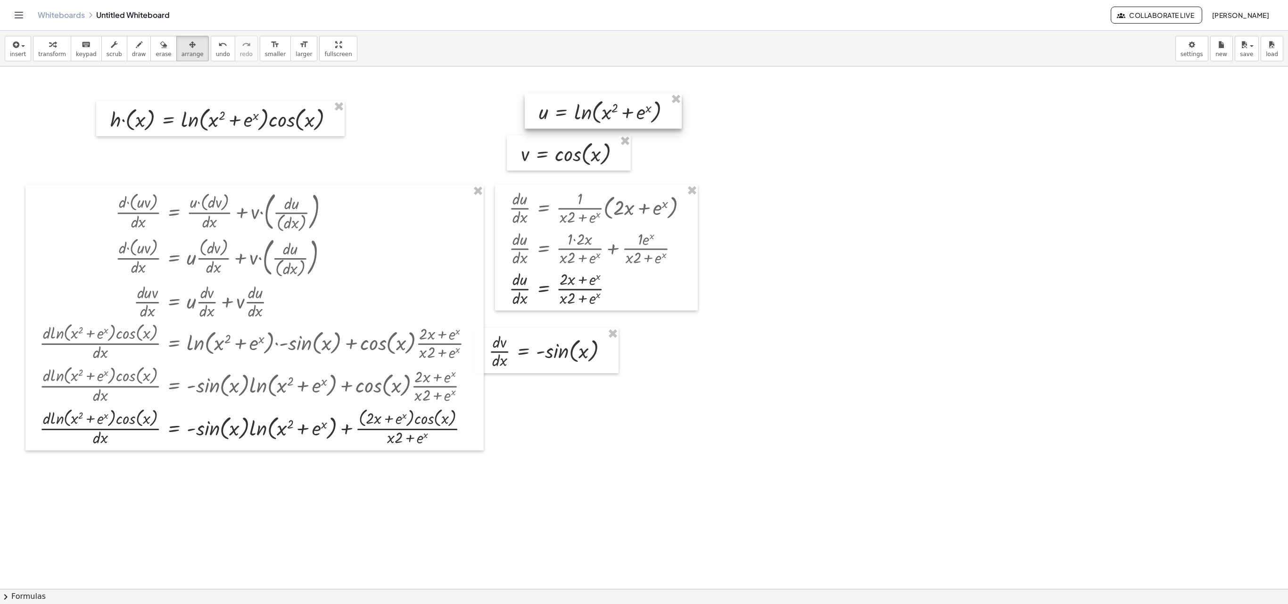
click at [607, 126] on div at bounding box center [603, 110] width 157 height 35
drag, startPoint x: 568, startPoint y: 352, endPoint x: 585, endPoint y: 342, distance: 19.4
click at [585, 342] on div at bounding box center [561, 343] width 144 height 45
click at [756, 271] on div at bounding box center [644, 589] width 1288 height 1046
